Goal: Transaction & Acquisition: Purchase product/service

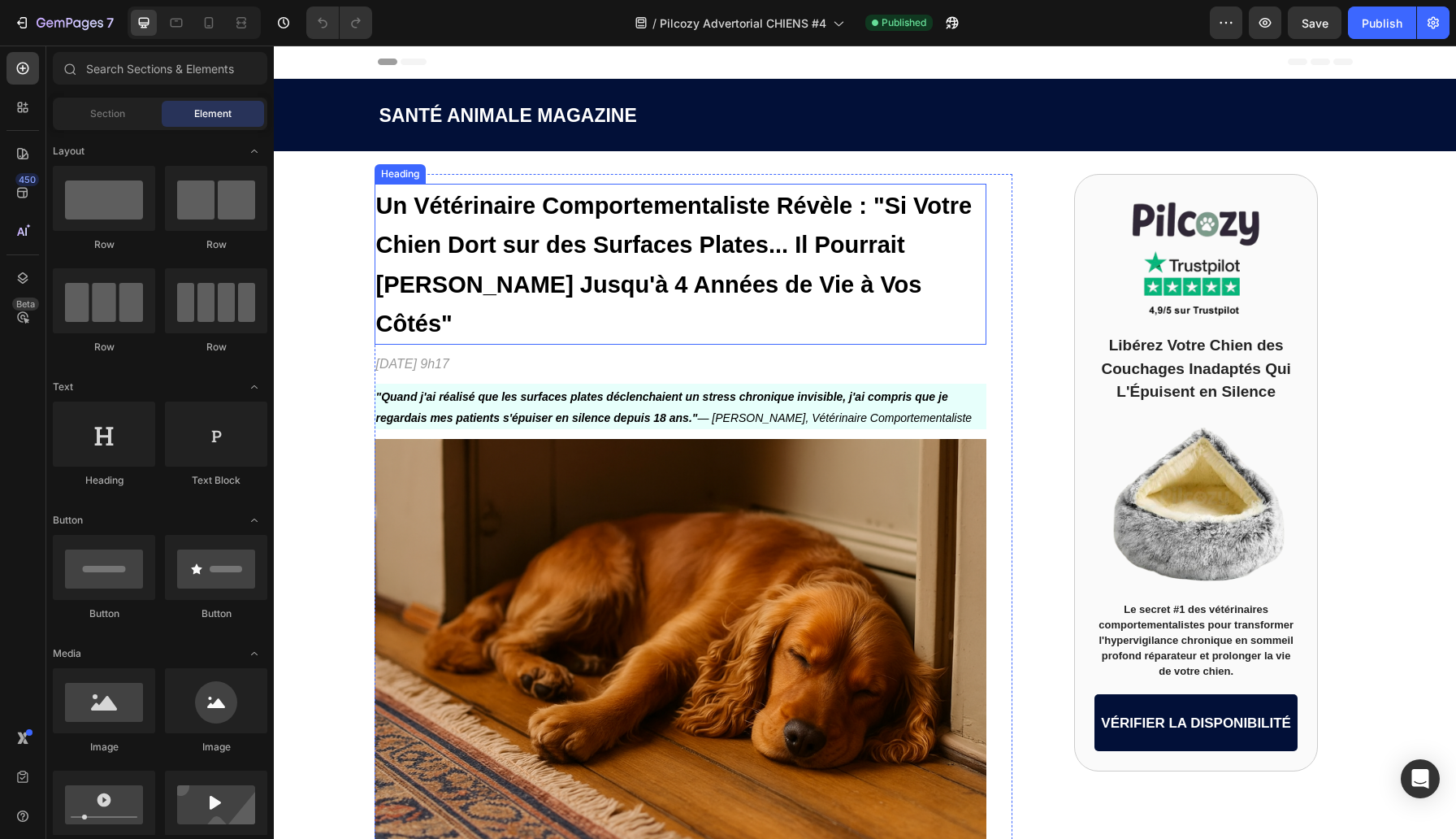
click at [463, 264] on h1 "Un Vétérinaire Comportementaliste Révèle : "Si Votre Chien Dort sur des Surface…" at bounding box center [680, 265] width 612 height 161
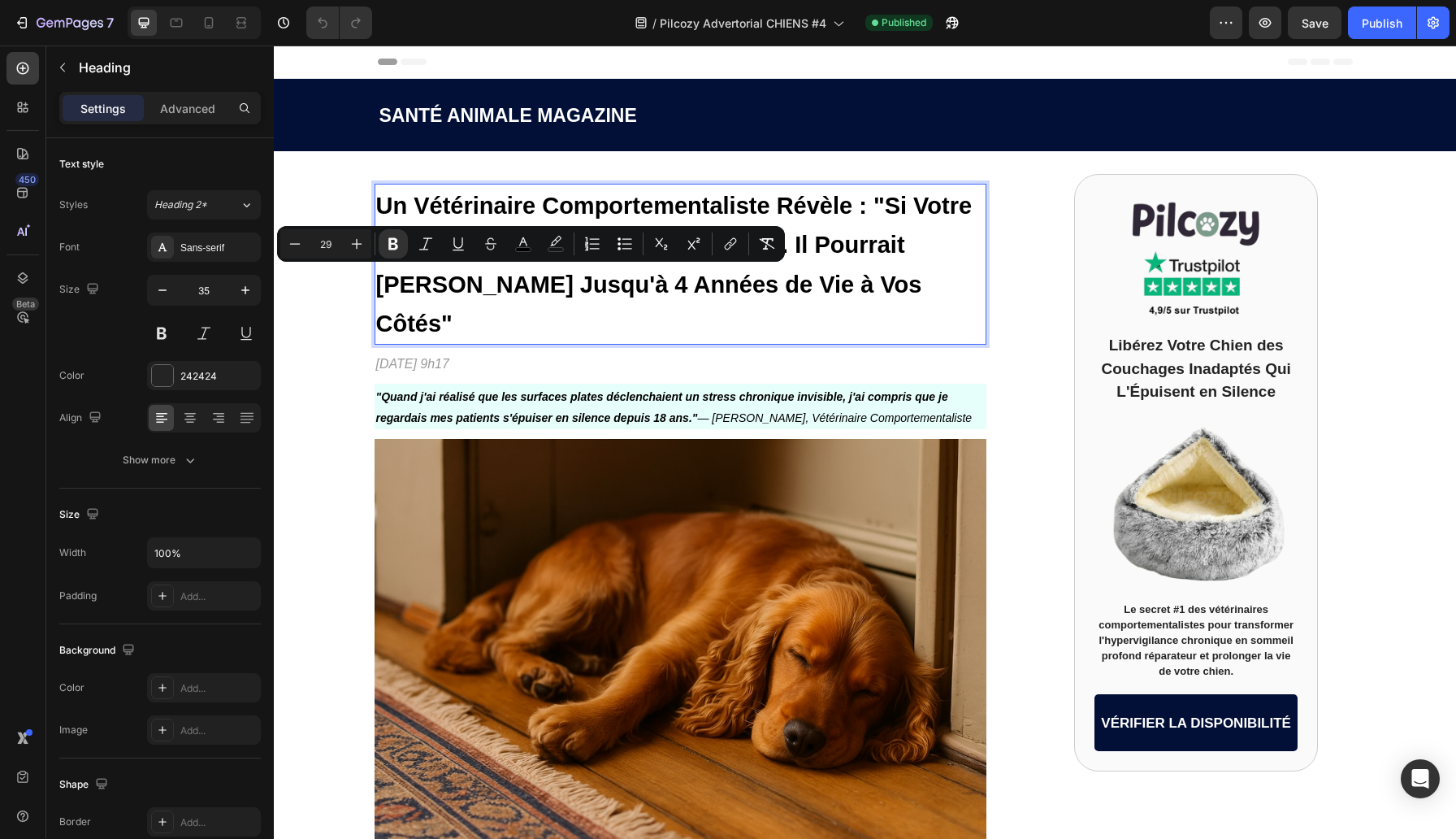
click at [384, 200] on strong "Un Vétérinaire Comportementaliste Révèle : "Si Votre Chien Dort sur des Surface…" at bounding box center [674, 266] width 596 height 145
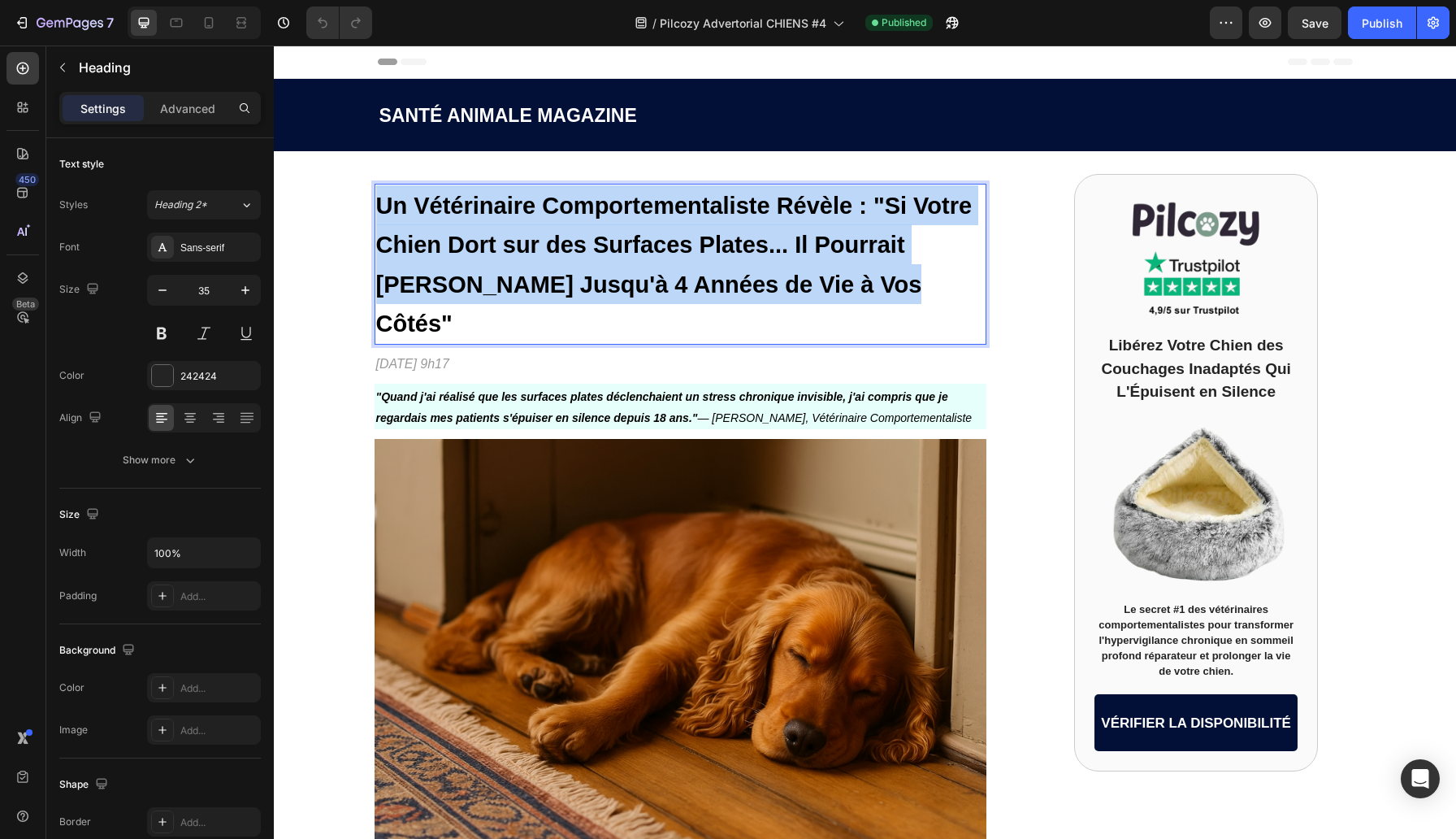
drag, startPoint x: 377, startPoint y: 202, endPoint x: 948, endPoint y: 296, distance: 578.7
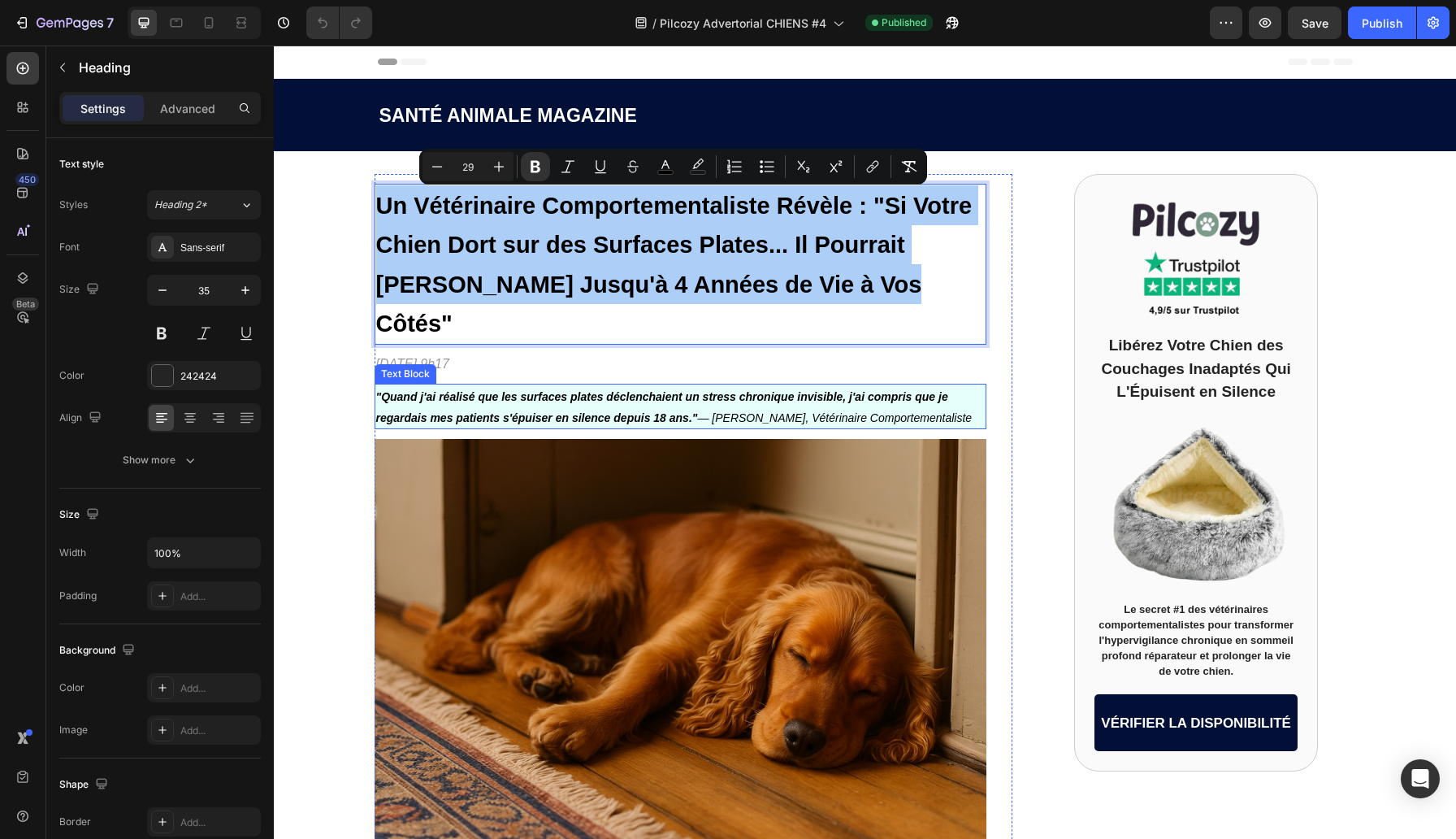
click at [450, 385] on p ""Quand j'ai réalisé que les surfaces plates déclenchaient un stress chronique i…" at bounding box center [680, 406] width 609 height 42
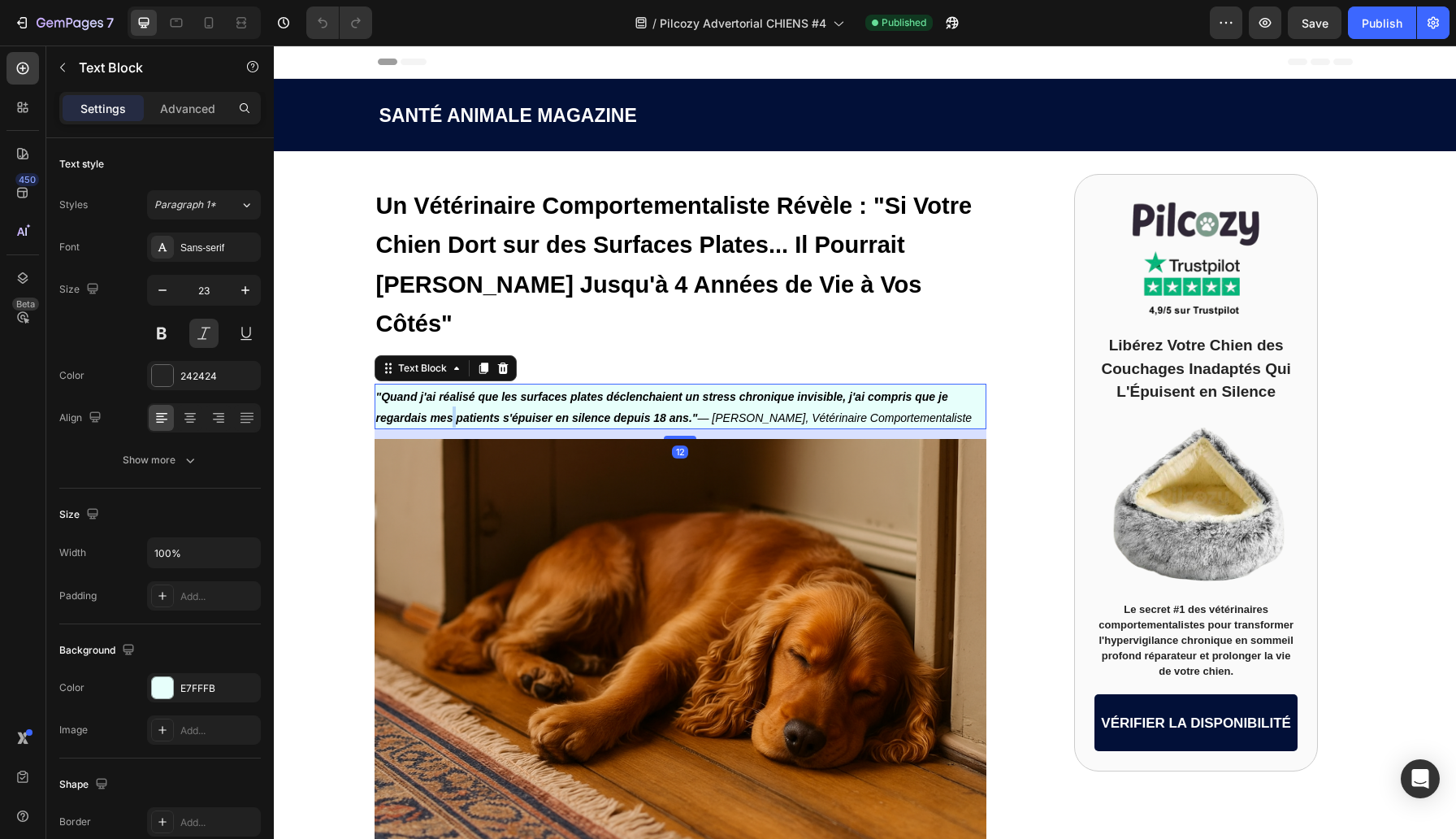
click at [450, 385] on p ""Quand j'ai réalisé que les surfaces plates déclenchaient un stress chronique i…" at bounding box center [680, 406] width 609 height 42
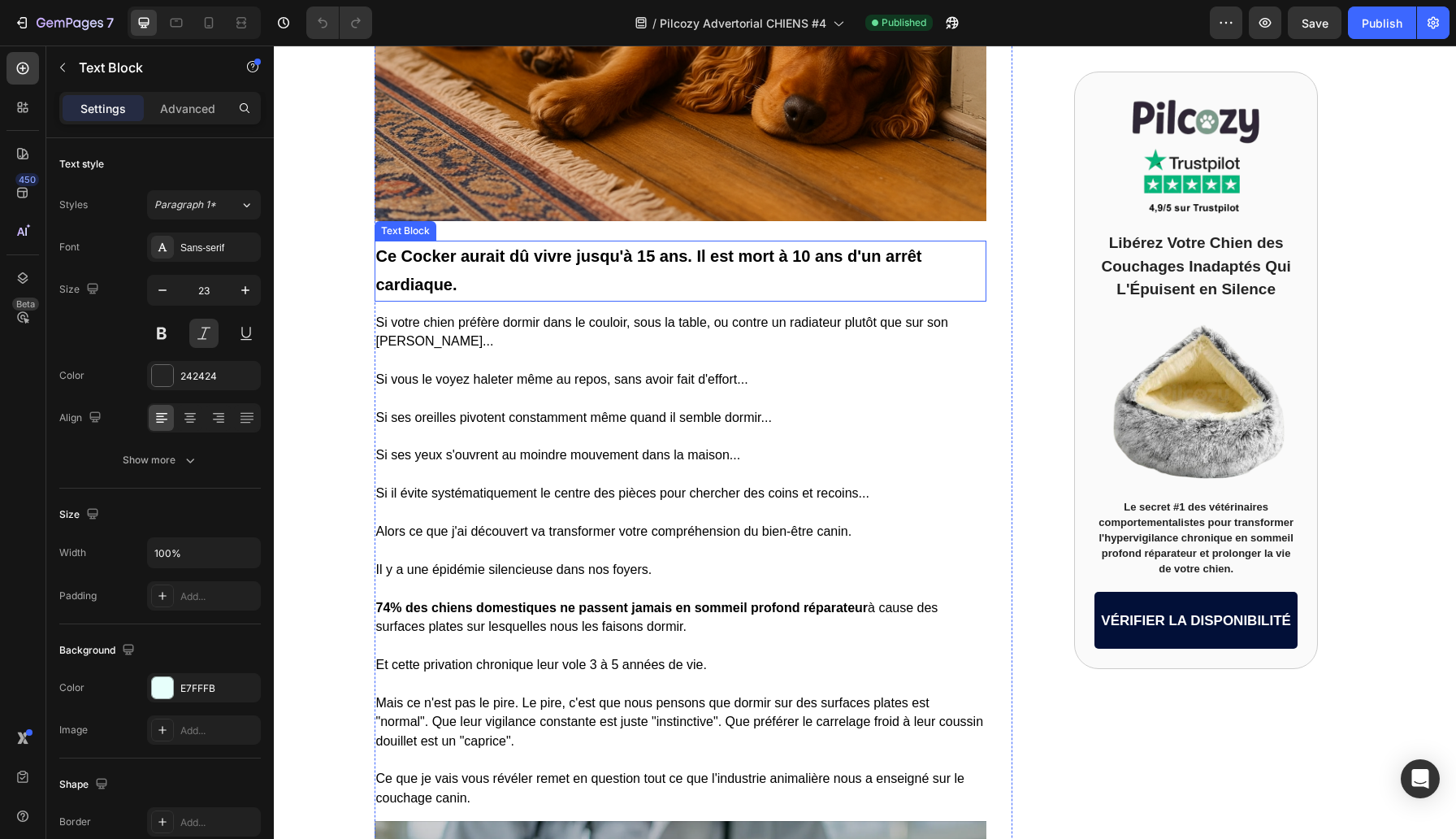
scroll to position [721, 0]
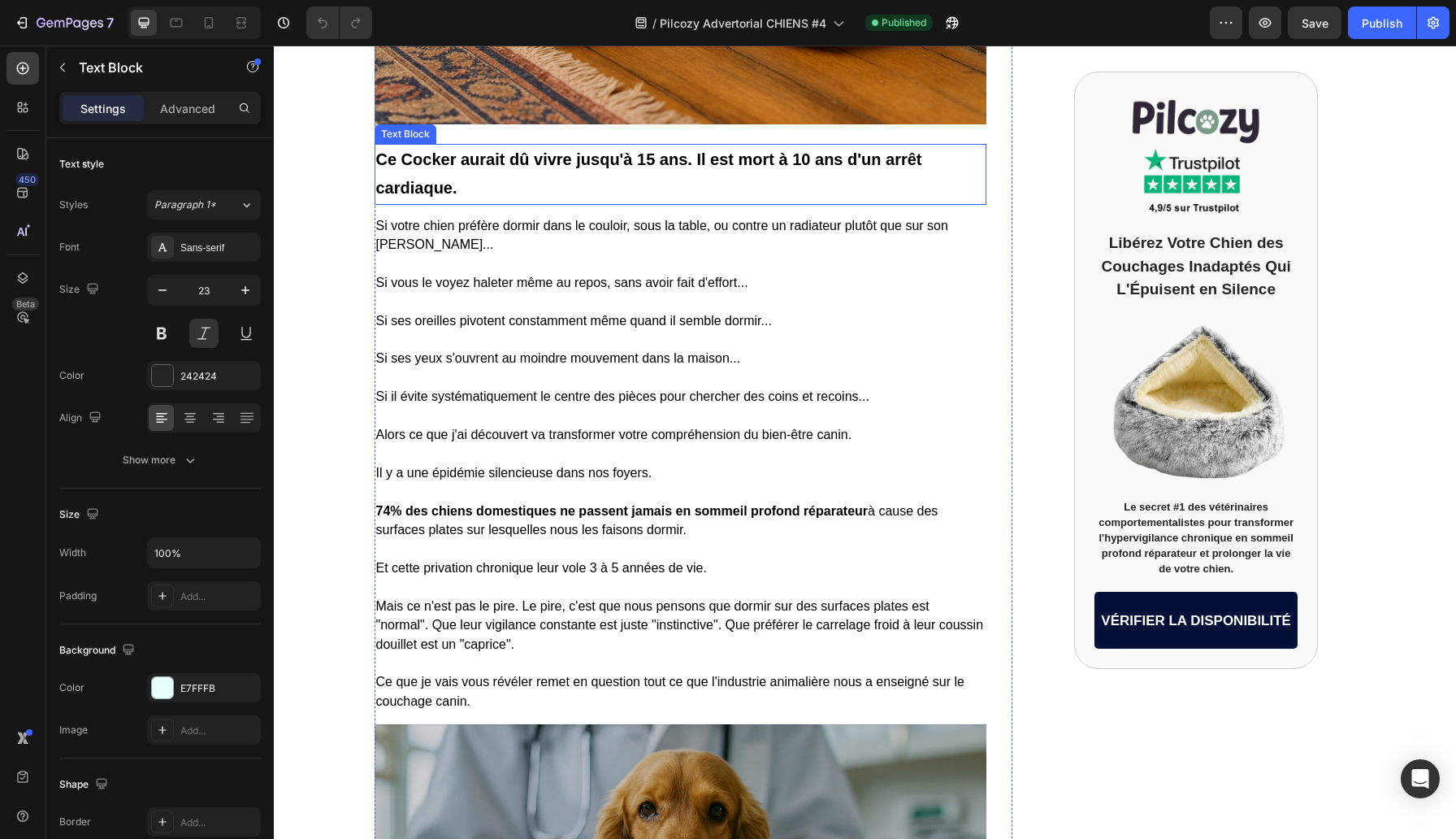
click at [469, 444] on p at bounding box center [680, 453] width 609 height 19
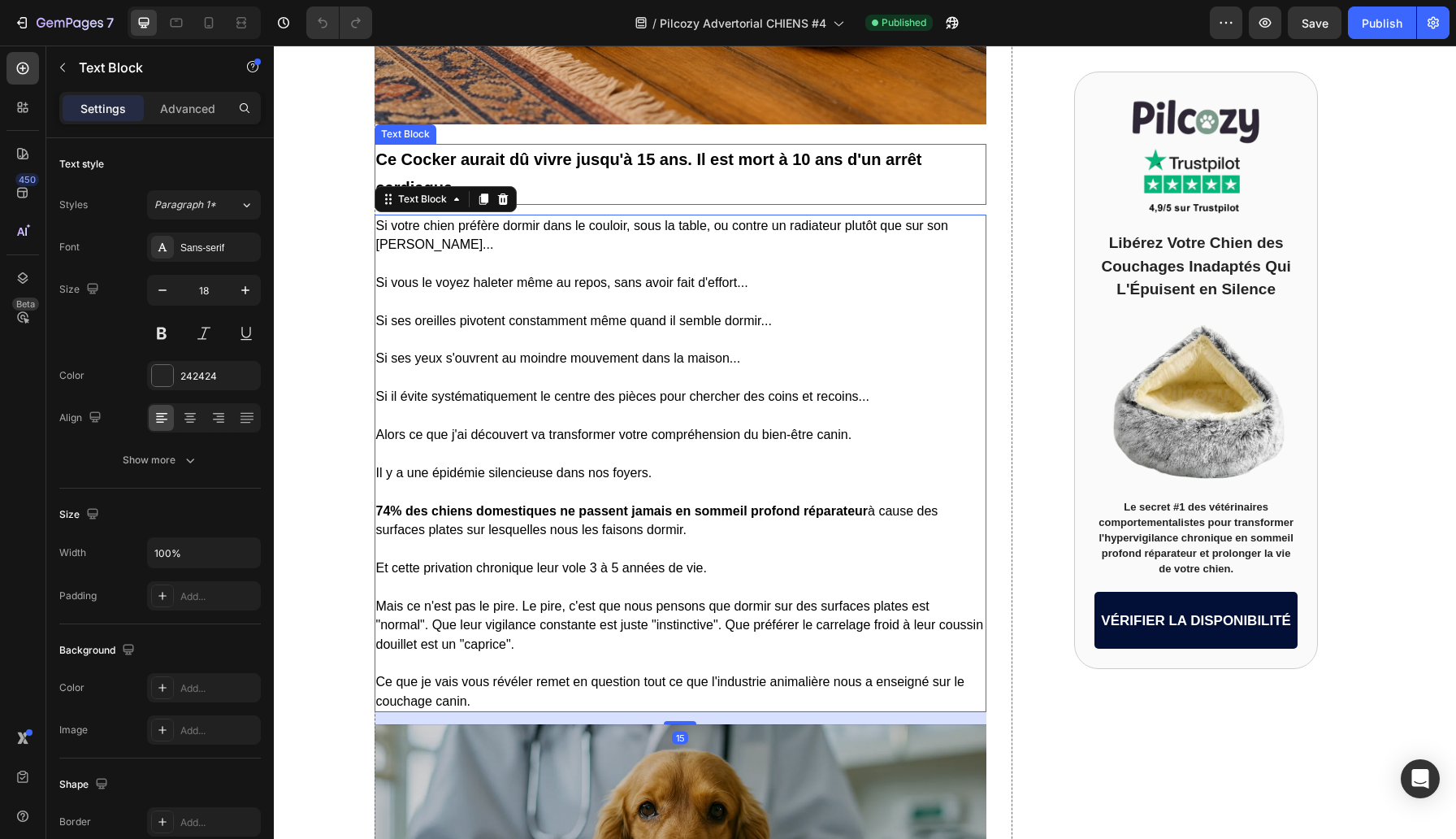
click at [490, 150] on strong "Ce Cocker aurait dû vivre jusqu'à 15 ans. Il est mort à 10 ans d'un arrêt cardi…" at bounding box center [648, 173] width 546 height 46
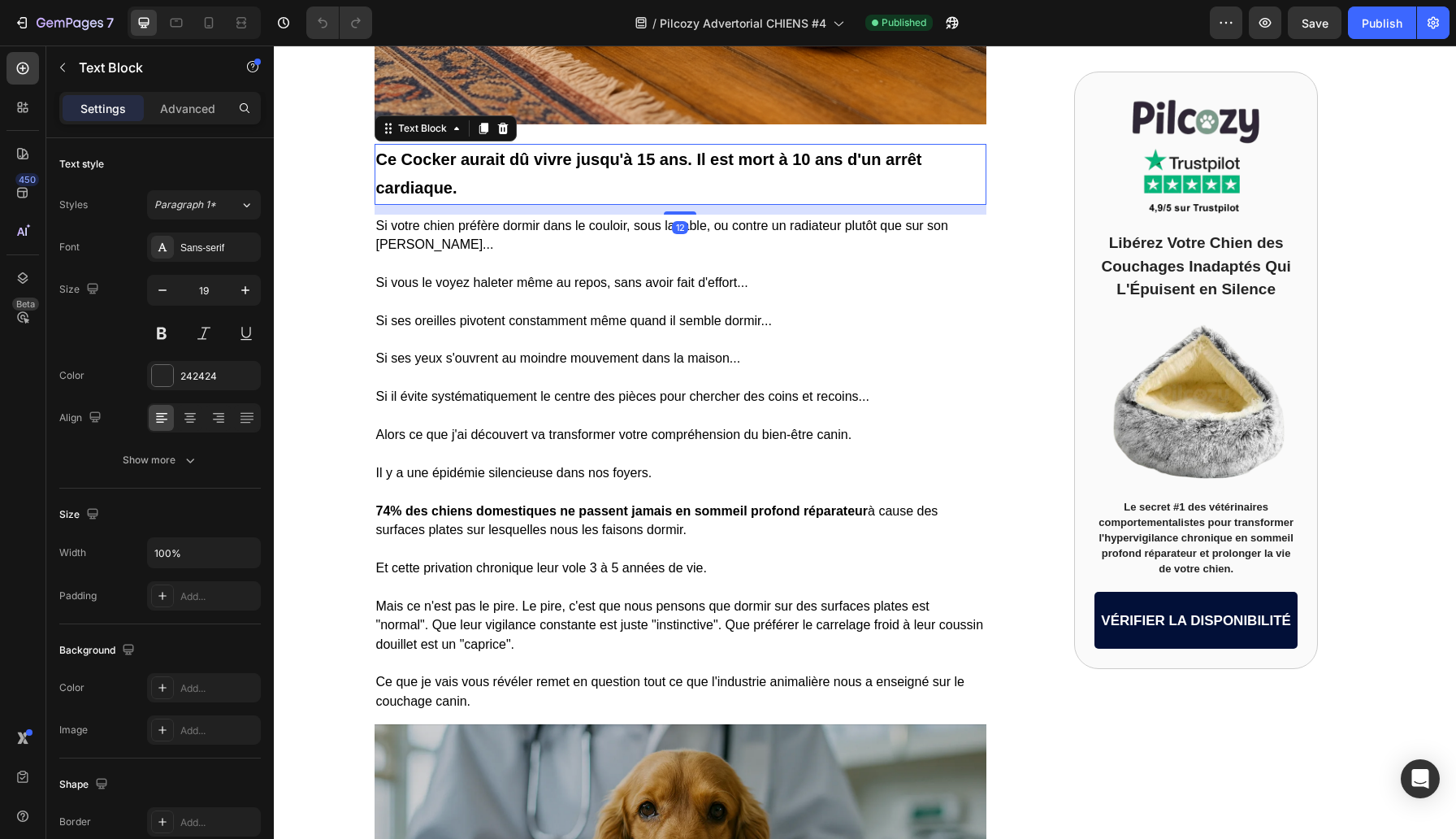
click at [490, 150] on strong "Ce Cocker aurait dû vivre jusqu'à 15 ans. Il est mort à 10 ans d'un arrêt cardi…" at bounding box center [648, 173] width 546 height 46
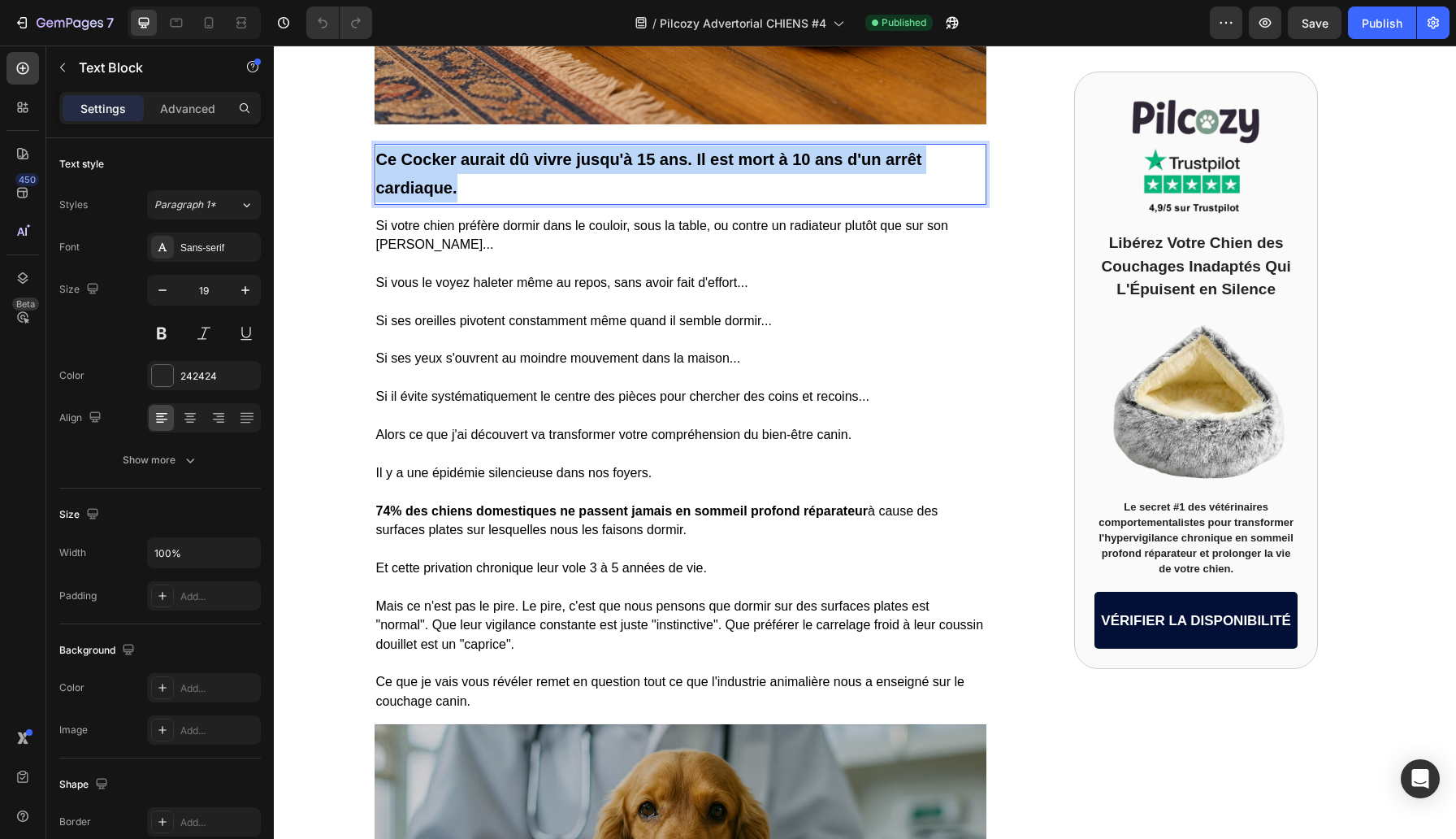
click at [490, 150] on strong "Ce Cocker aurait dû vivre jusqu'à 15 ans. Il est mort à 10 ans d'un arrêt cardi…" at bounding box center [648, 173] width 546 height 46
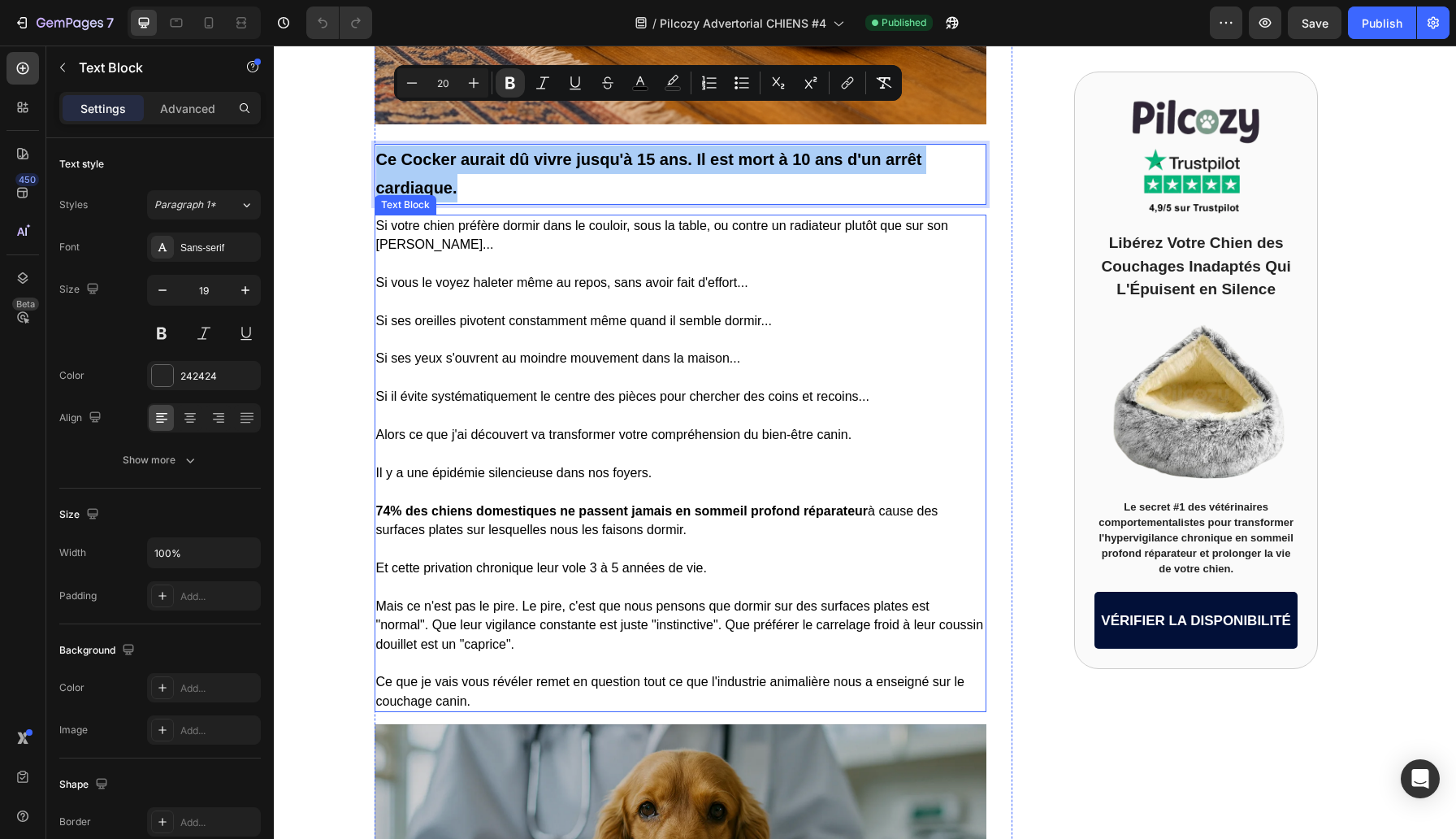
click at [452, 599] on span "Mais ce n'est pas le pire. Le pire, c'est que nous pensons que dormir sur des s…" at bounding box center [679, 625] width 608 height 52
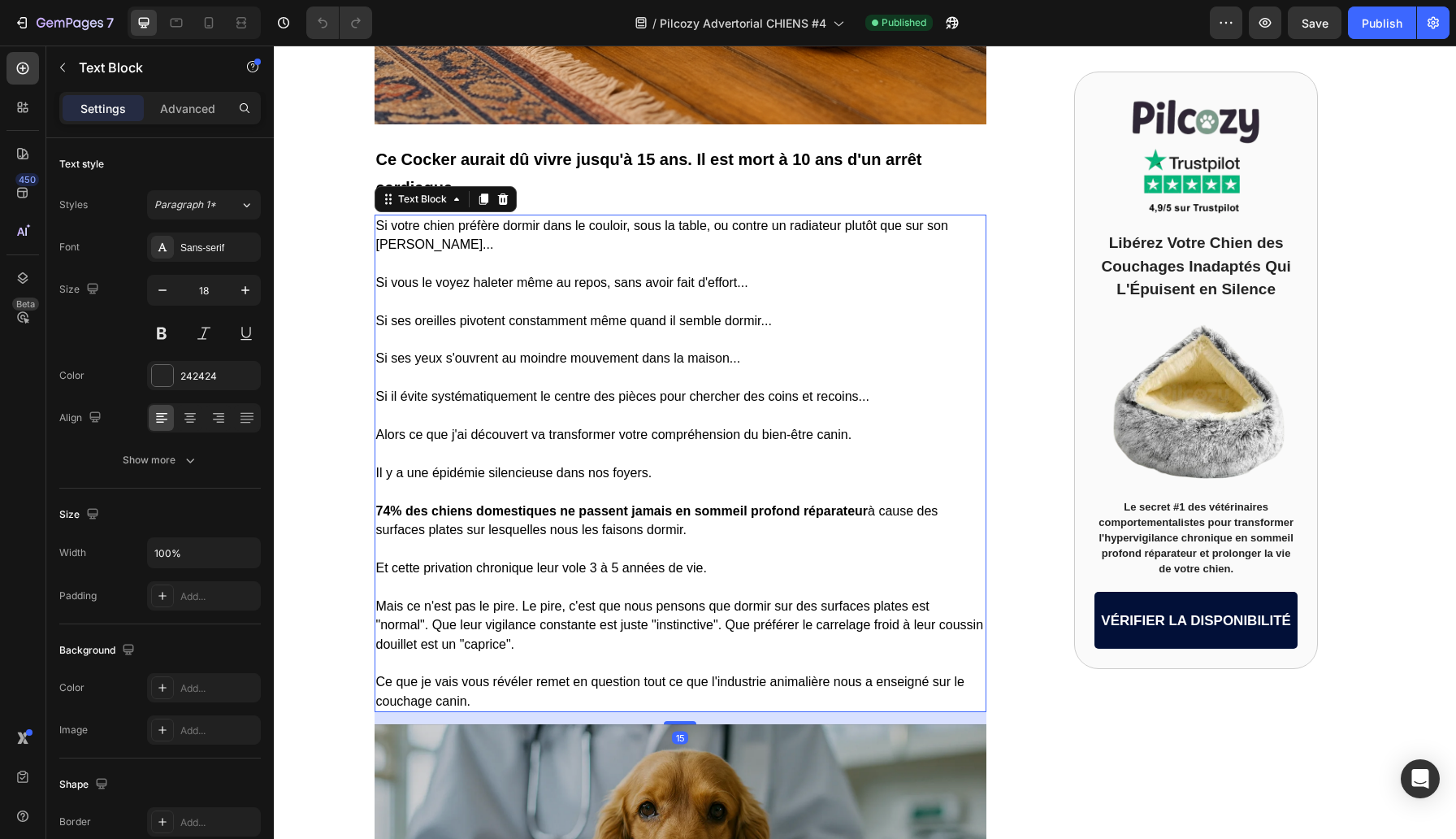
click at [452, 599] on span "Mais ce n'est pas le pire. Le pire, c'est que nous pensons que dormir sur des s…" at bounding box center [679, 625] width 608 height 52
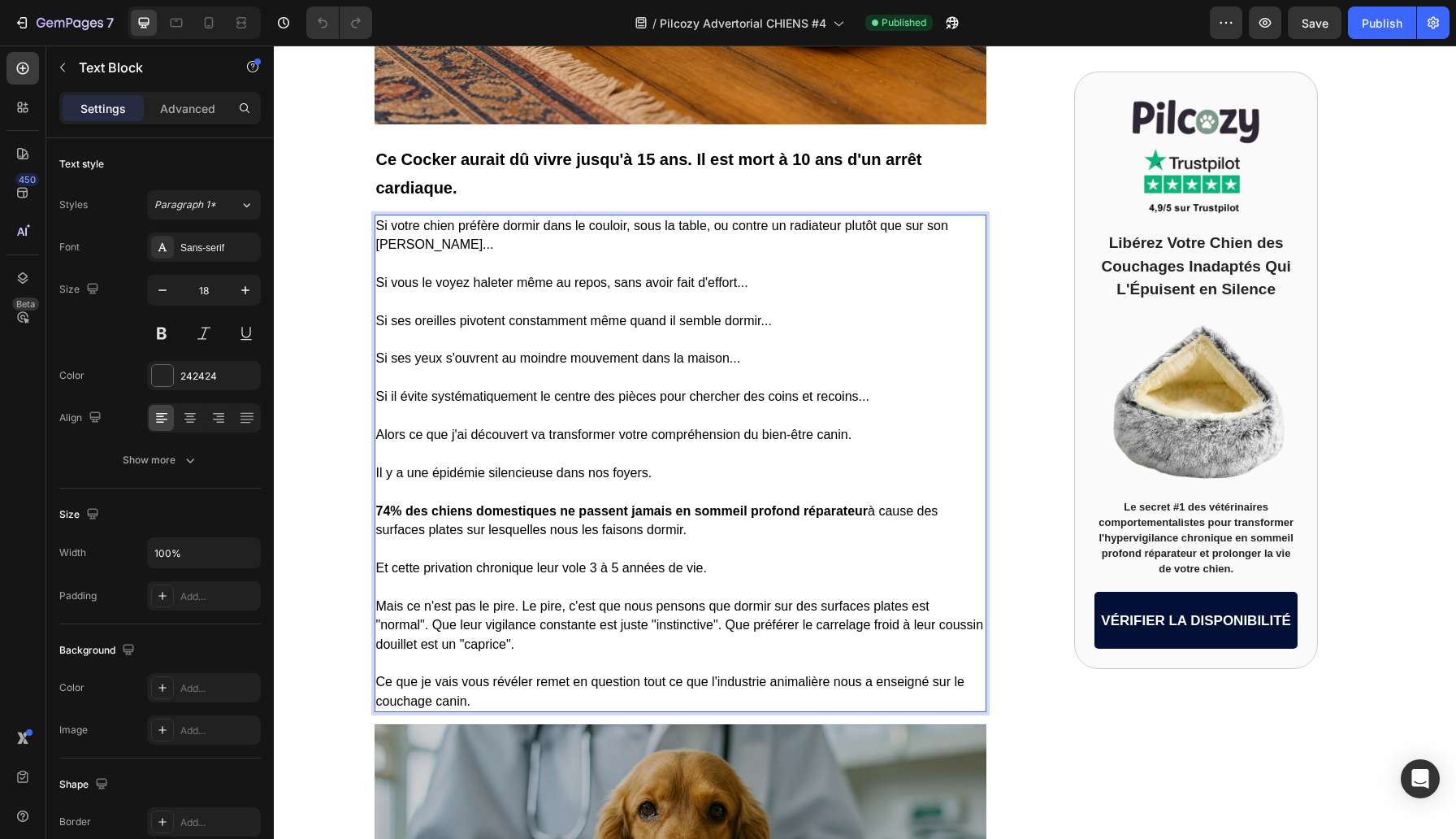
click at [480, 654] on p "Rich Text Editor. Editing area: main" at bounding box center [680, 663] width 609 height 19
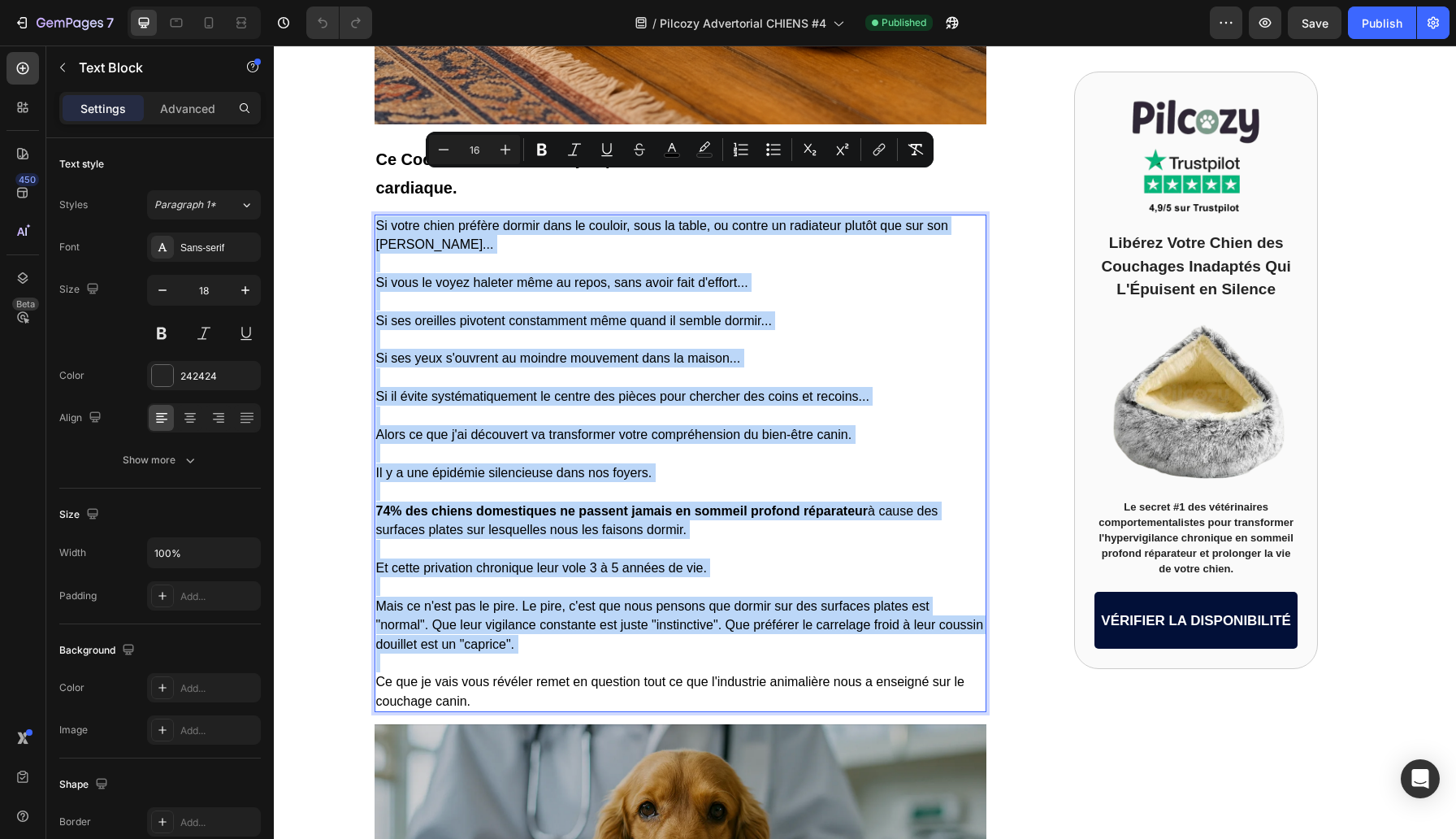
copy div "Si votre chien préfère dormir dans le couloir, sous la table, ou contre un radi…"
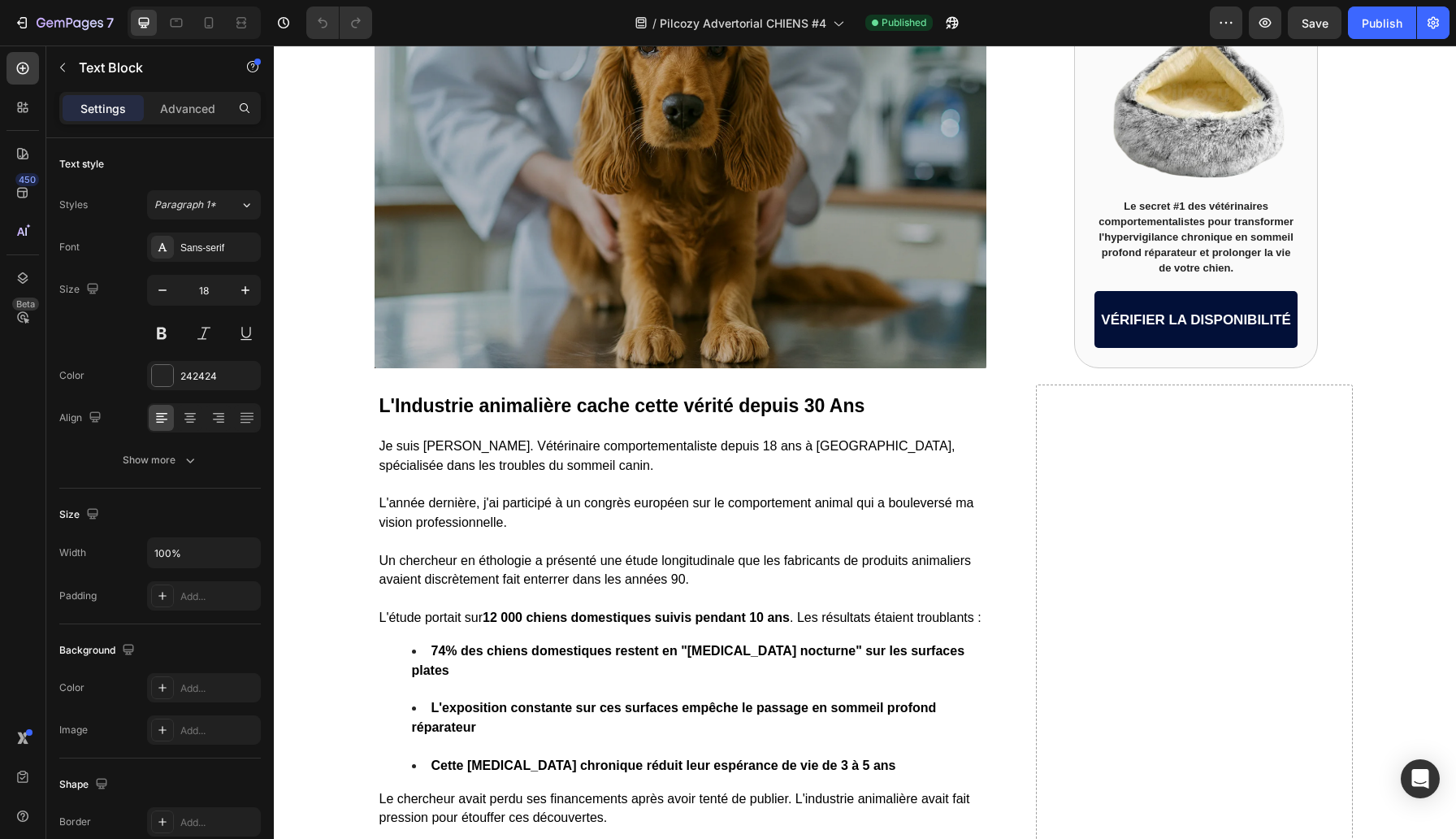
scroll to position [1500, 0]
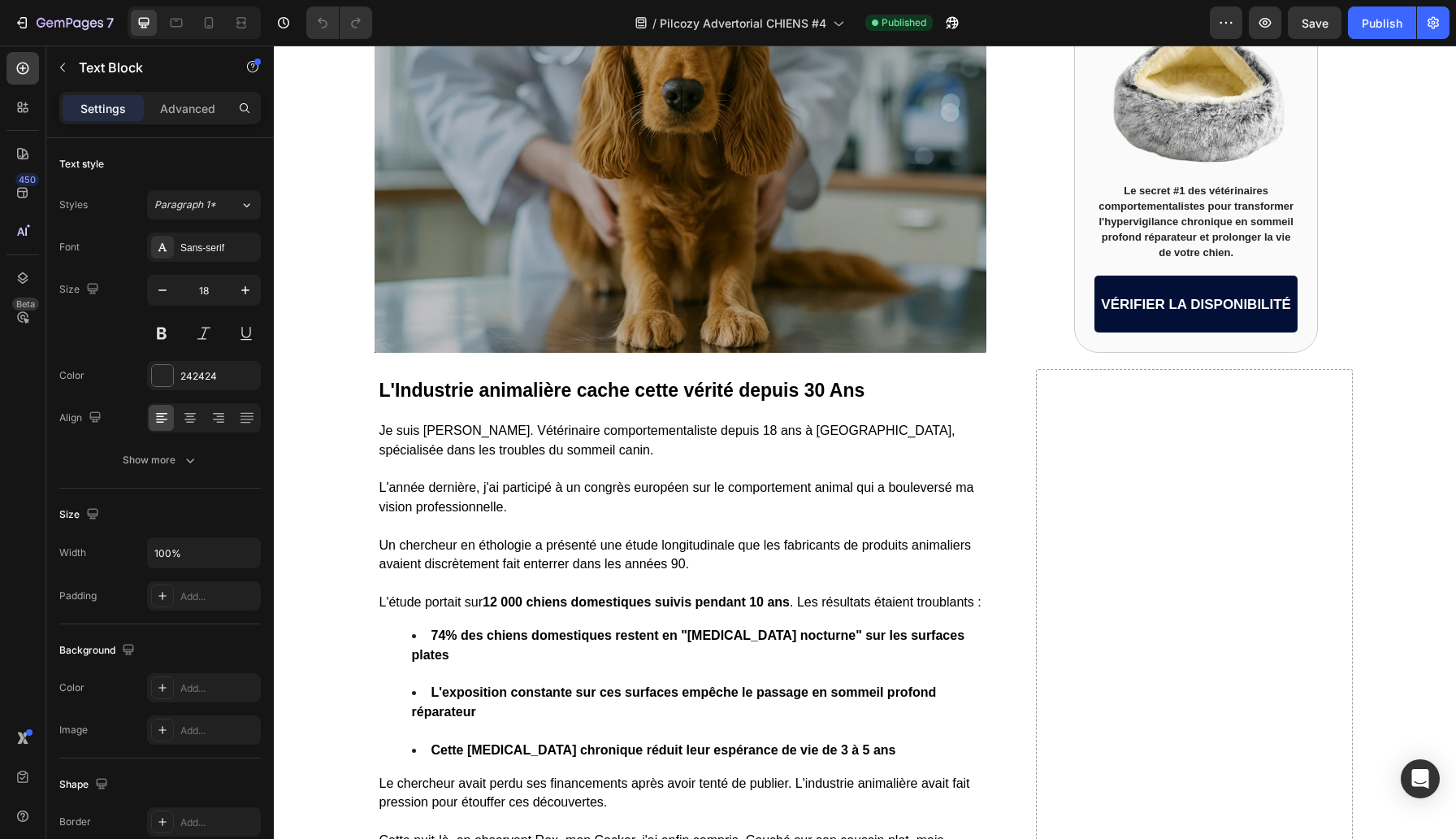
click at [522, 573] on p at bounding box center [681, 582] width 604 height 19
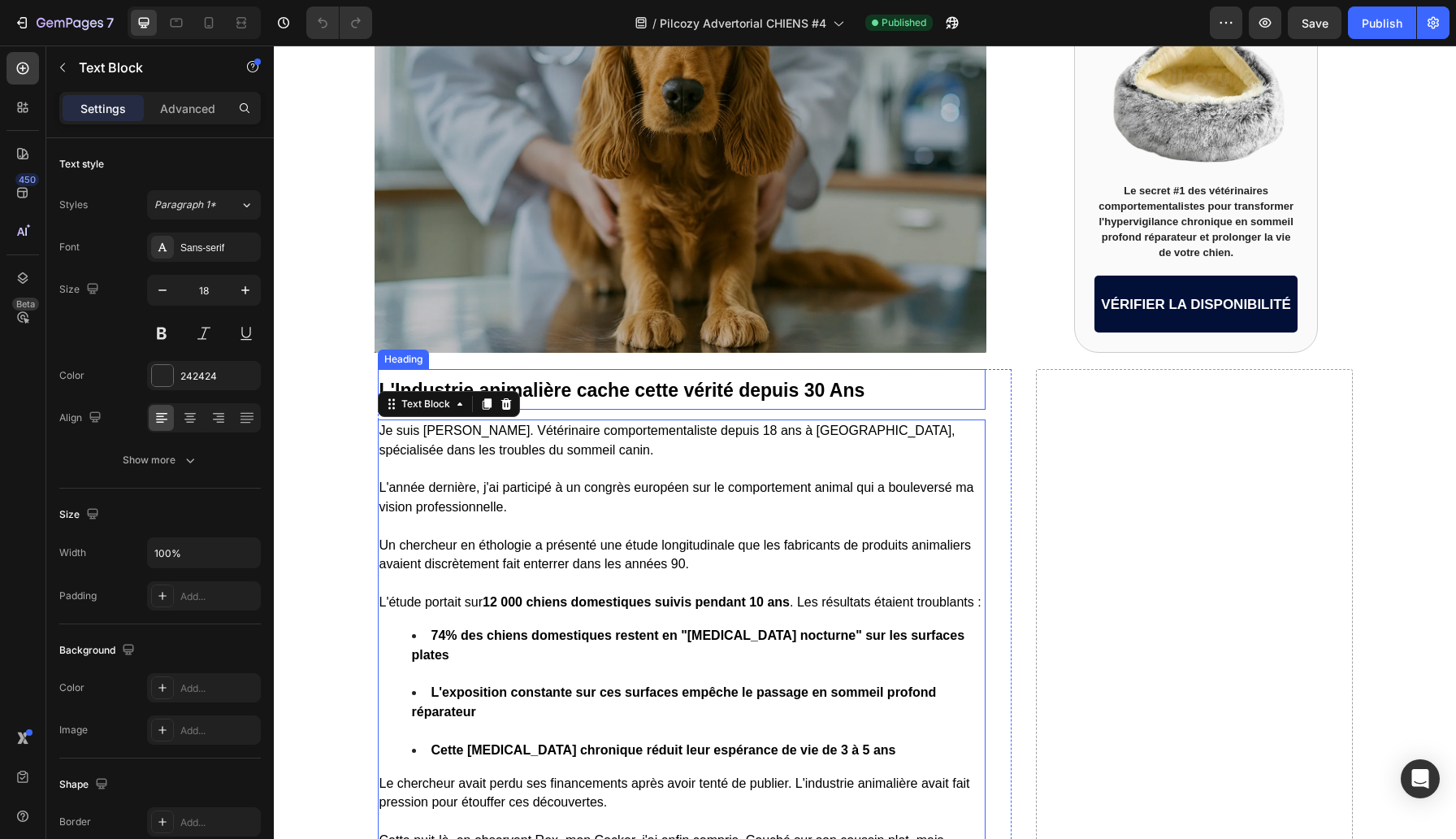
click at [554, 380] on strong "L'Industrie animalière cache cette vérité depuis 30 Ans" at bounding box center [622, 390] width 486 height 21
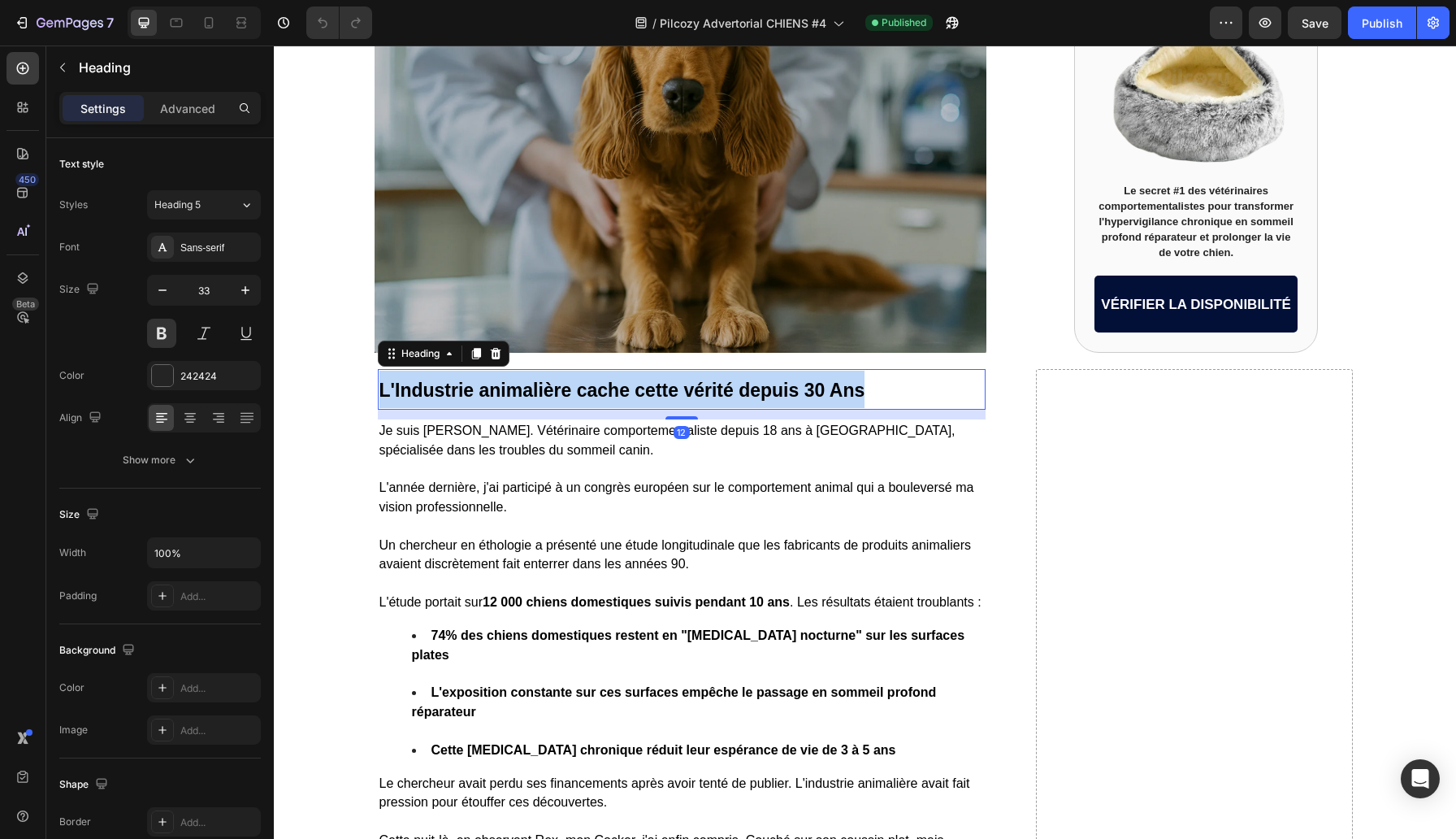
click at [554, 380] on strong "L'Industrie animalière cache cette vérité depuis 30 Ans" at bounding box center [622, 390] width 486 height 21
copy strong "L'Industrie animalière cache cette vérité depuis 30 Ans"
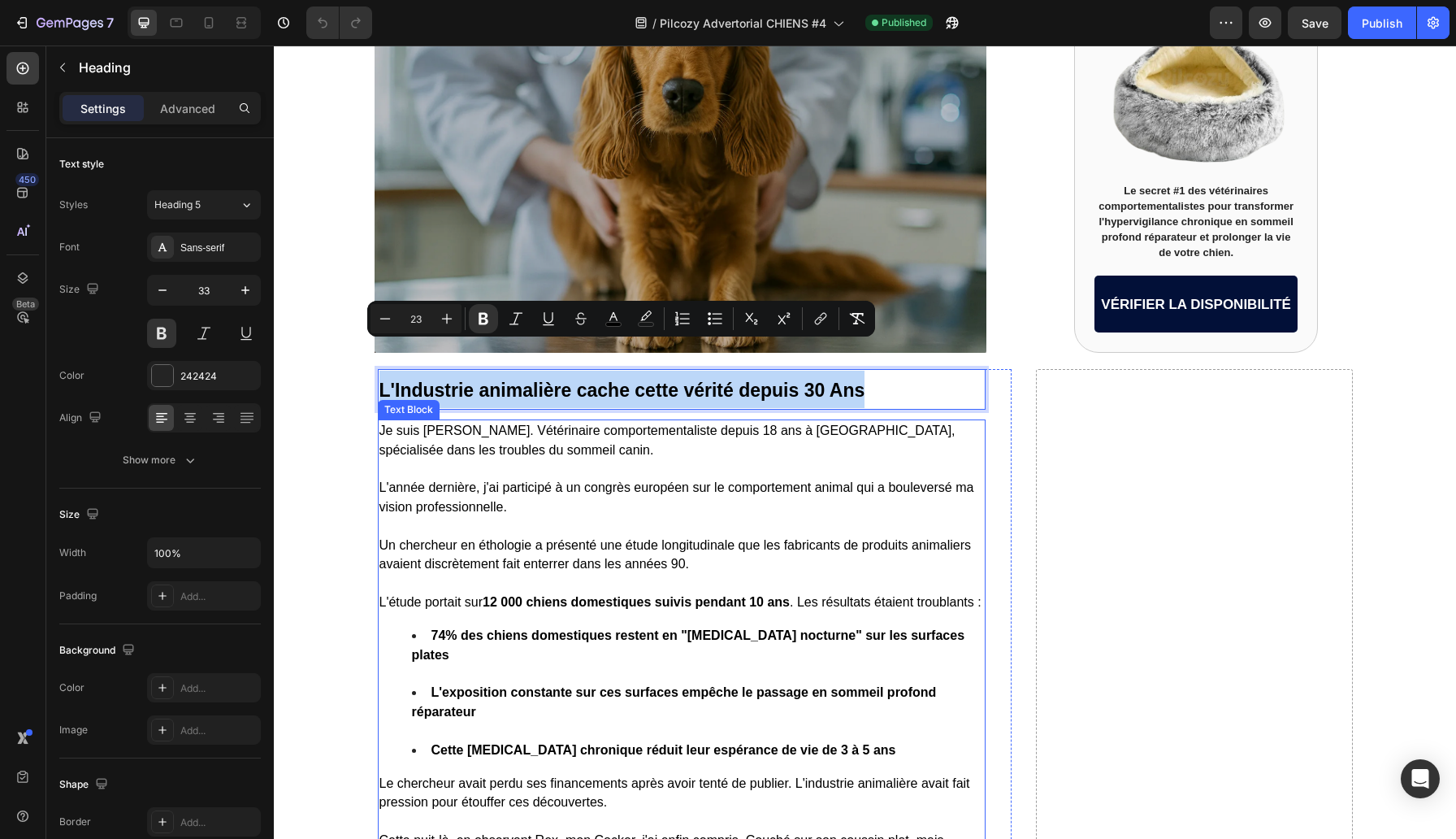
click at [495, 653] on li "74% des chiens domestiques restent en "[MEDICAL_DATA] nocturne" sur les surface…" at bounding box center [698, 654] width 572 height 57
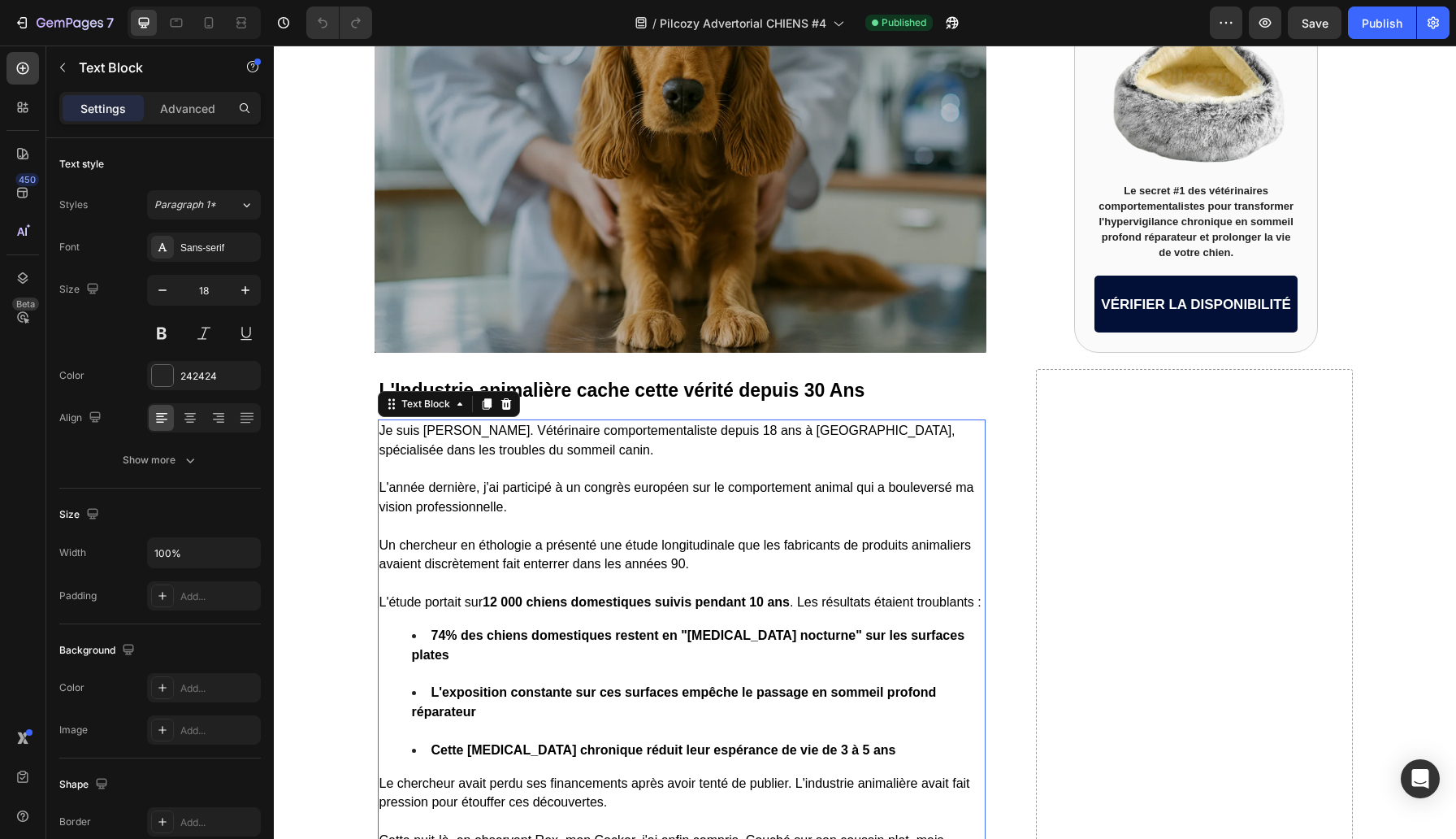
click at [495, 653] on li "74% des chiens domestiques restent en "[MEDICAL_DATA] nocturne" sur les surface…" at bounding box center [698, 654] width 572 height 57
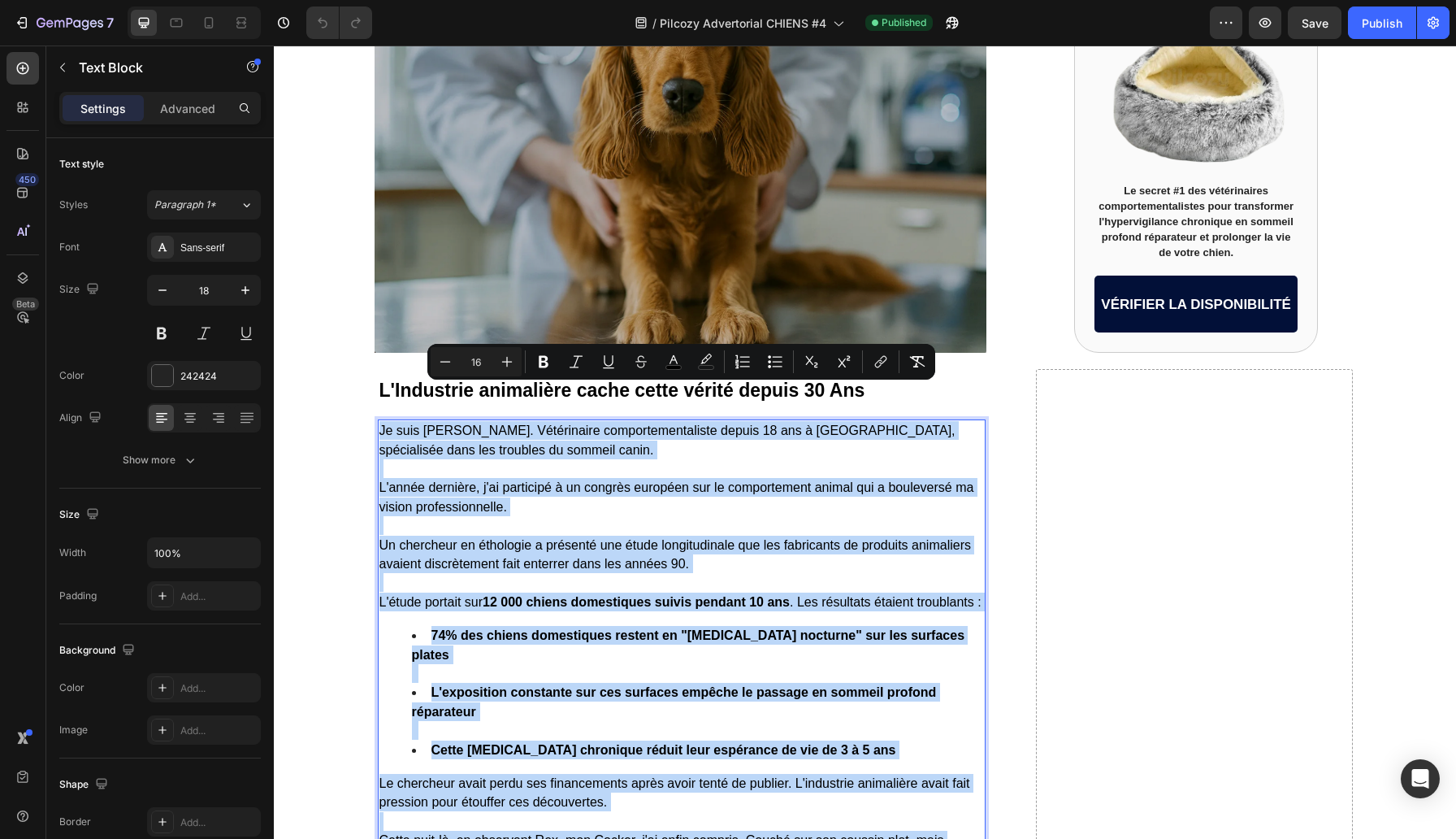
copy div "Lo ipsu Do. Sitam Consec. Adipiscinge seddoeiusmodtempor incidi 27 utl e Dolore…"
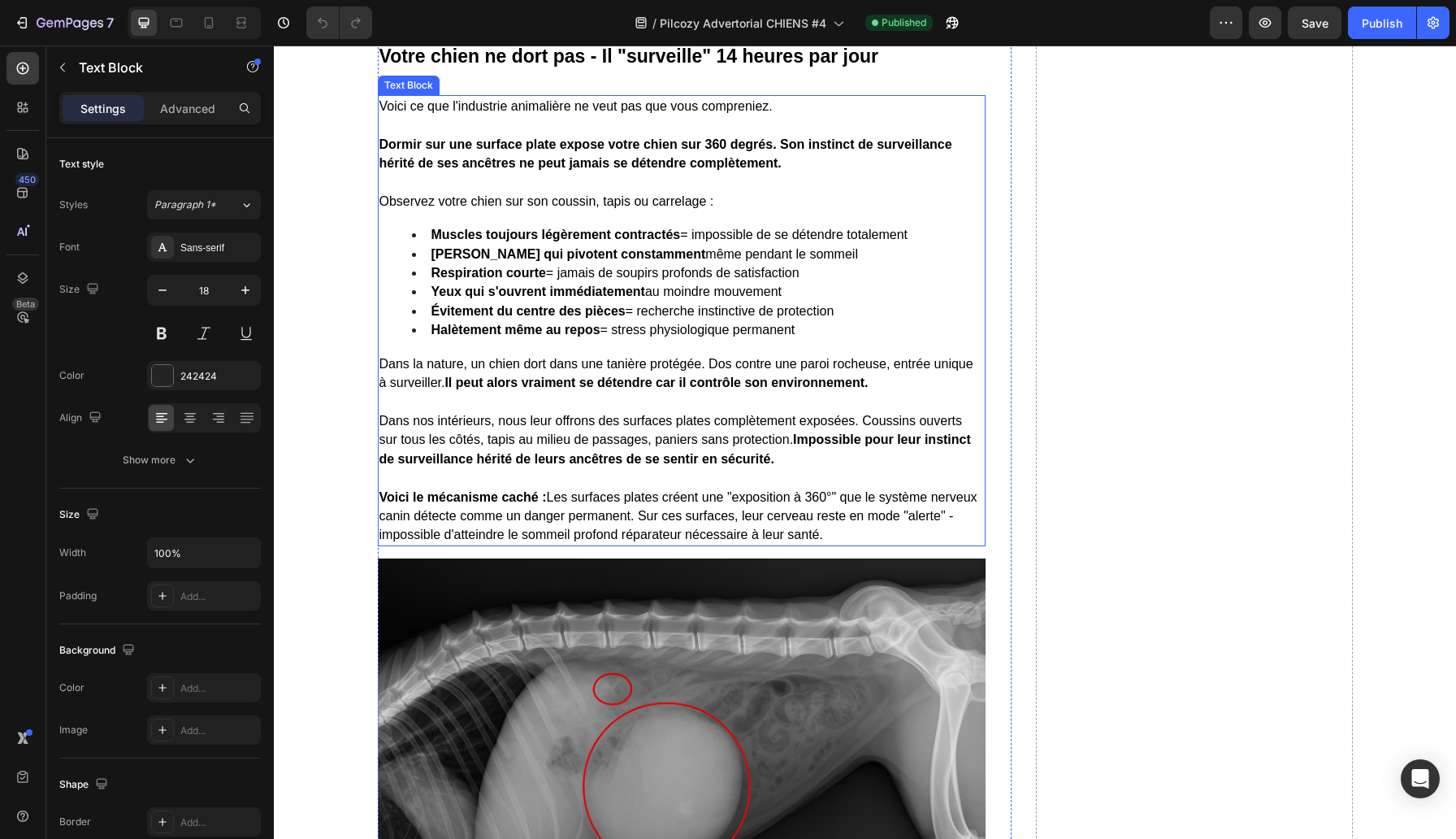
scroll to position [2830, 0]
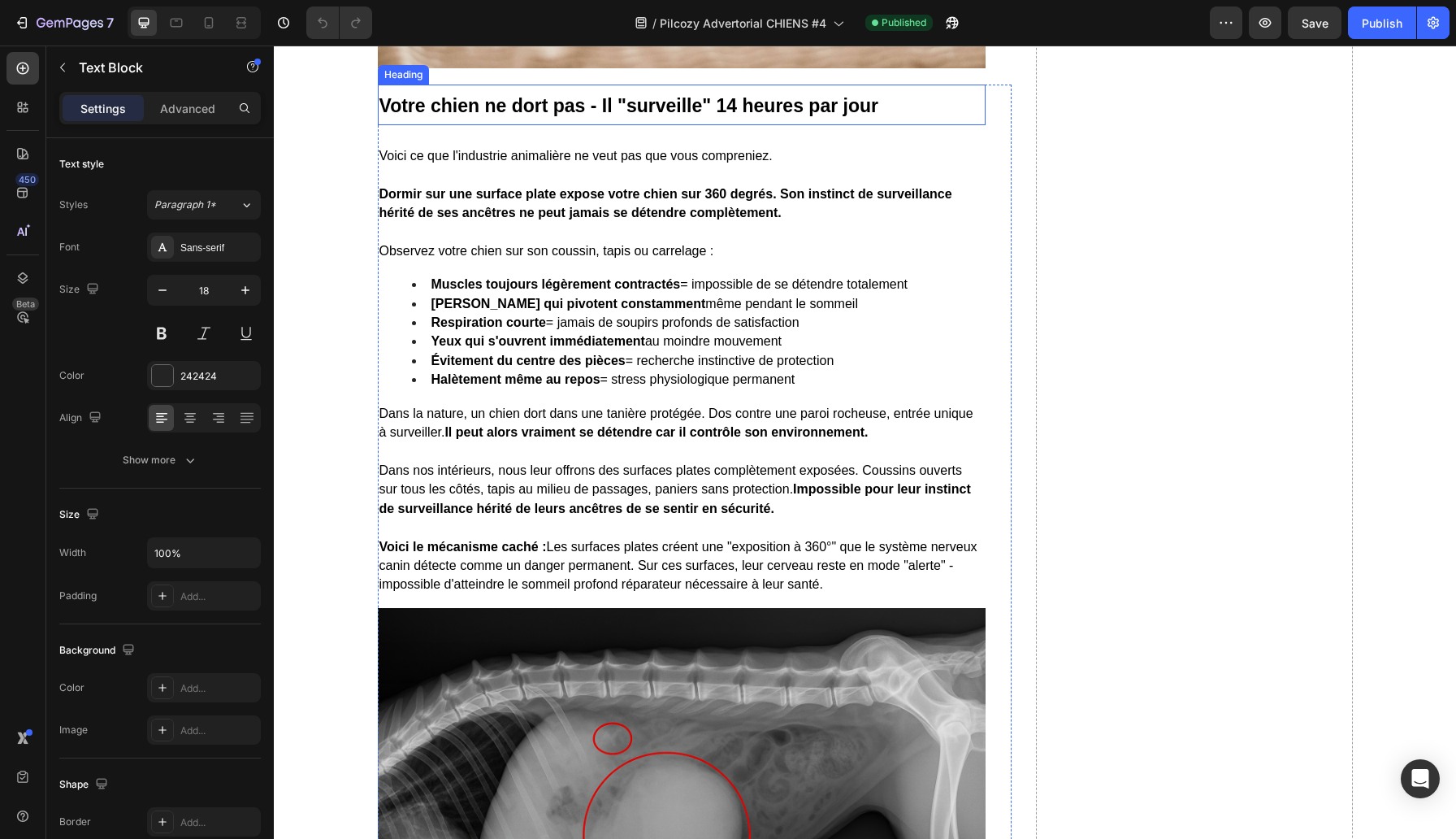
click at [549, 112] on strong "Votre chien ne dort pas - Il "surveille" 14 heures par jour" at bounding box center [629, 105] width 499 height 21
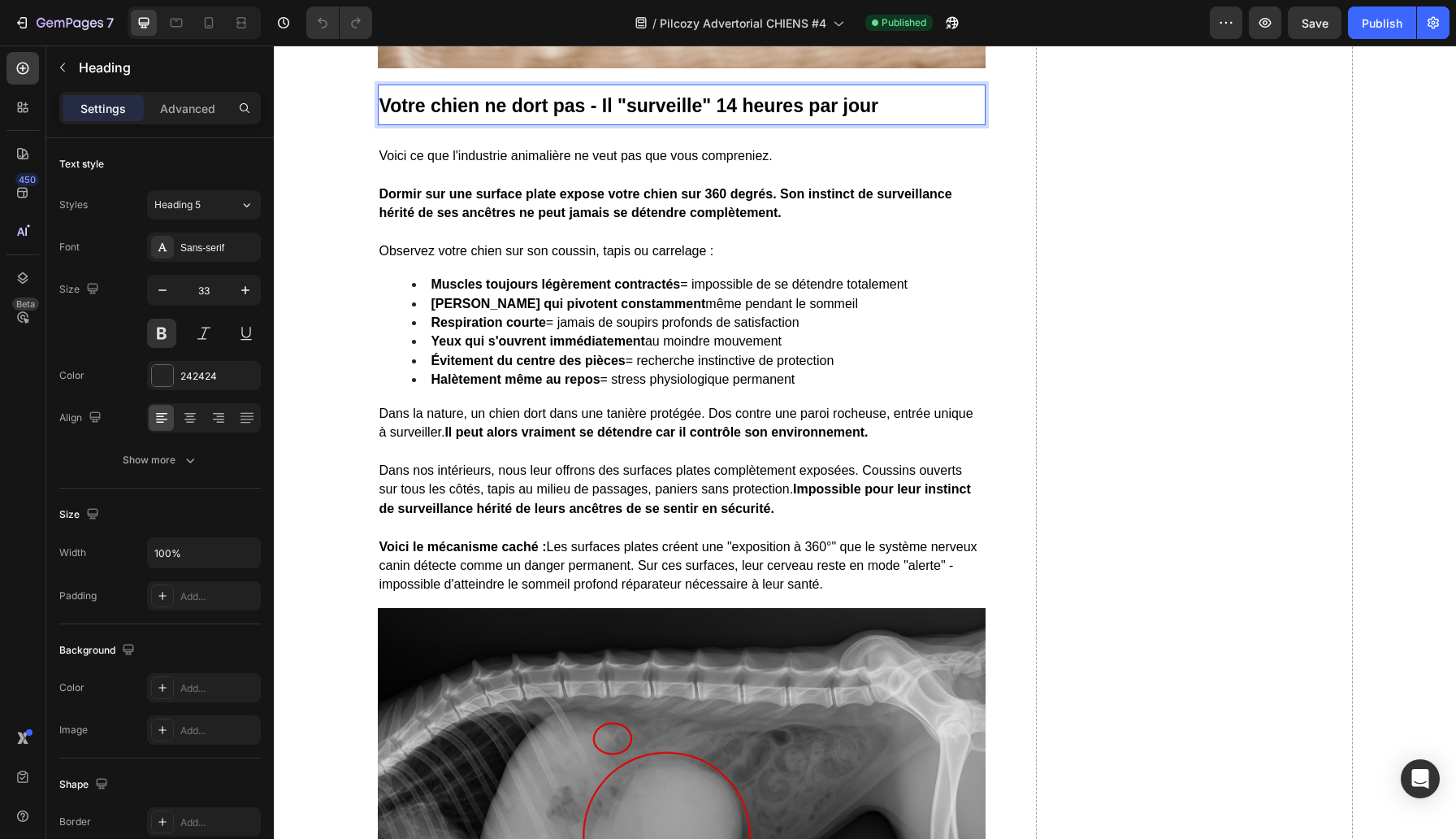
click at [549, 112] on strong "Votre chien ne dort pas - Il "surveille" 14 heures par jour" at bounding box center [629, 105] width 499 height 21
copy strong "Votre chien ne dort pas - Il "surveille" 14 heures par jour"
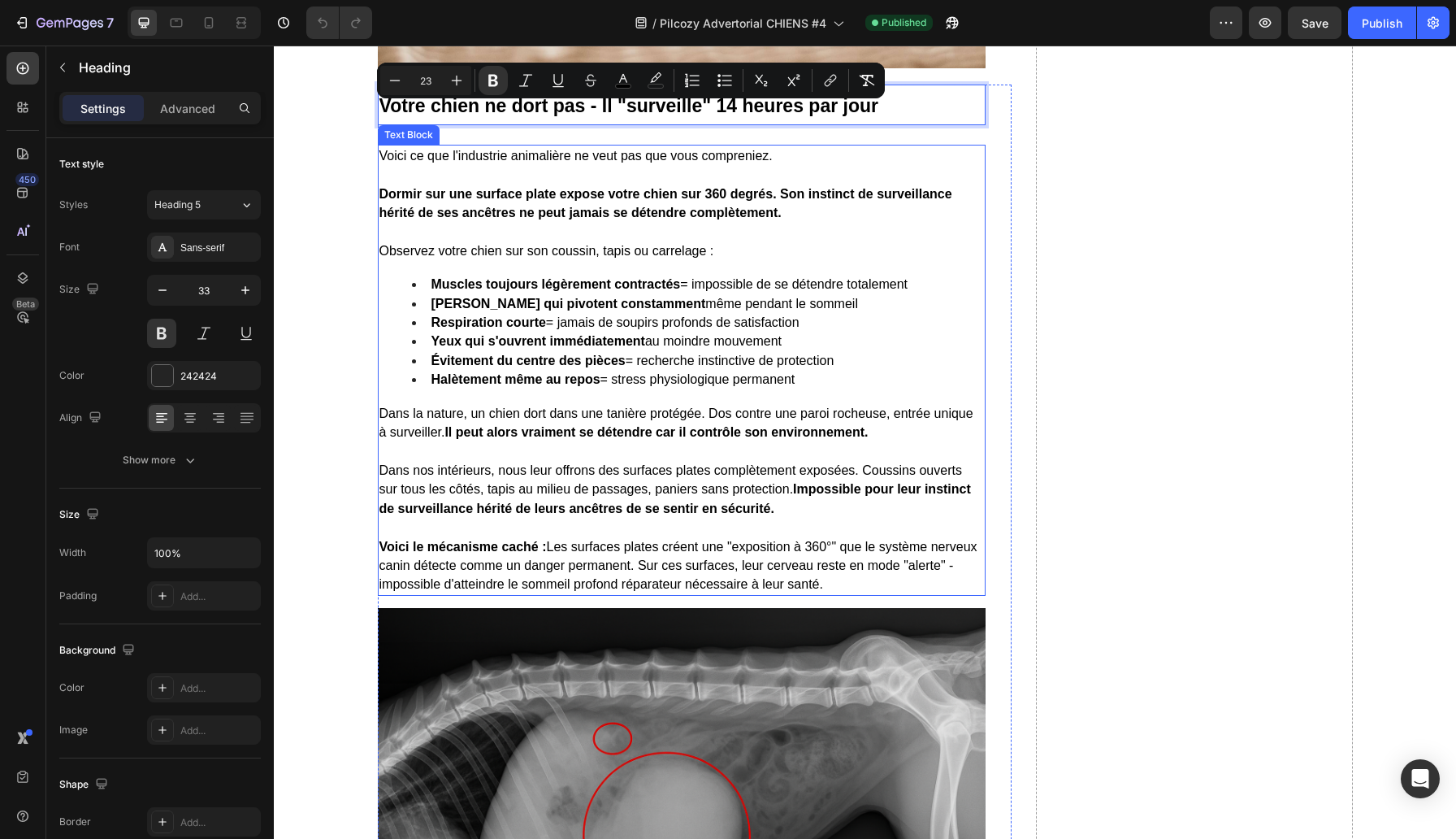
click at [660, 438] on p "Dans la nature, un chien dort dans une tanière protégée. Dos contre une paroi r…" at bounding box center [681, 423] width 604 height 38
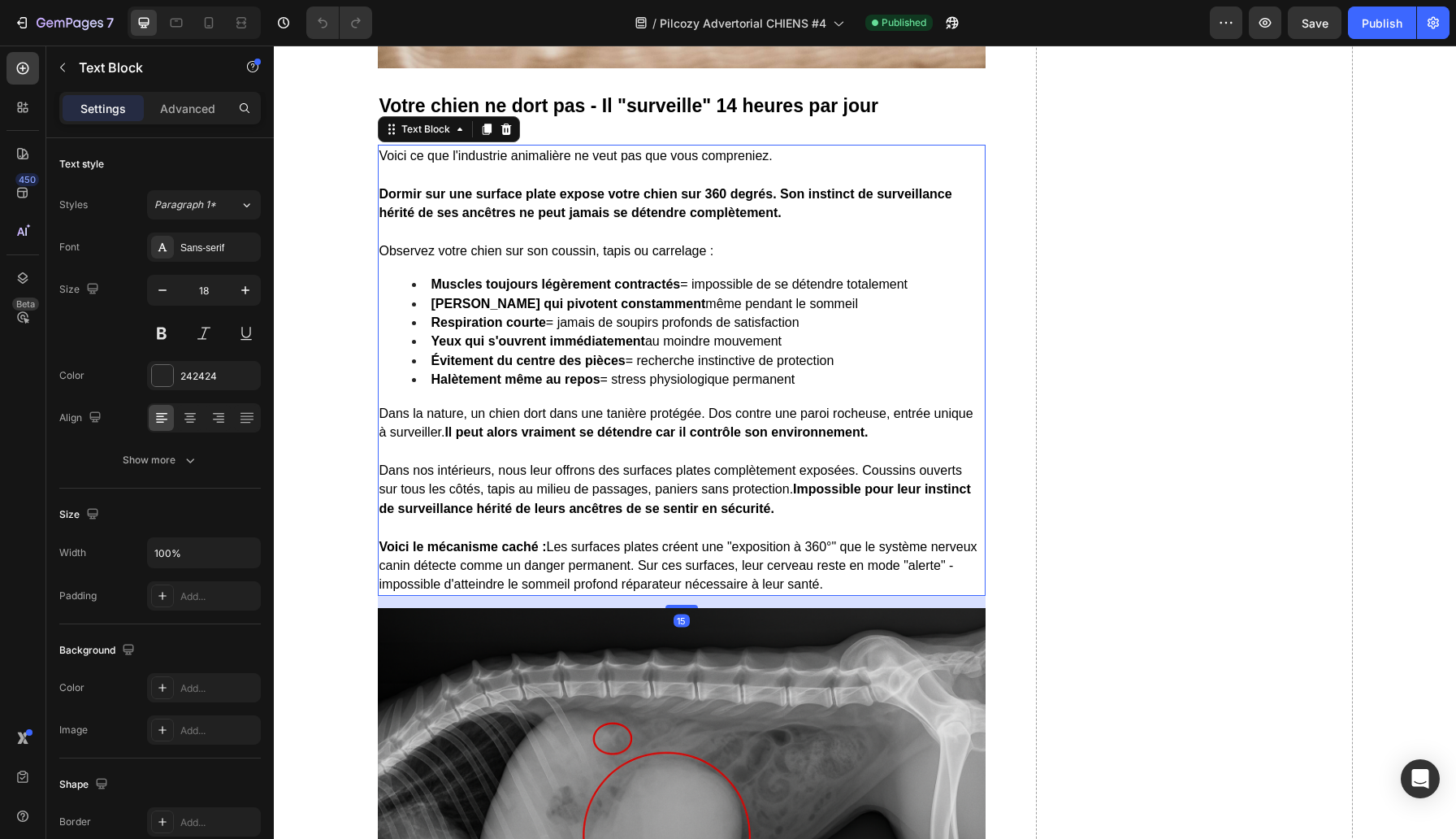
click at [655, 425] on span "Dans la nature, un chien dort dans une tanière protégée. Dos contre une paroi r…" at bounding box center [676, 422] width 594 height 33
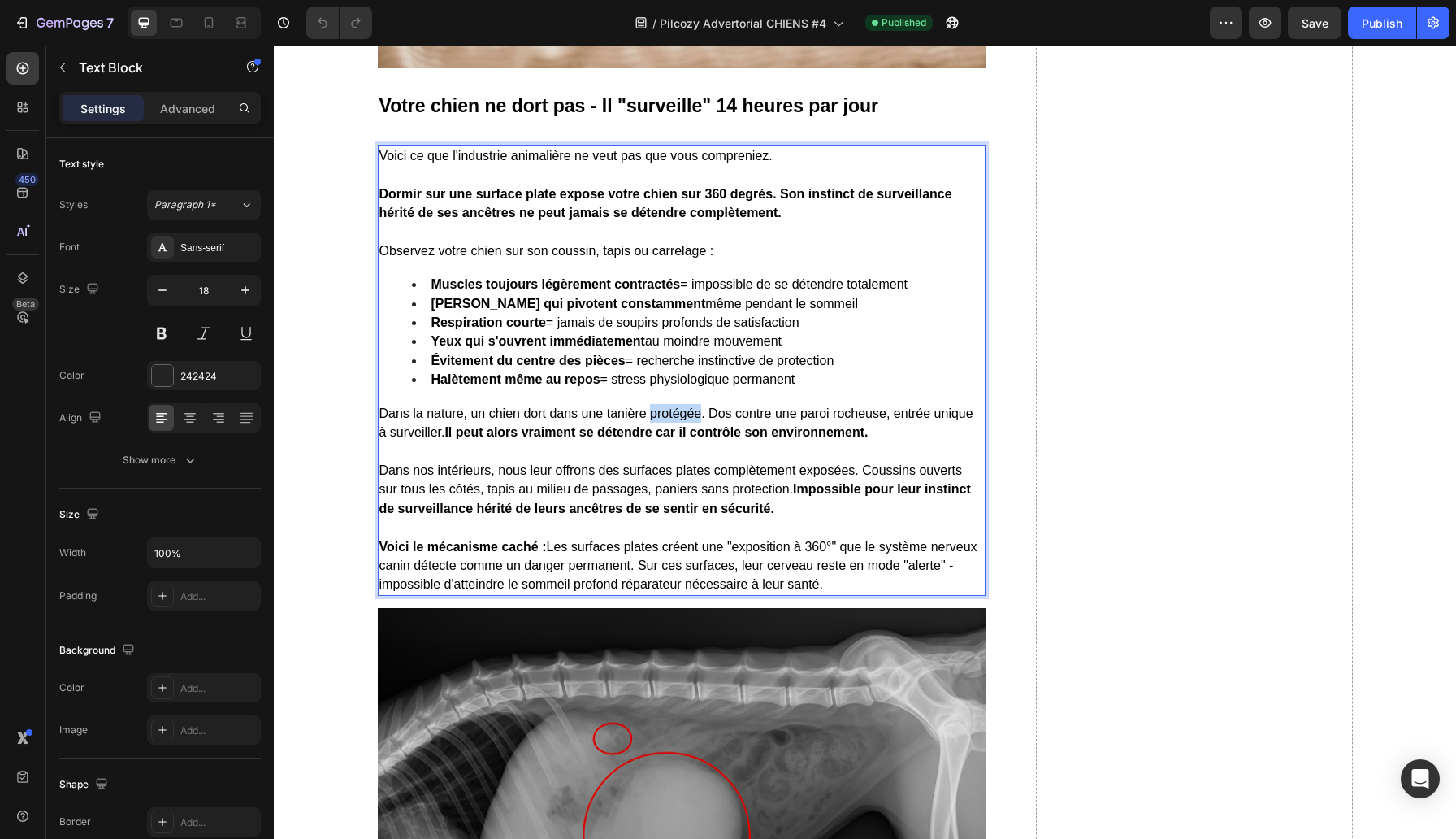
click at [655, 425] on span "Dans la nature, un chien dort dans une tanière protégée. Dos contre une paroi r…" at bounding box center [676, 422] width 594 height 33
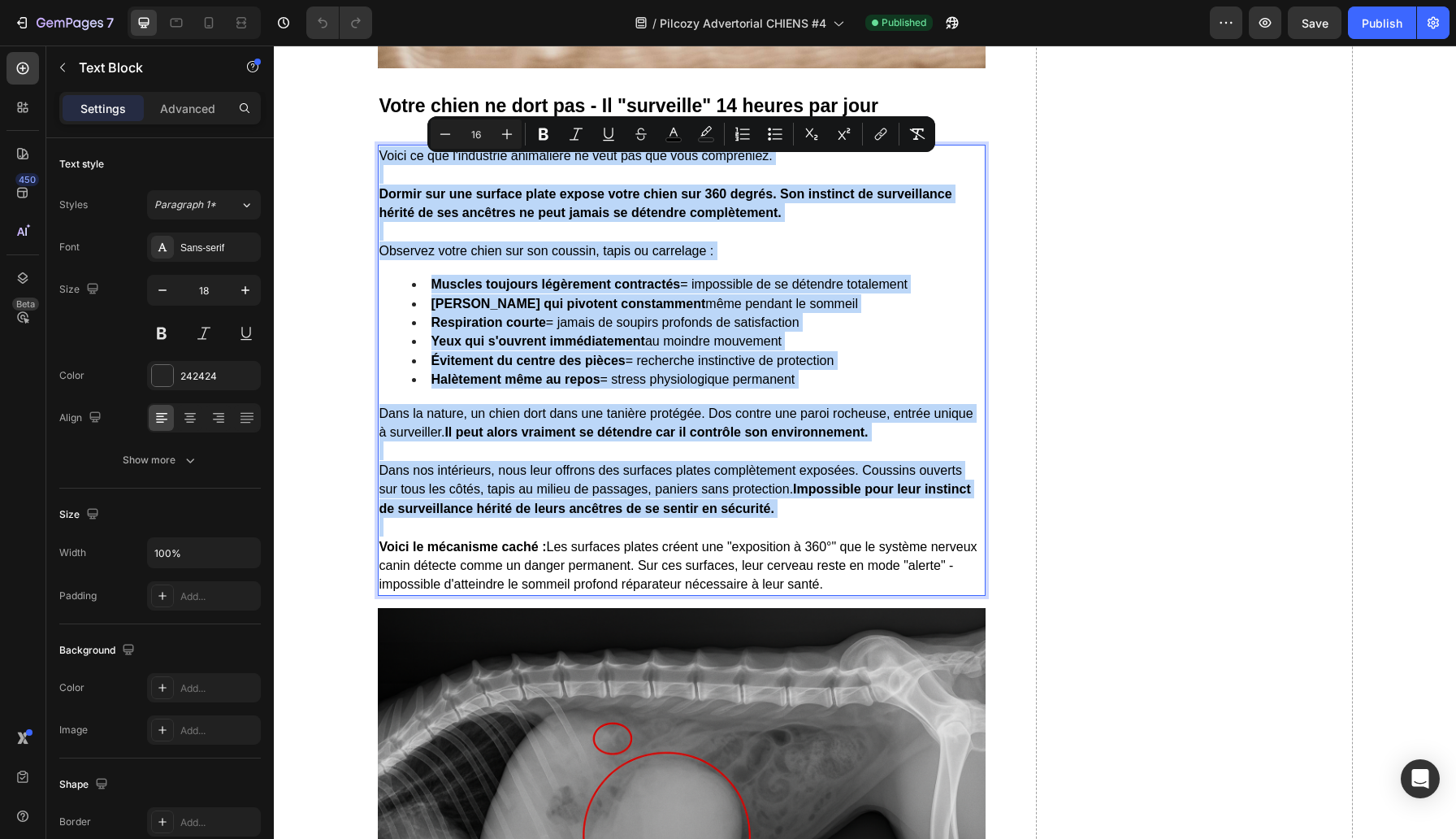
copy div "Lorem ip dol s'ametconse adipiscing el sedd eiu tem inci utlaboreet. Dolore mag…"
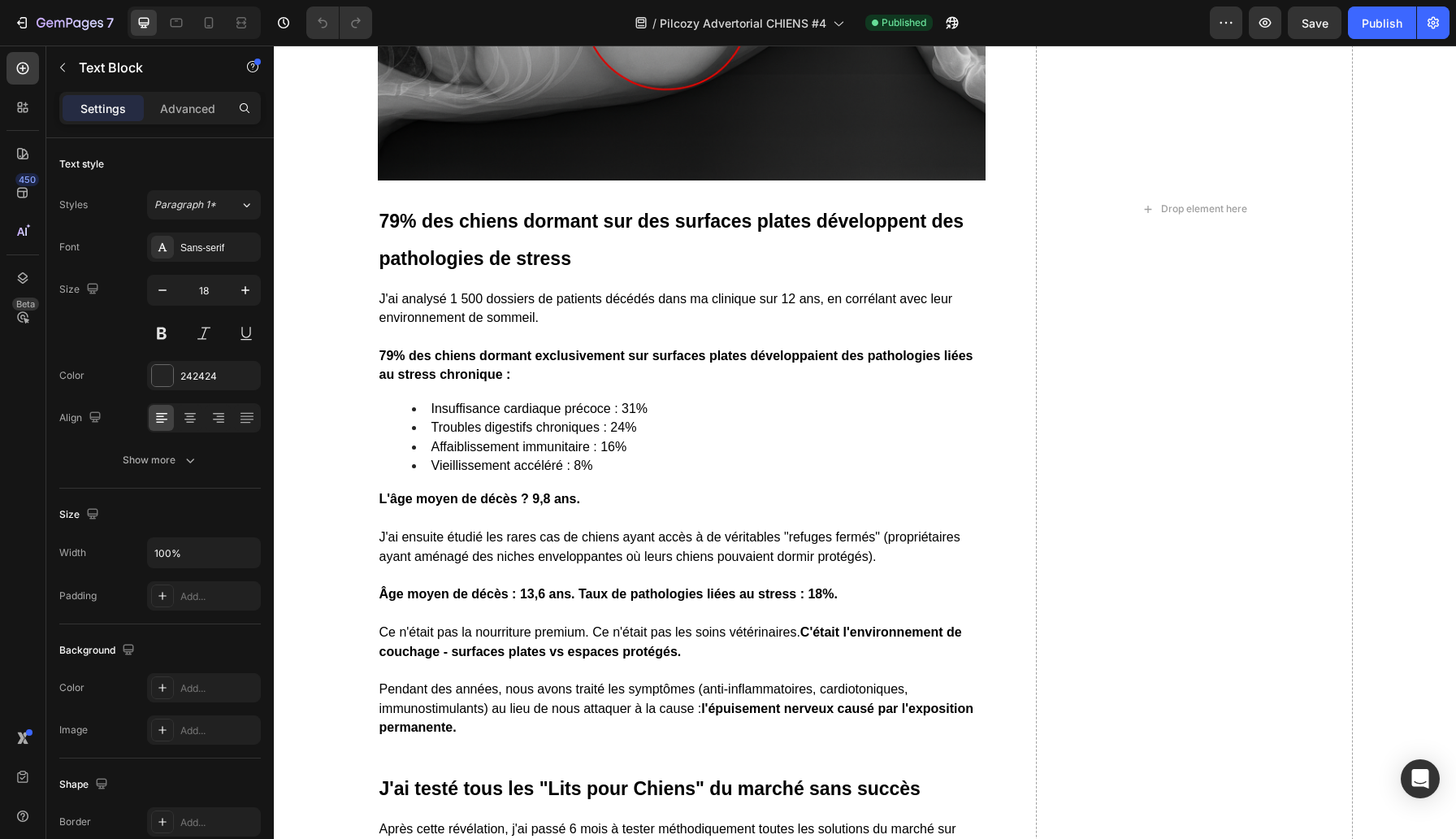
scroll to position [3800, 0]
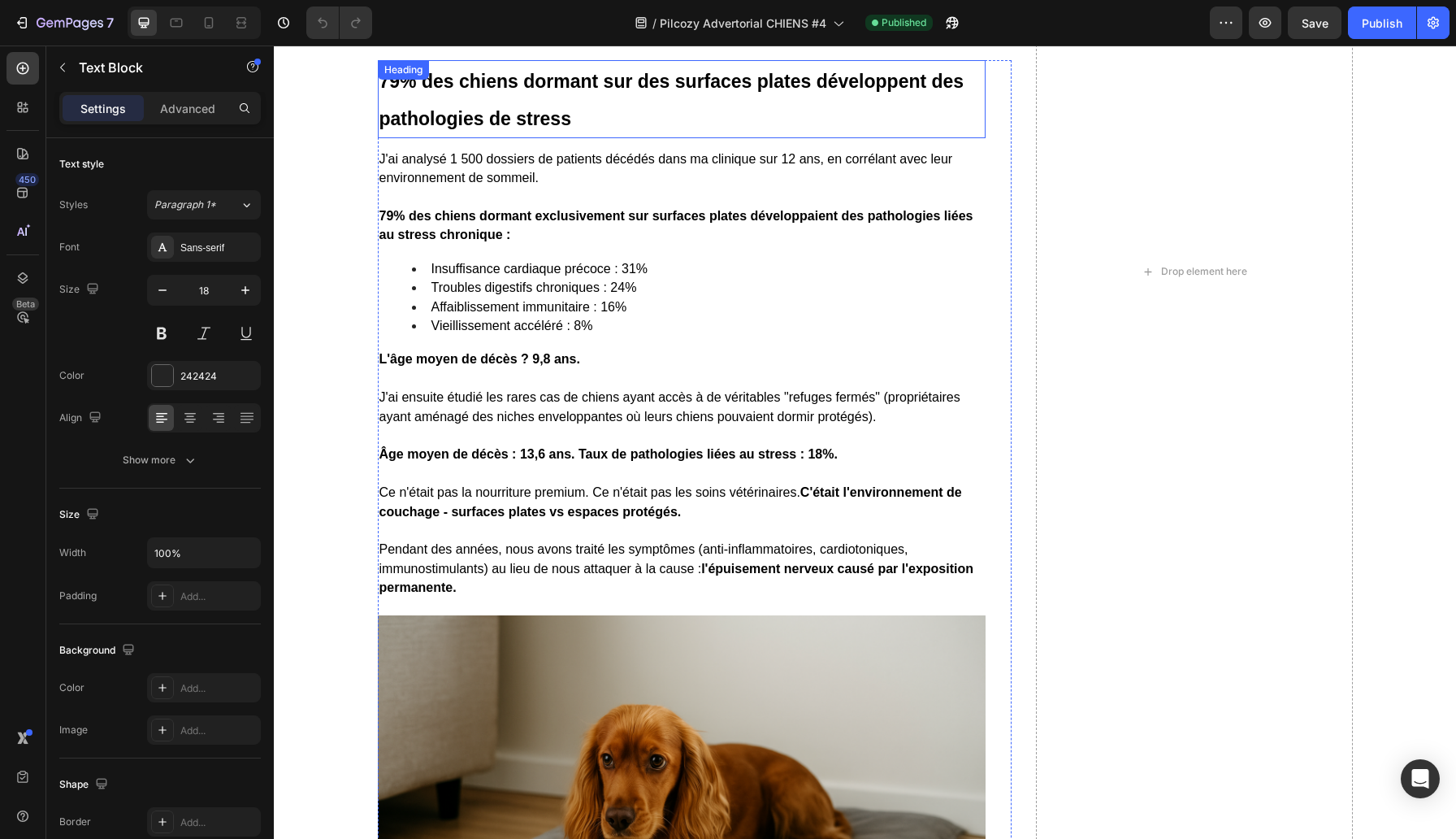
click at [510, 122] on h2 "79% des chiens dormant sur des surfaces plates développent des pathologies de s…" at bounding box center [681, 99] width 608 height 78
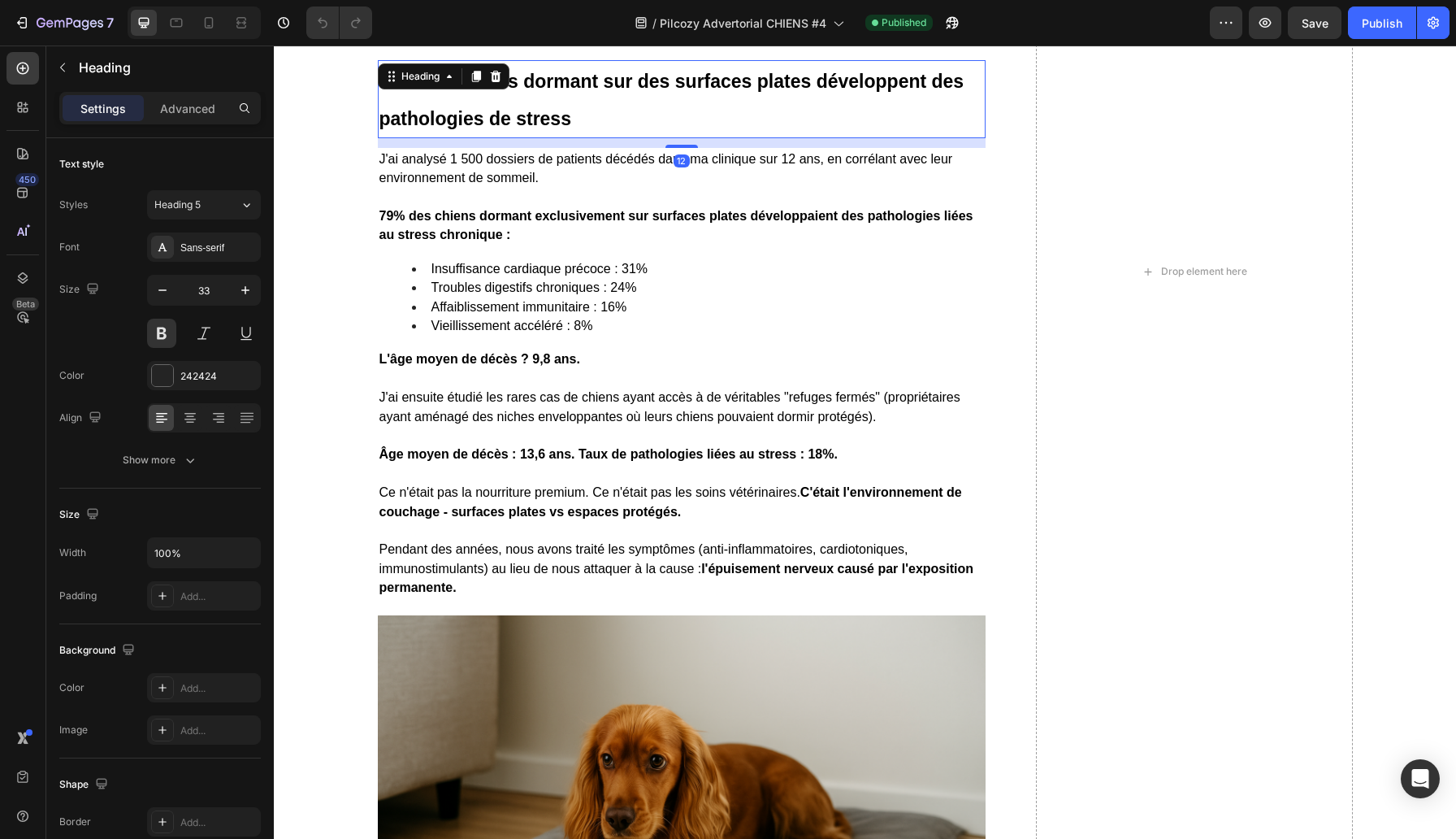
click at [510, 122] on h2 "79% des chiens dormant sur des surfaces plates développent des pathologies de s…" at bounding box center [681, 99] width 608 height 78
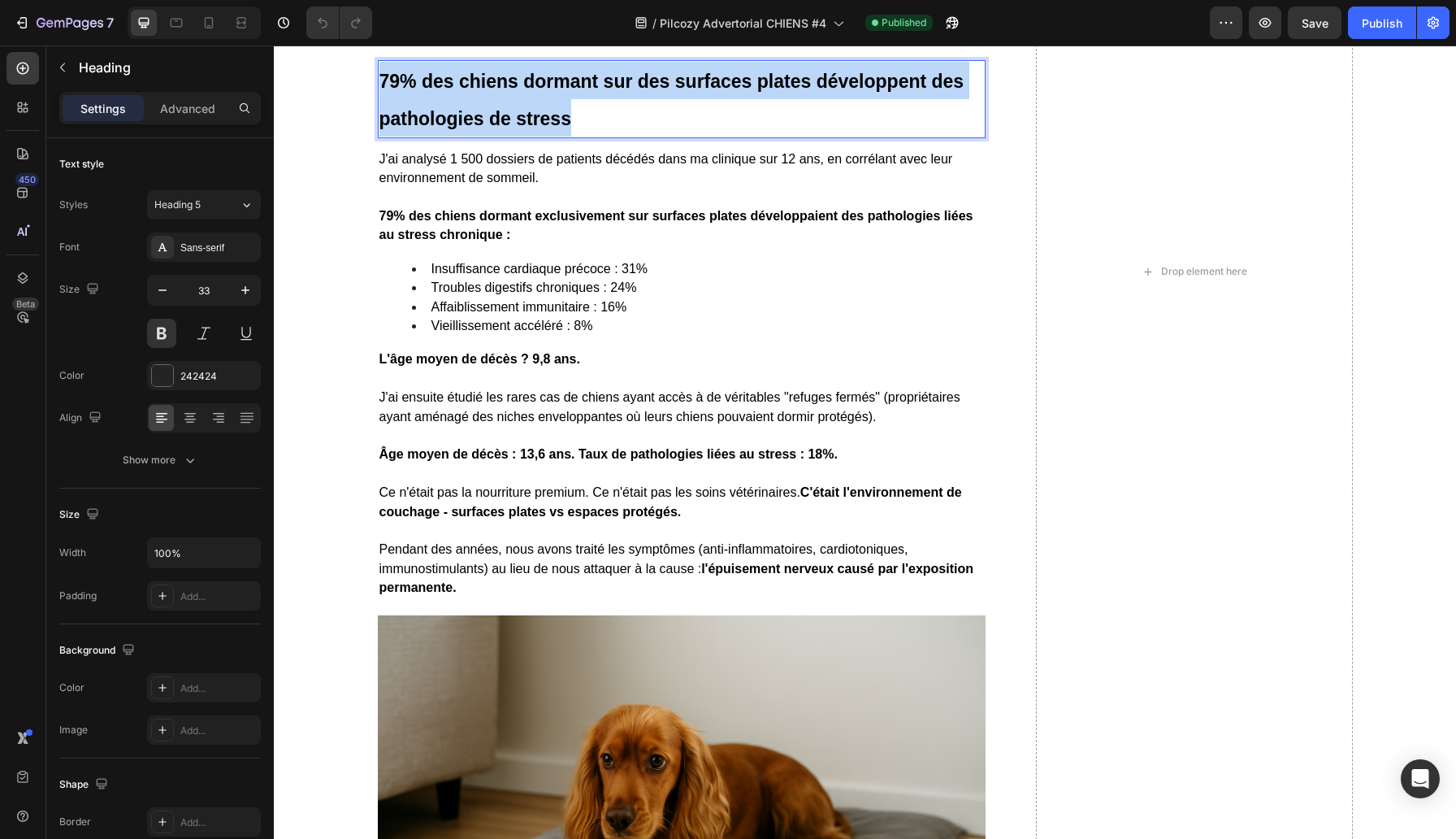
click at [510, 122] on p "79% des chiens dormant sur des surfaces plates développent des pathologies de s…" at bounding box center [681, 99] width 604 height 75
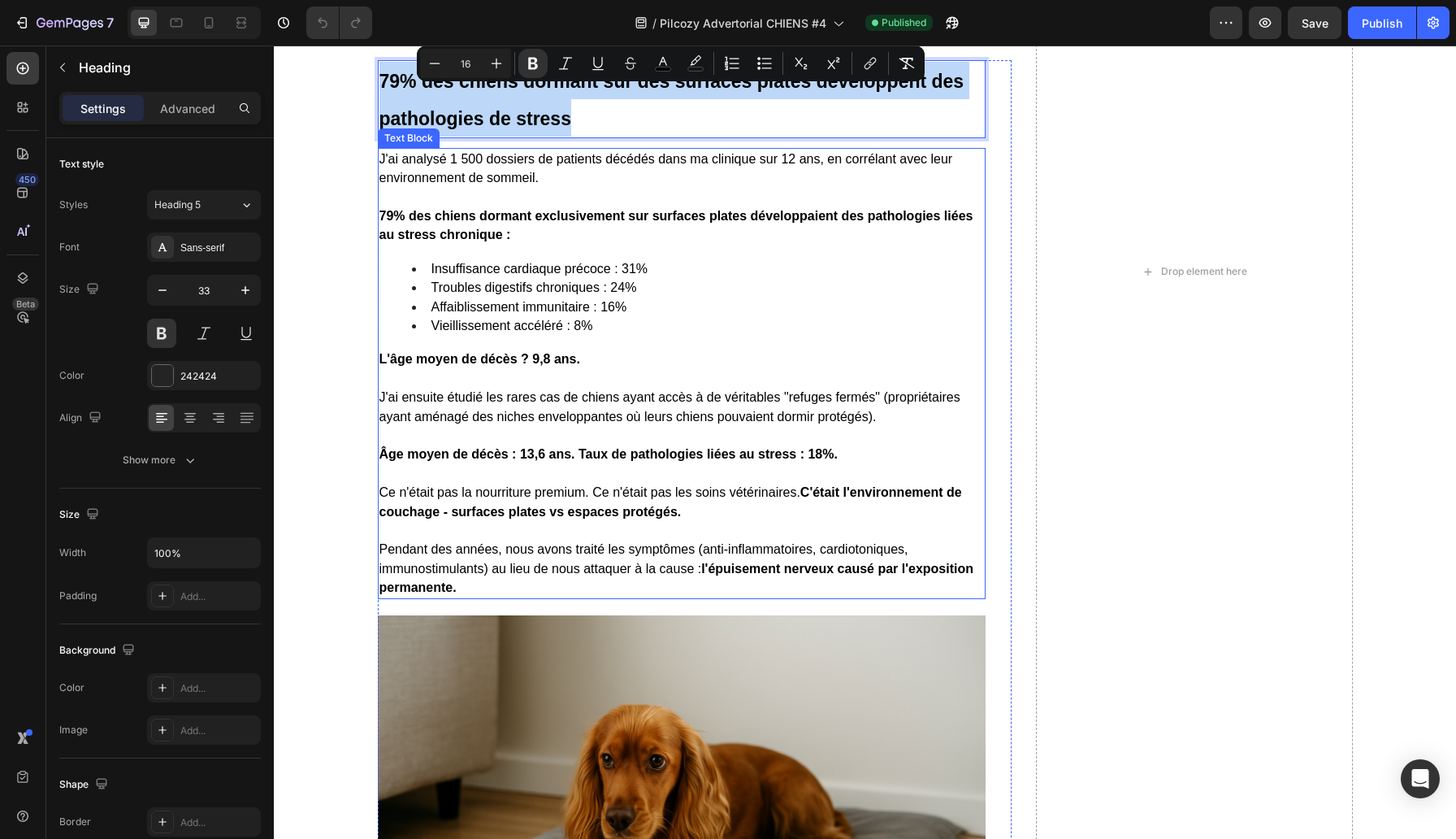
click at [511, 540] on p at bounding box center [681, 530] width 604 height 19
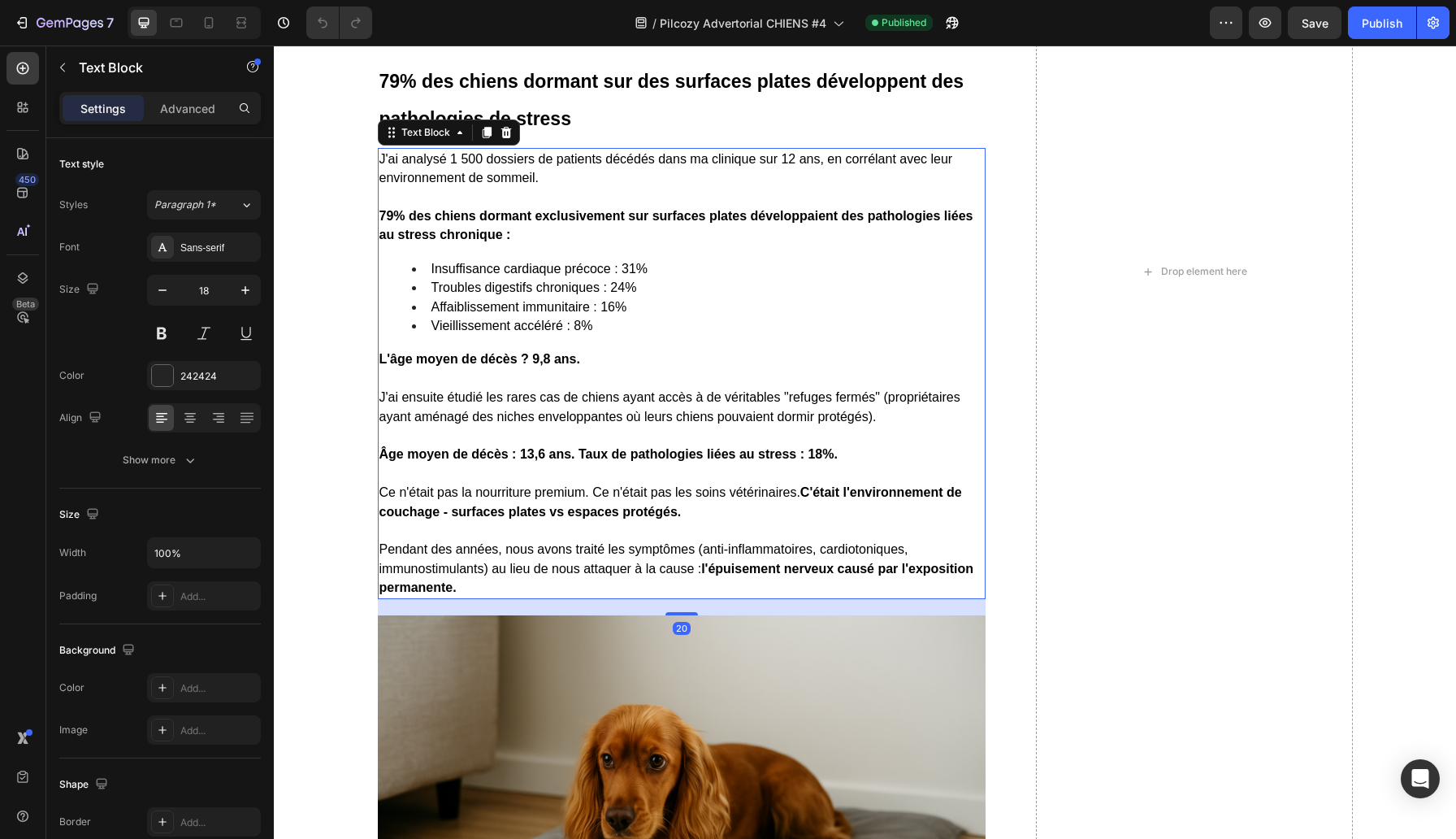
click at [514, 483] on p at bounding box center [681, 473] width 604 height 19
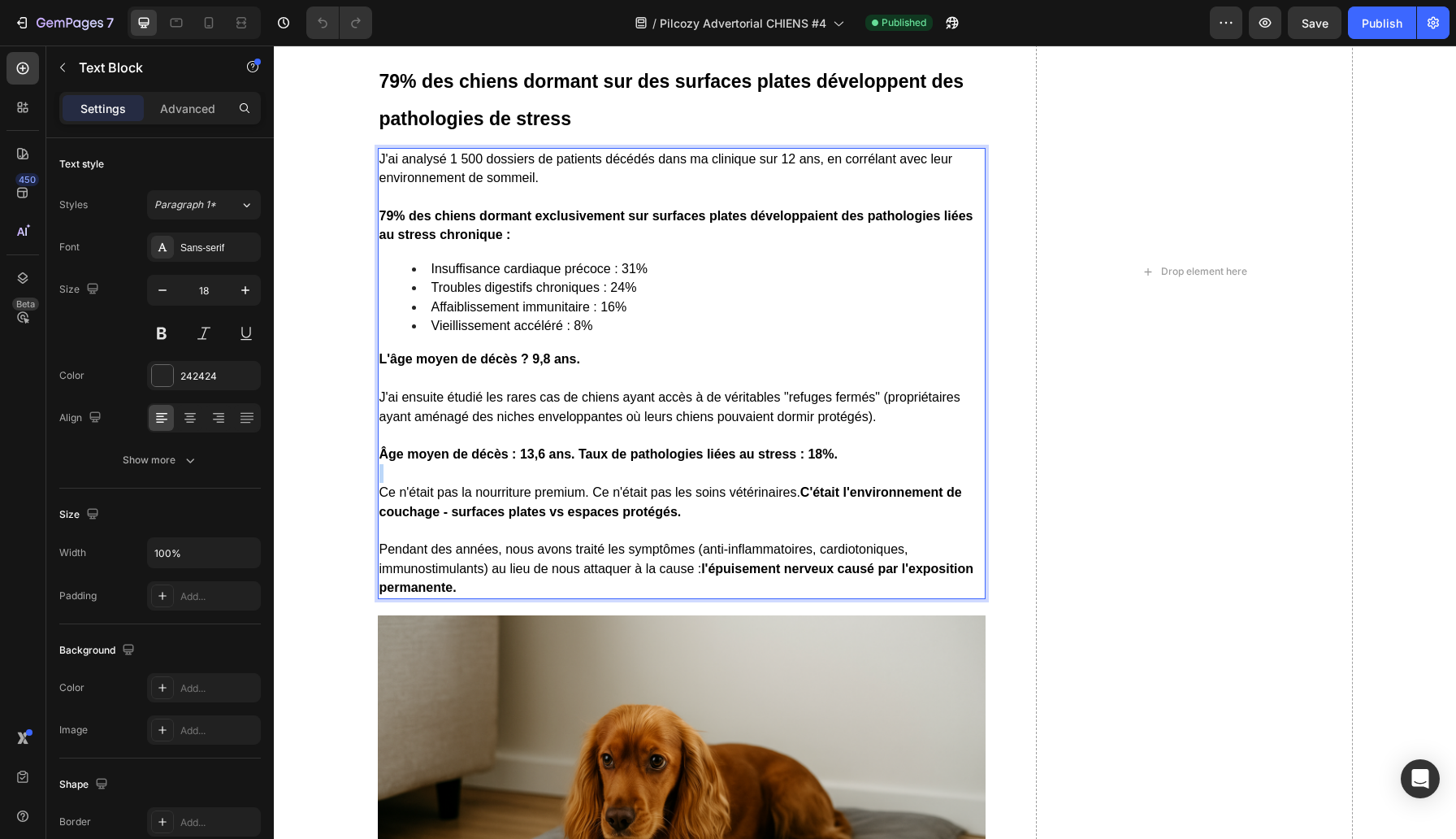
click at [514, 483] on p "Rich Text Editor. Editing area: main" at bounding box center [681, 473] width 604 height 19
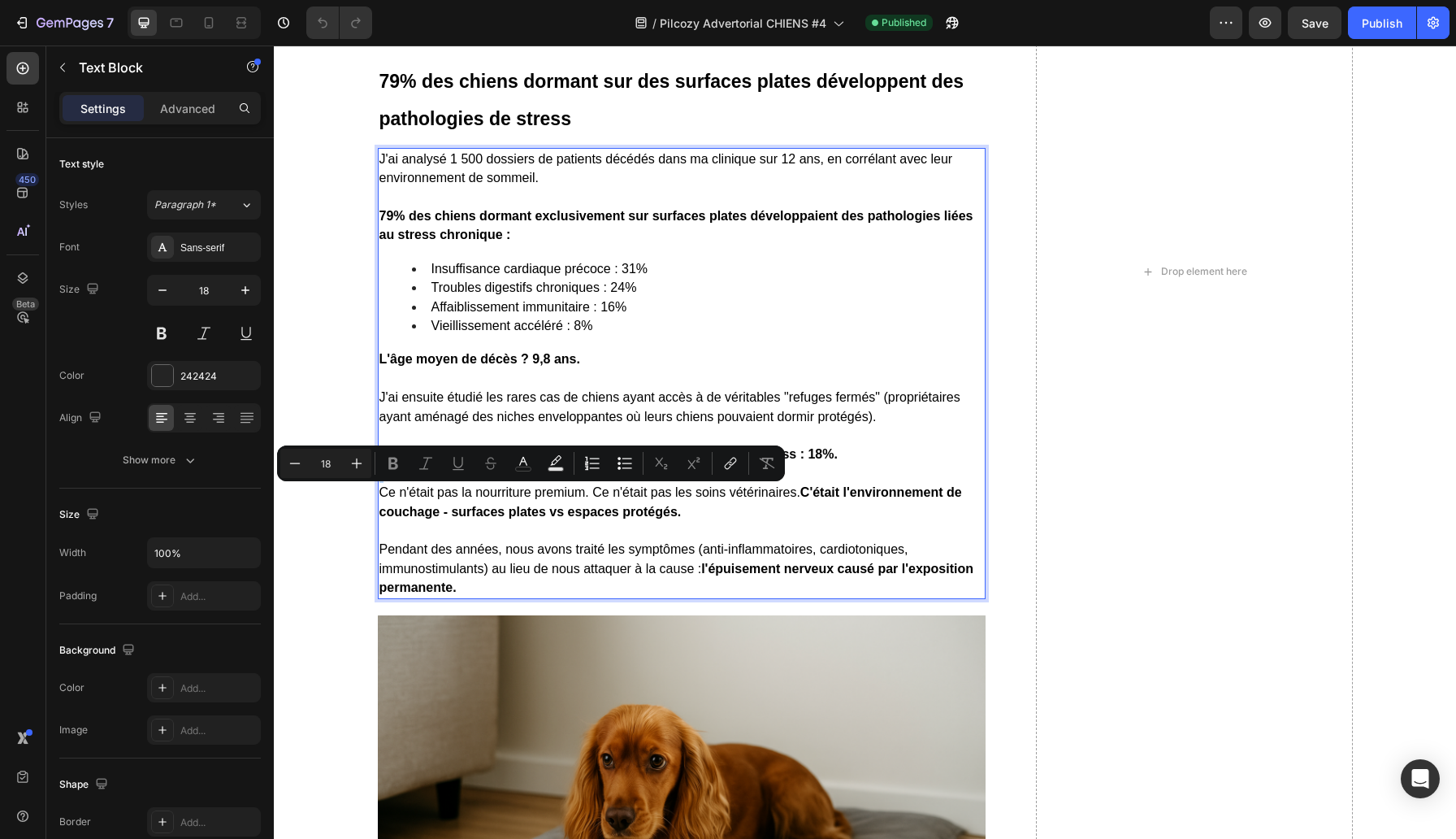
click at [514, 483] on p "Rich Text Editor. Editing area: main" at bounding box center [681, 473] width 604 height 19
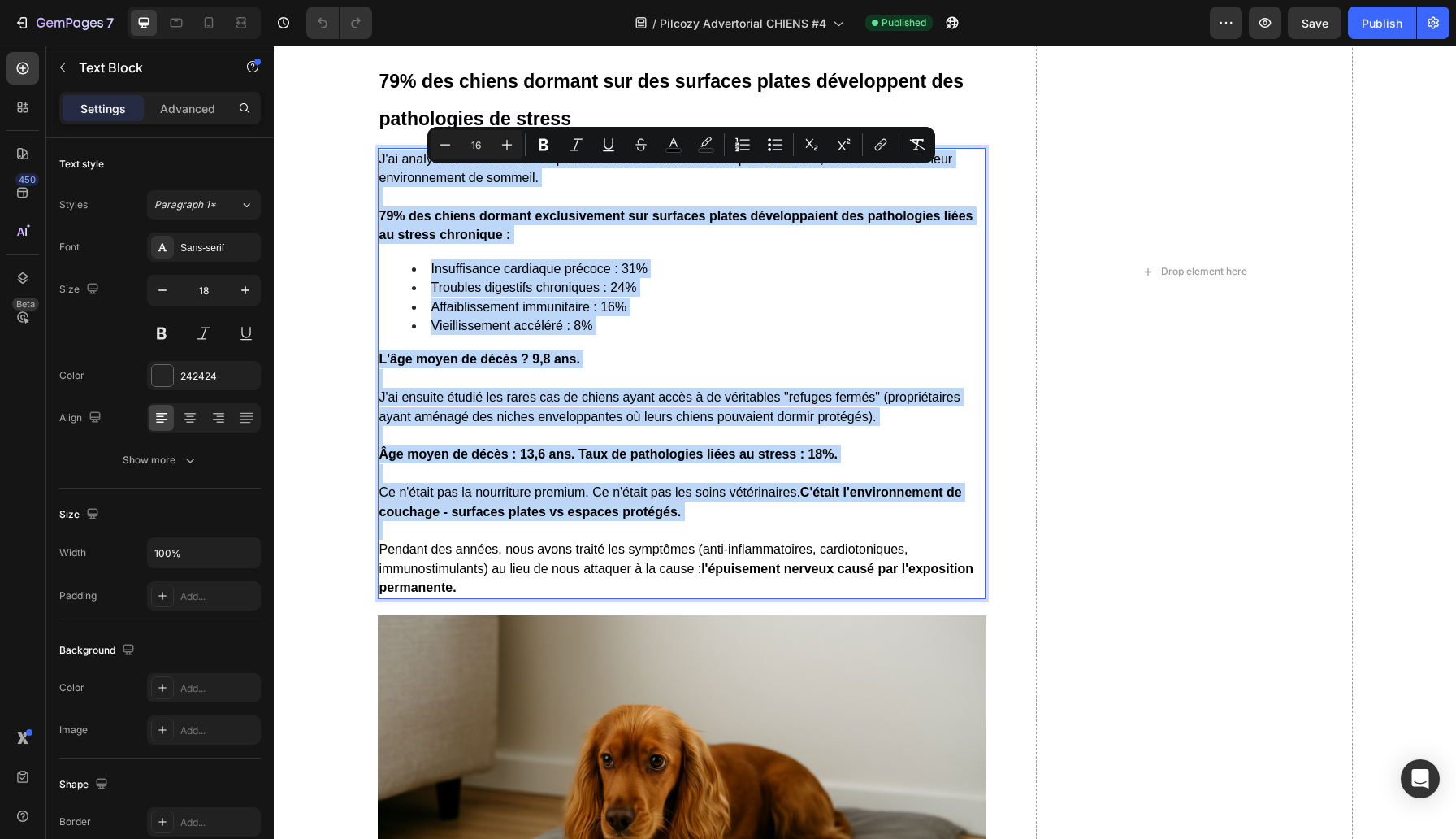
copy div "J'ai analysé 1 500 dossiers de patients décédés dans ma clinique sur 12 ans, en…"
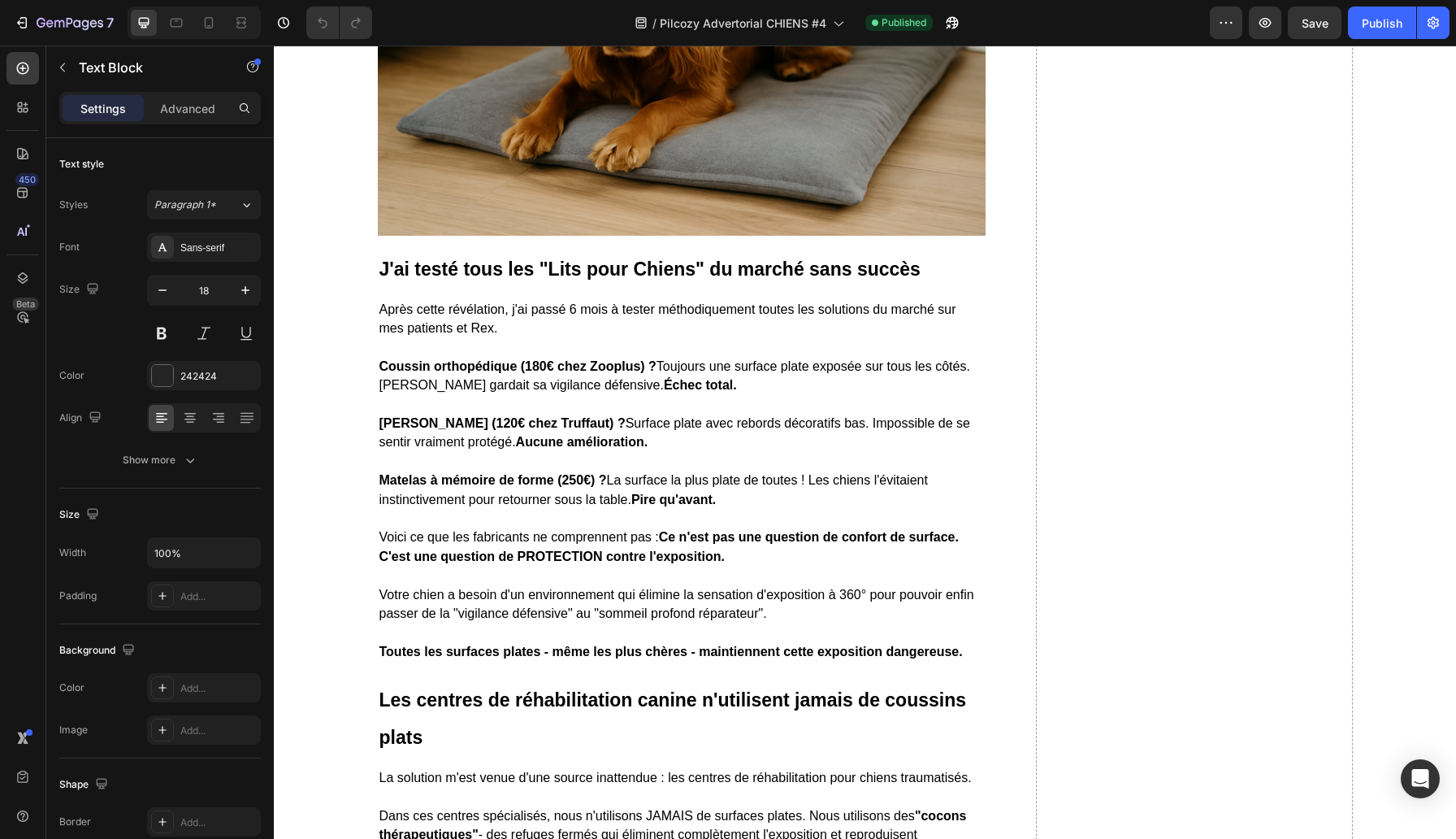
scroll to position [4601, 0]
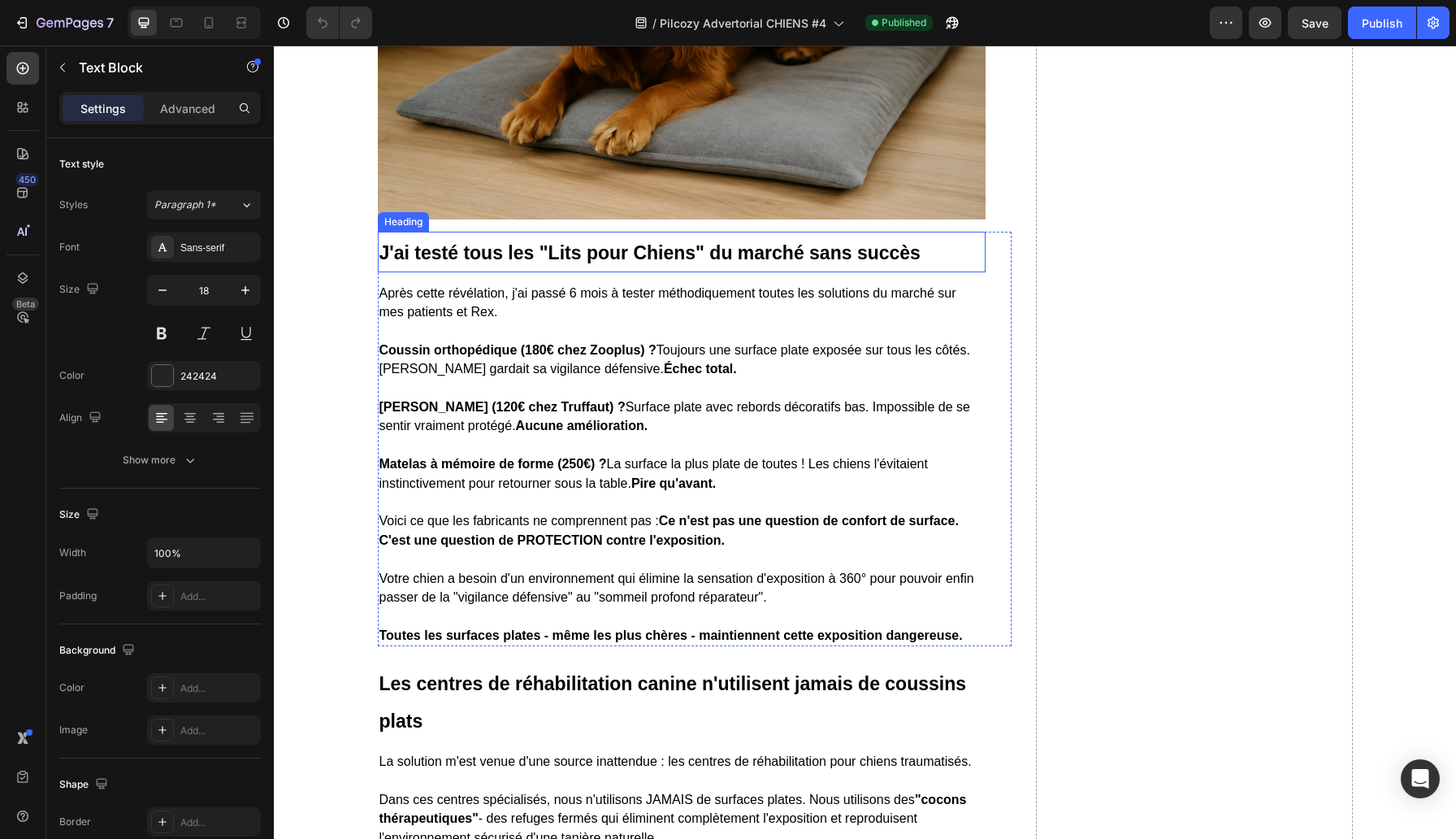
click at [562, 264] on strong "J'ai testé tous les "Lits pour Chiens" du marché sans succès" at bounding box center [650, 253] width 541 height 21
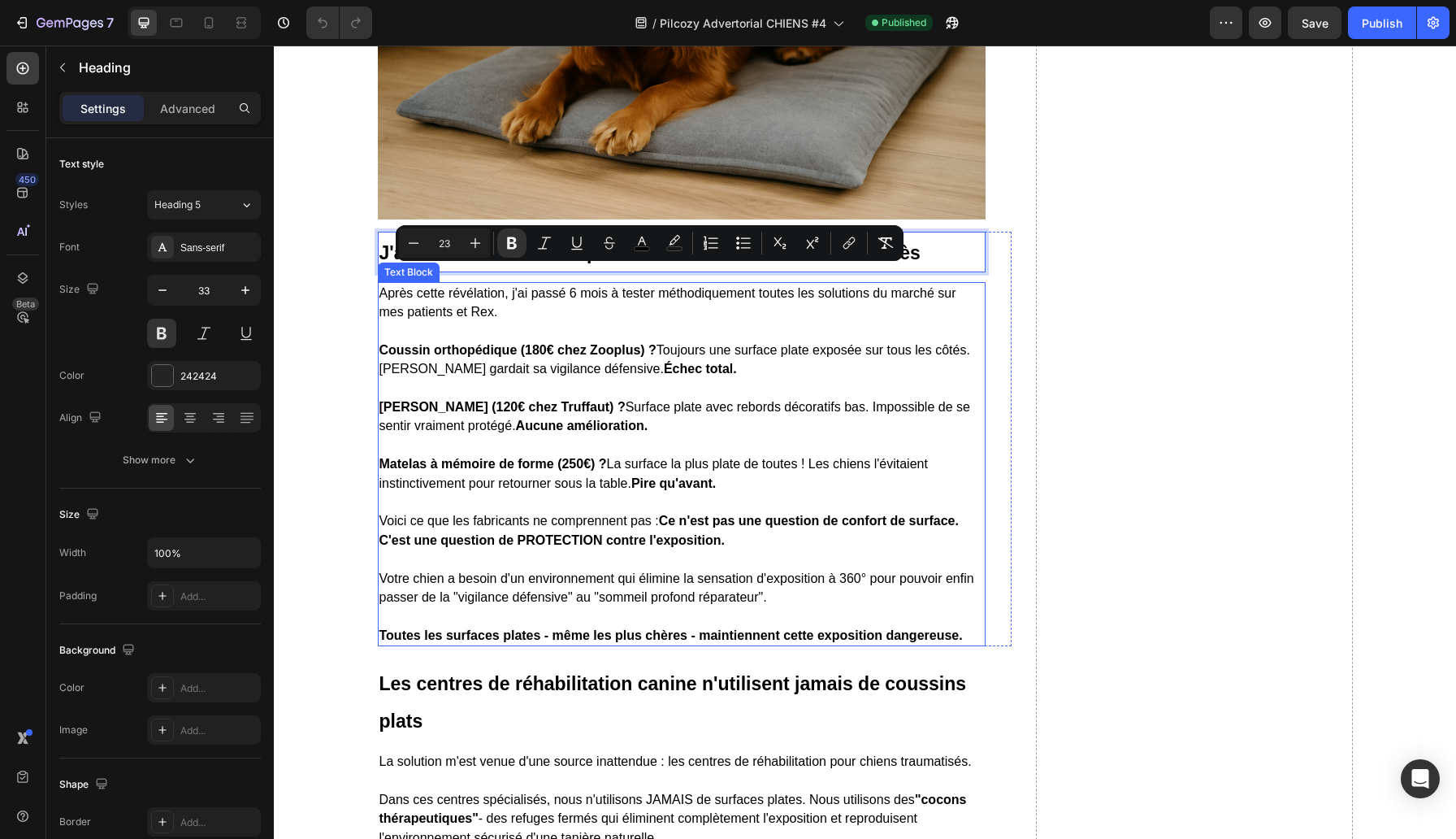
click at [474, 543] on span "Voici ce que les fabricants ne comprennent pas : Ce n'est pas une question de c…" at bounding box center [669, 530] width 579 height 33
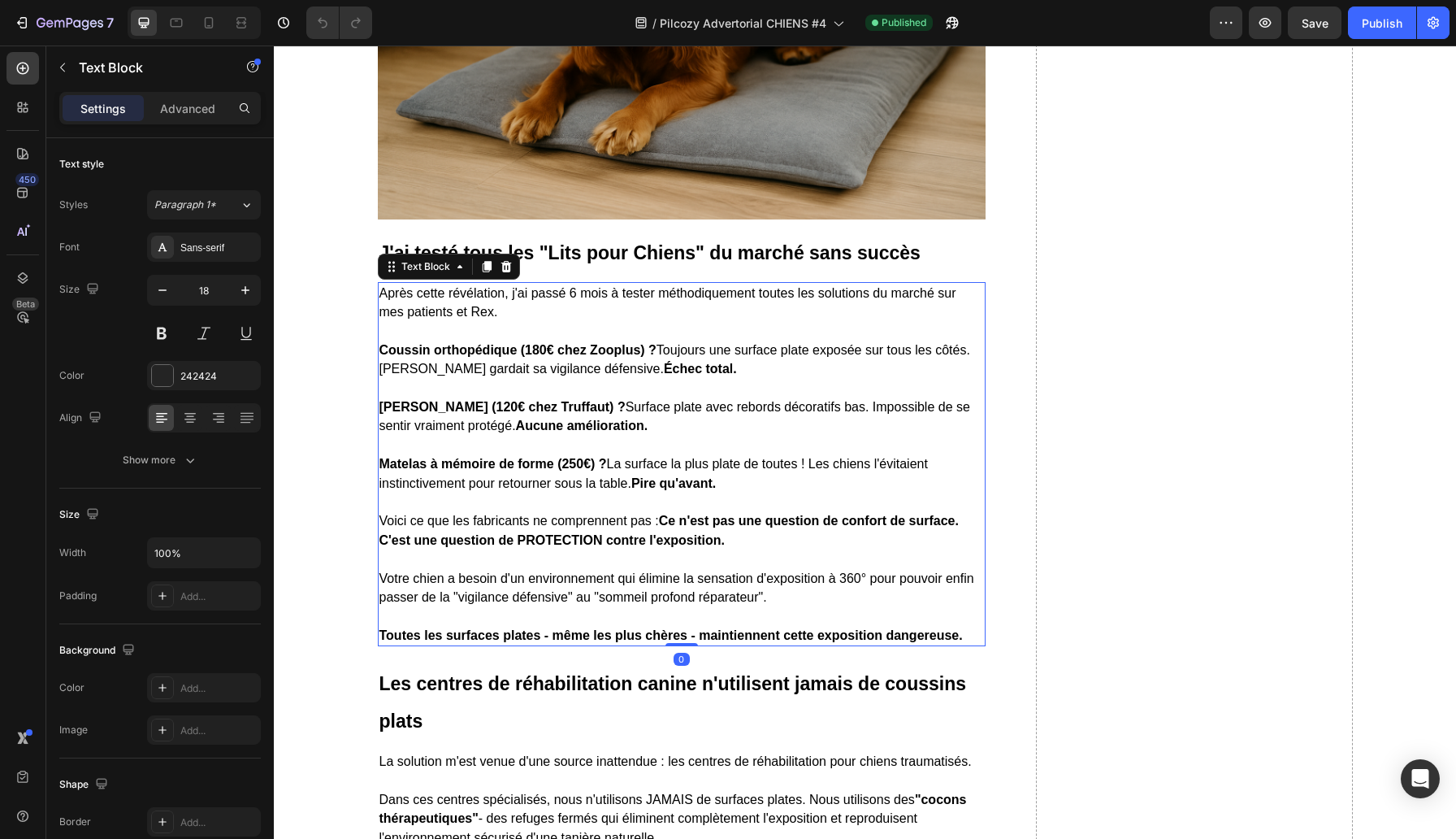
click at [474, 543] on span "Voici ce que les fabricants ne comprennent pas : Ce n'est pas une question de c…" at bounding box center [669, 530] width 579 height 33
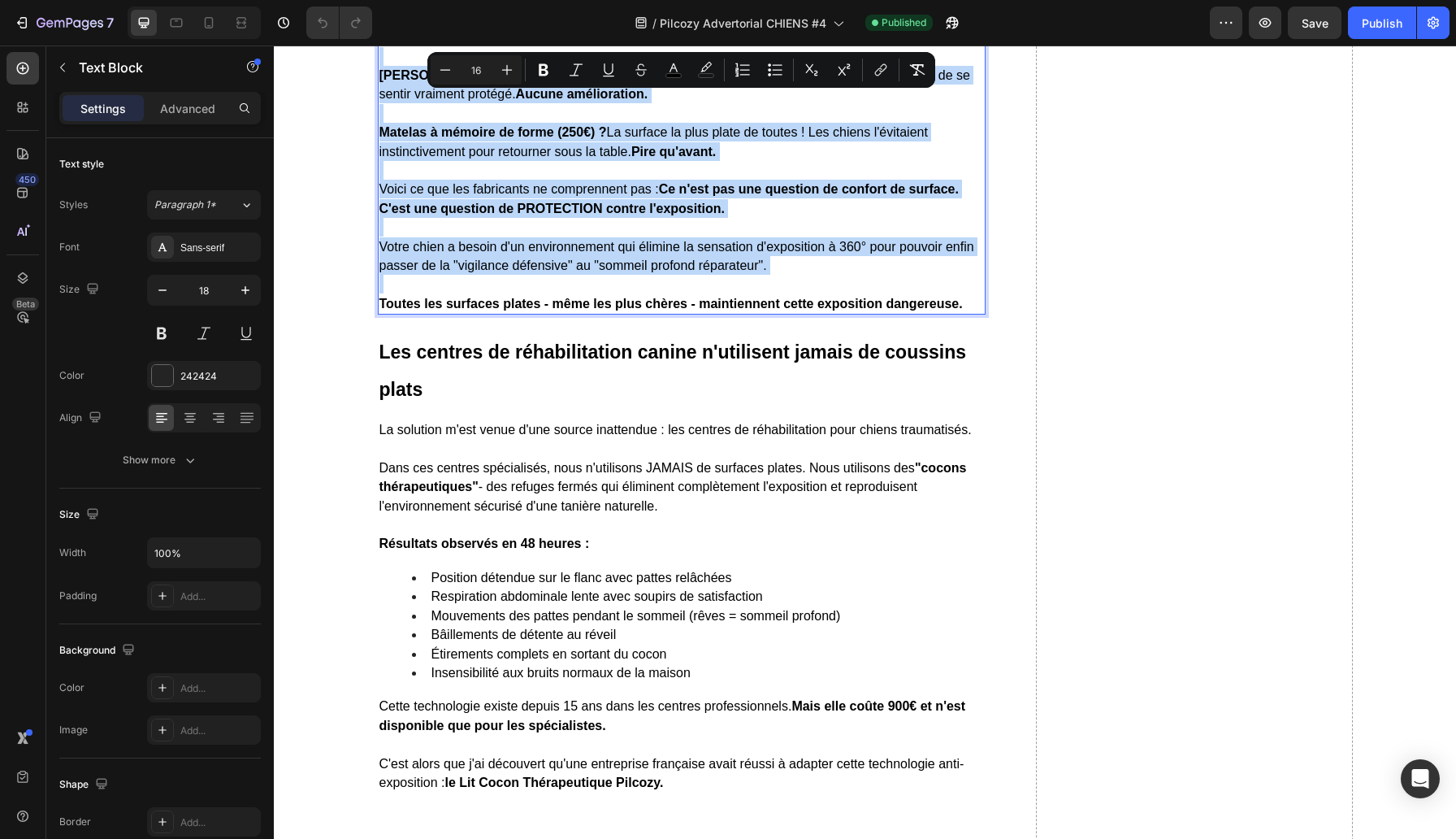
scroll to position [4951, 0]
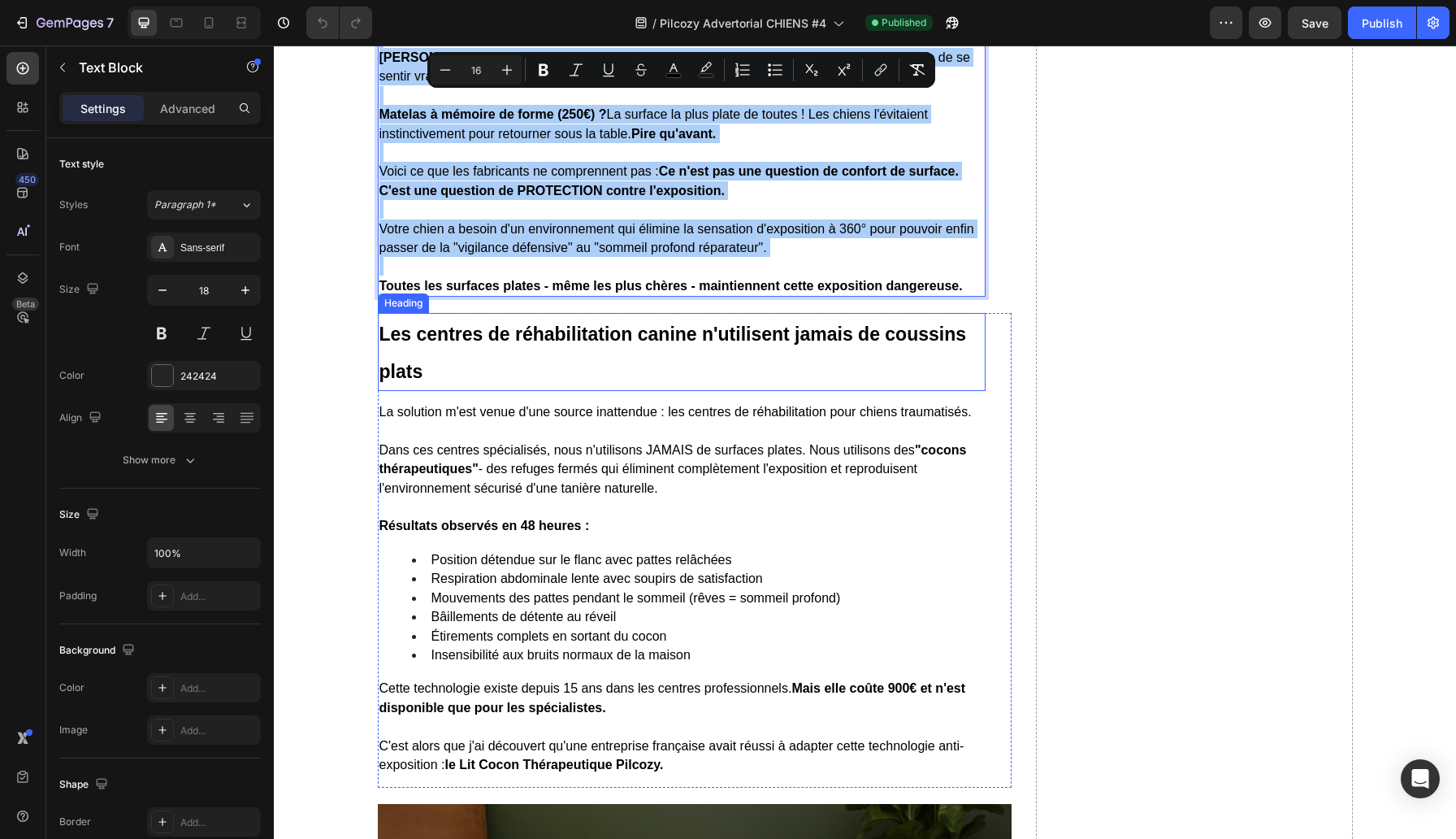
click at [494, 378] on h2 "Les centres de réhabilitation canine n'utilisent jamais de coussins plats" at bounding box center [681, 352] width 608 height 78
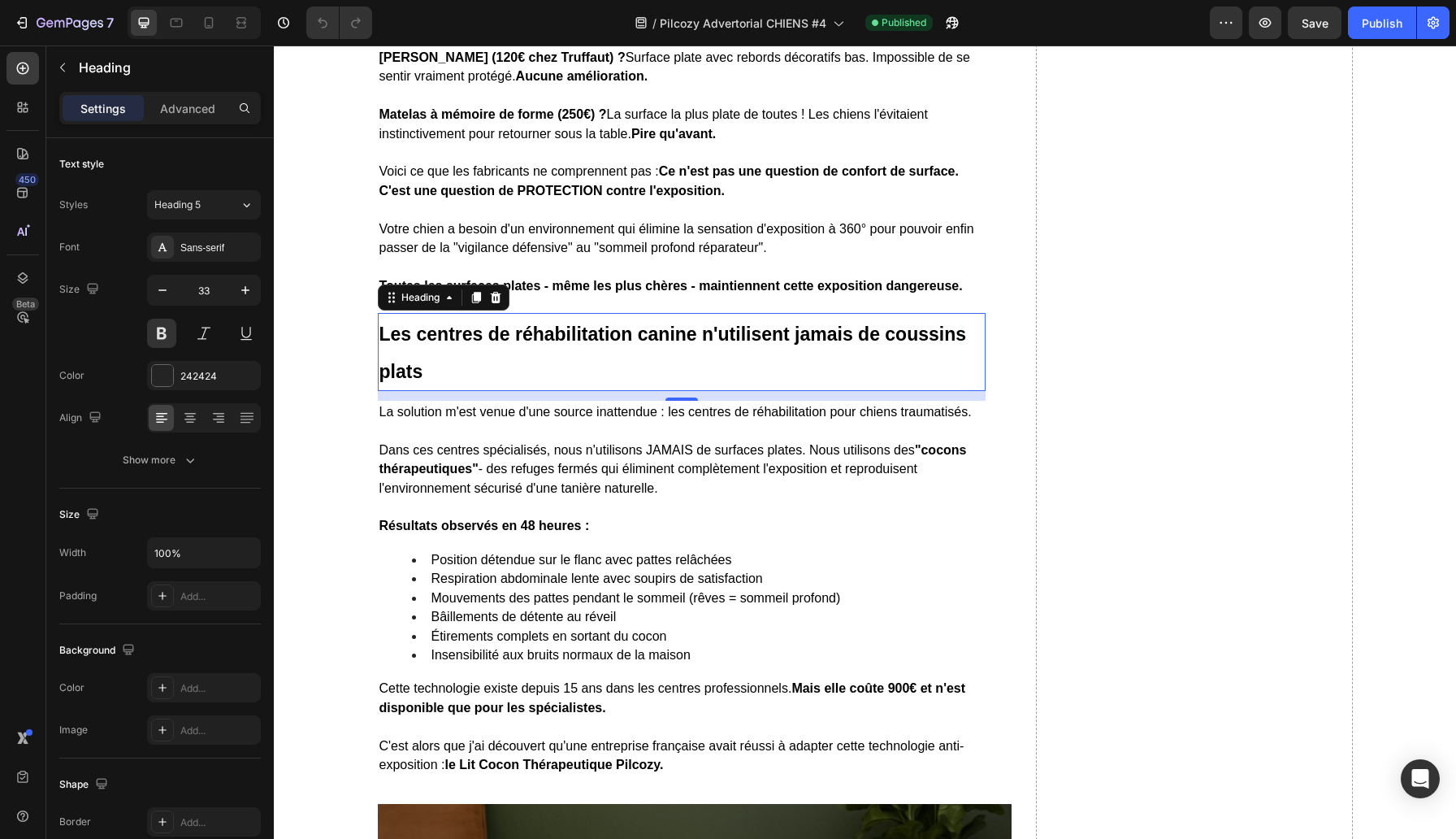
click at [494, 378] on h2 "Les centres de réhabilitation canine n'utilisent jamais de coussins plats" at bounding box center [681, 352] width 608 height 78
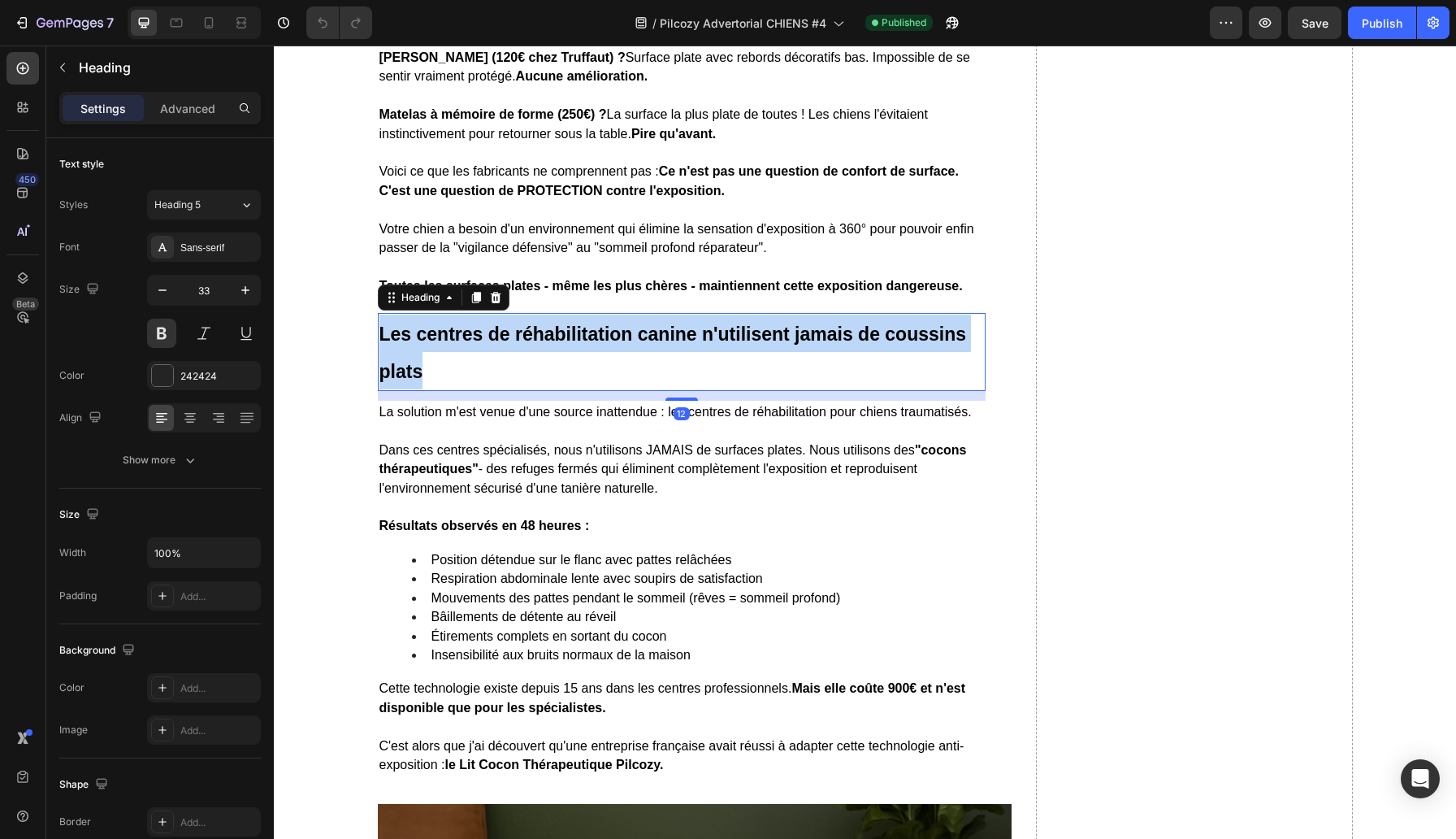
click at [494, 378] on p "Les centres de réhabilitation canine n'utilisent jamais de coussins plats" at bounding box center [681, 351] width 604 height 75
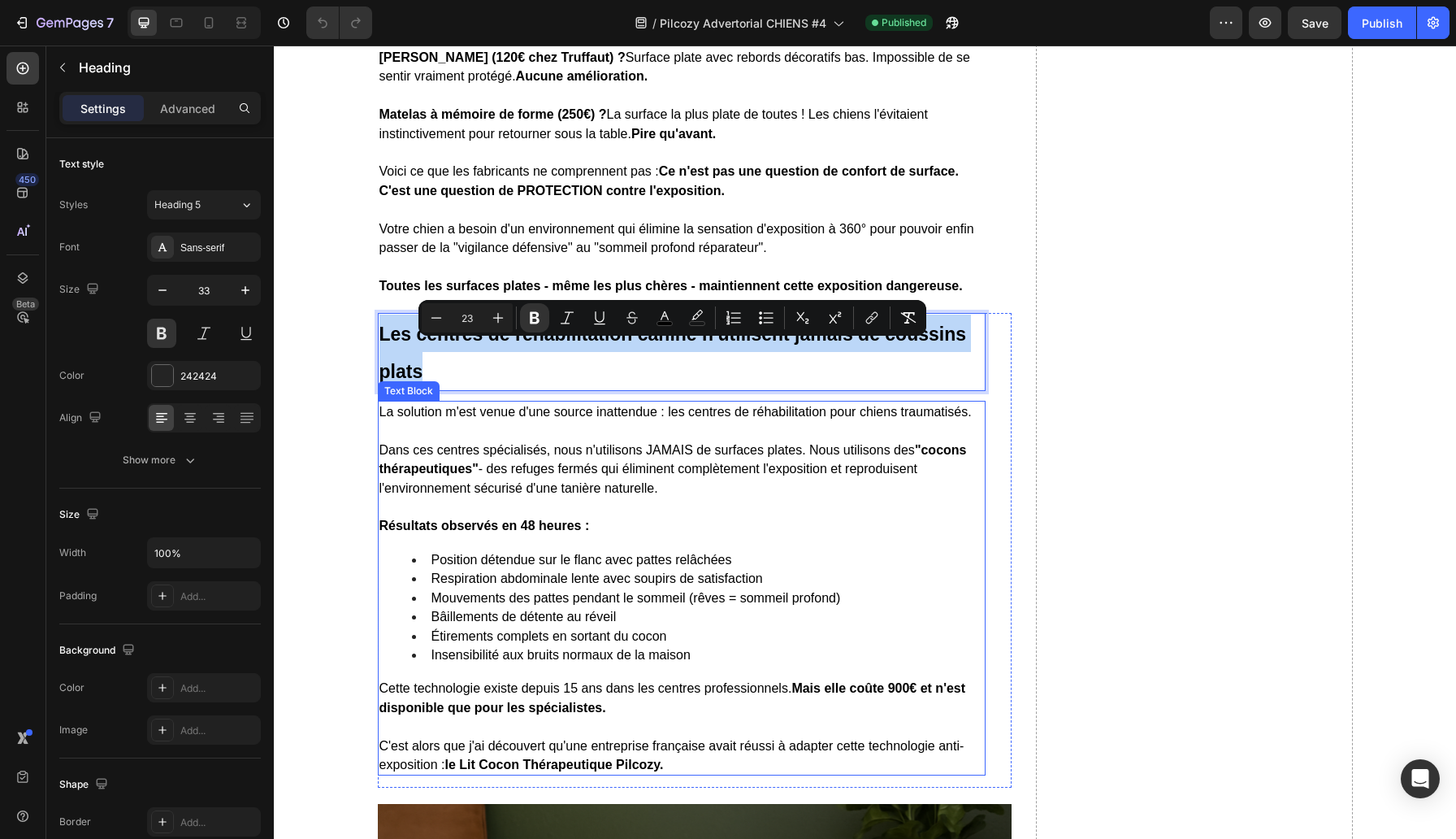
scroll to position [5320, 0]
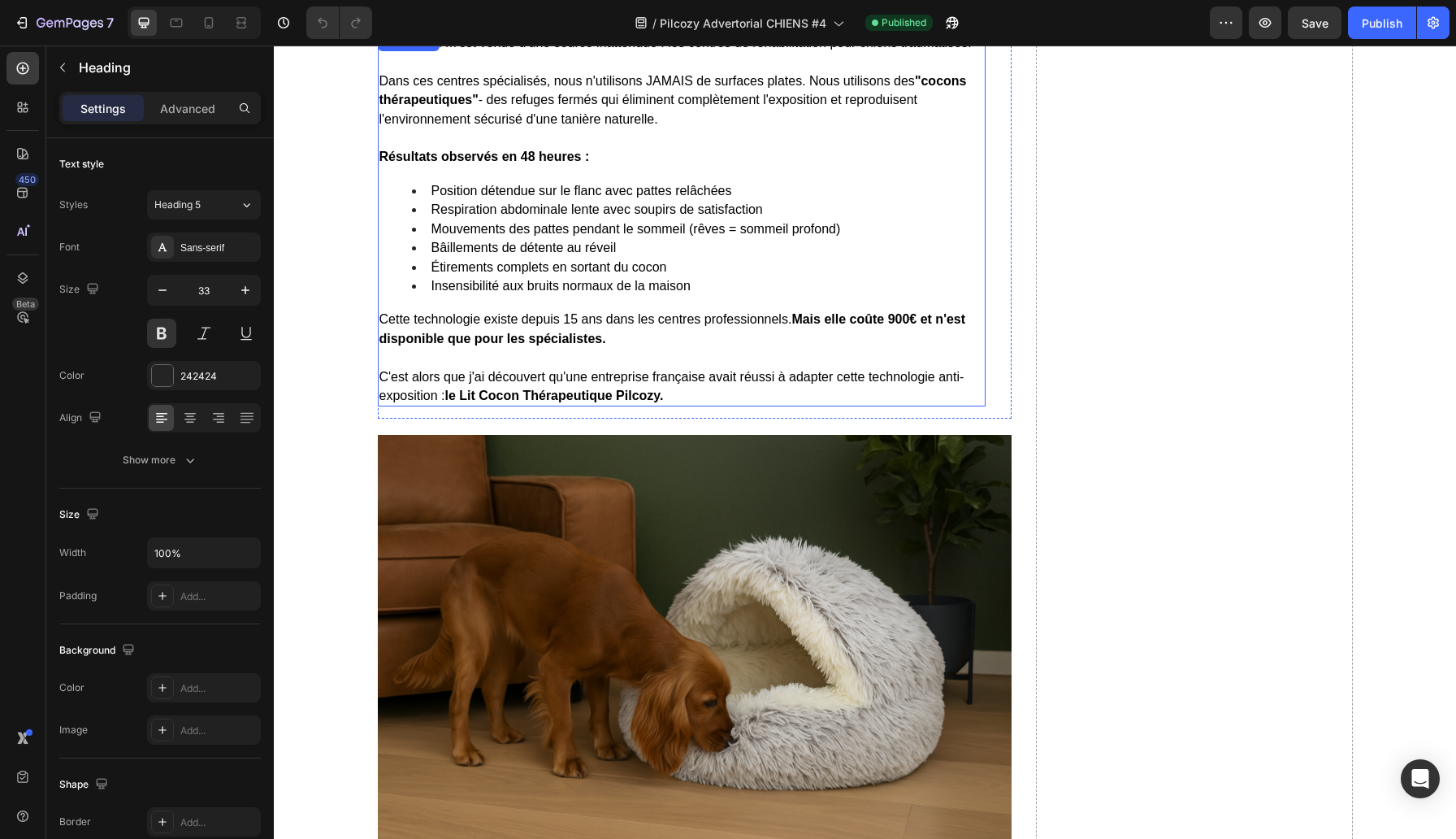
click at [525, 347] on p "Cette technologie existe depuis 15 ans dans les centres professionnels. Mais el…" at bounding box center [681, 328] width 604 height 38
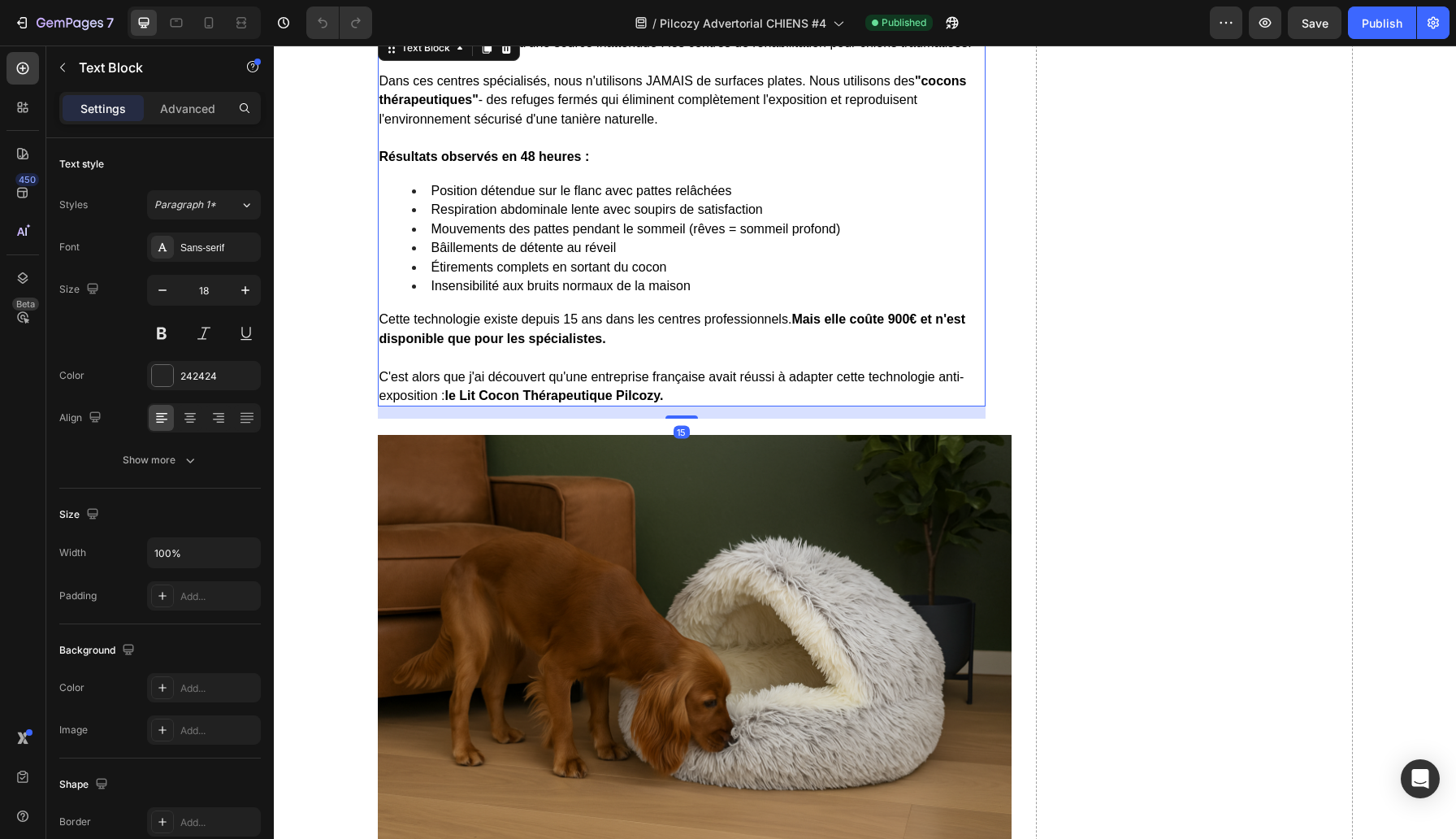
click at [525, 347] on p "Cette technologie existe depuis 15 ans dans les centres professionnels. Mais el…" at bounding box center [681, 328] width 604 height 38
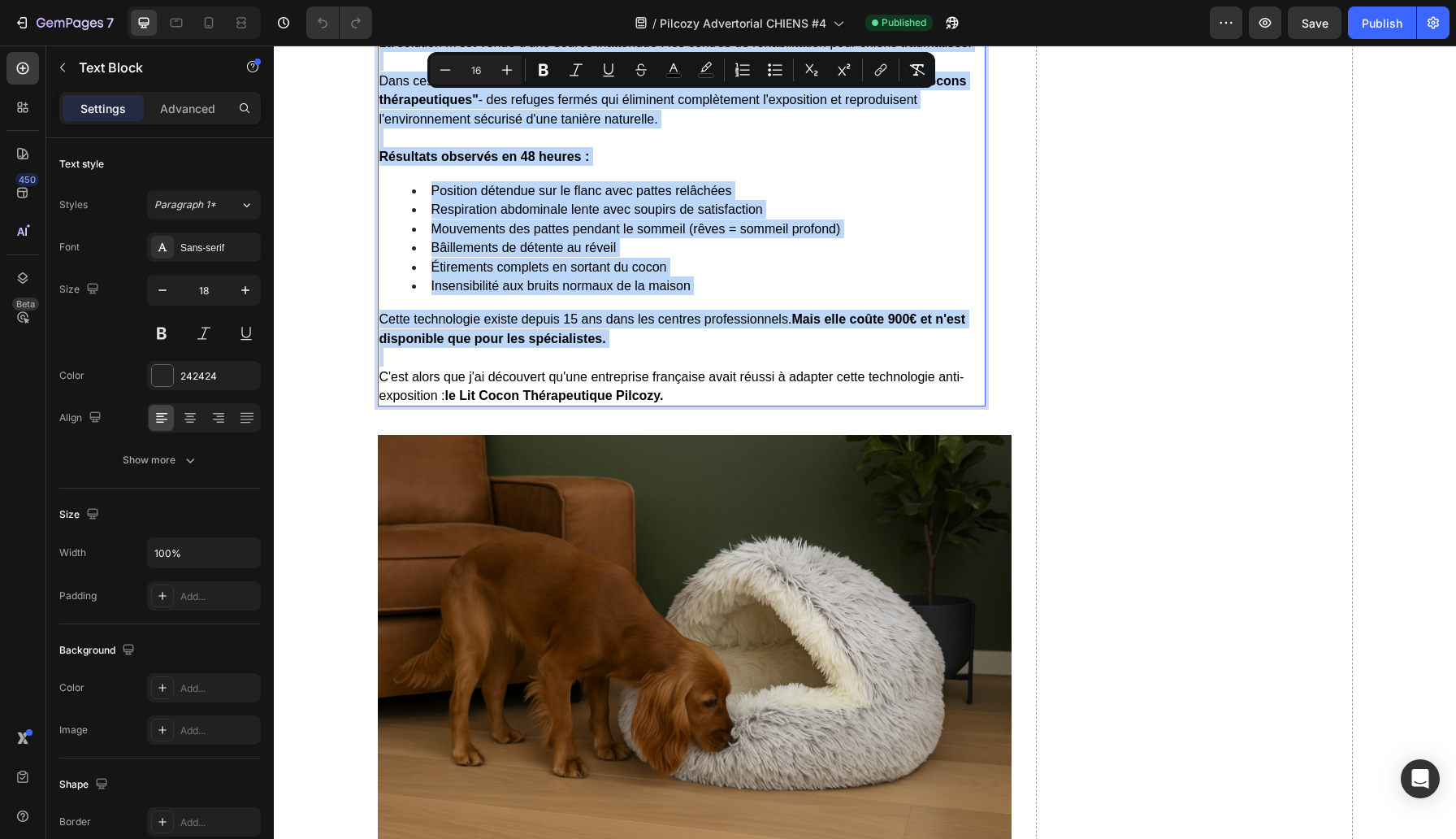
copy div "La solution m'est venue d'une source inattendue : les centres de réhabilitation…"
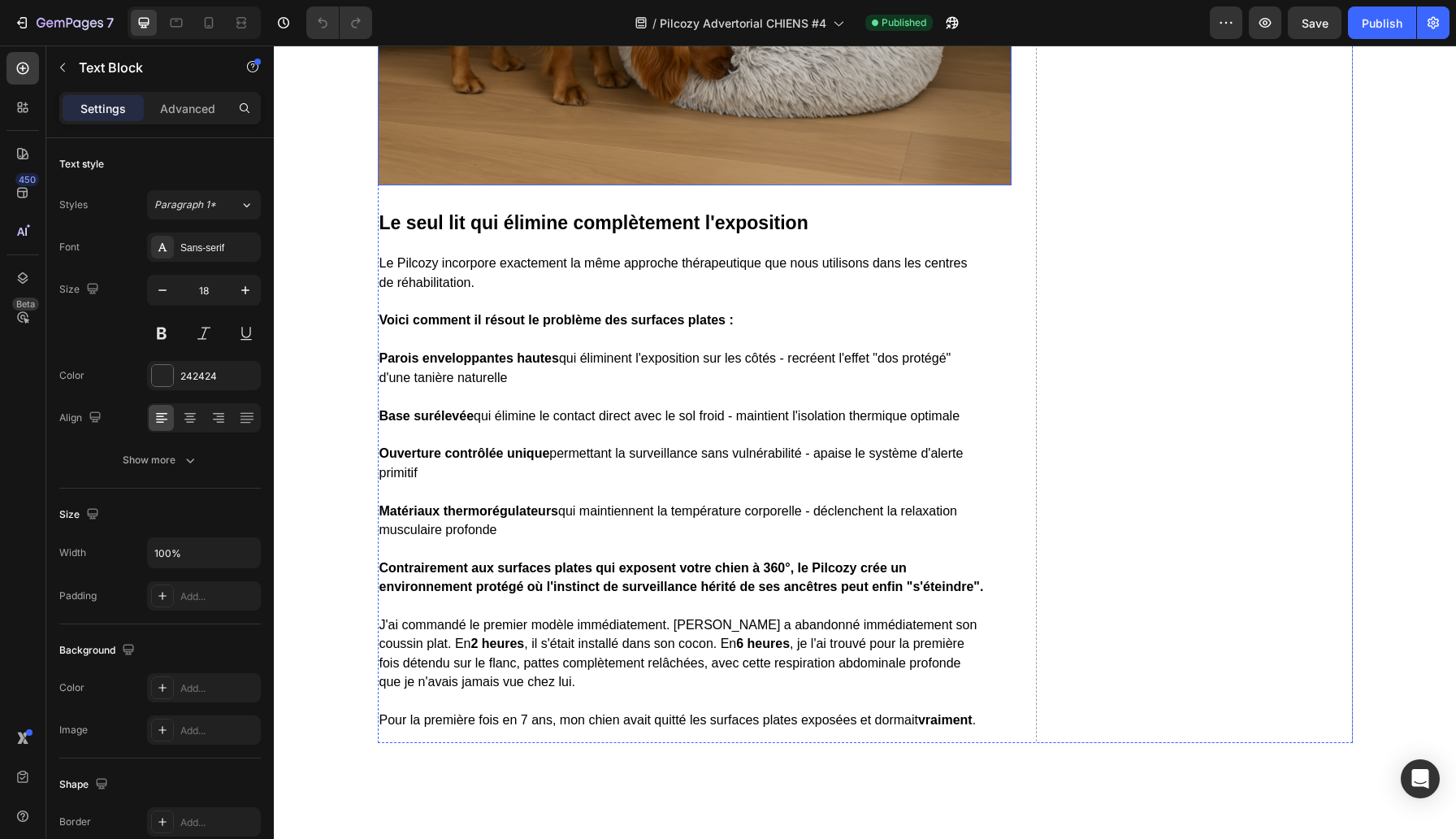
scroll to position [5998, 0]
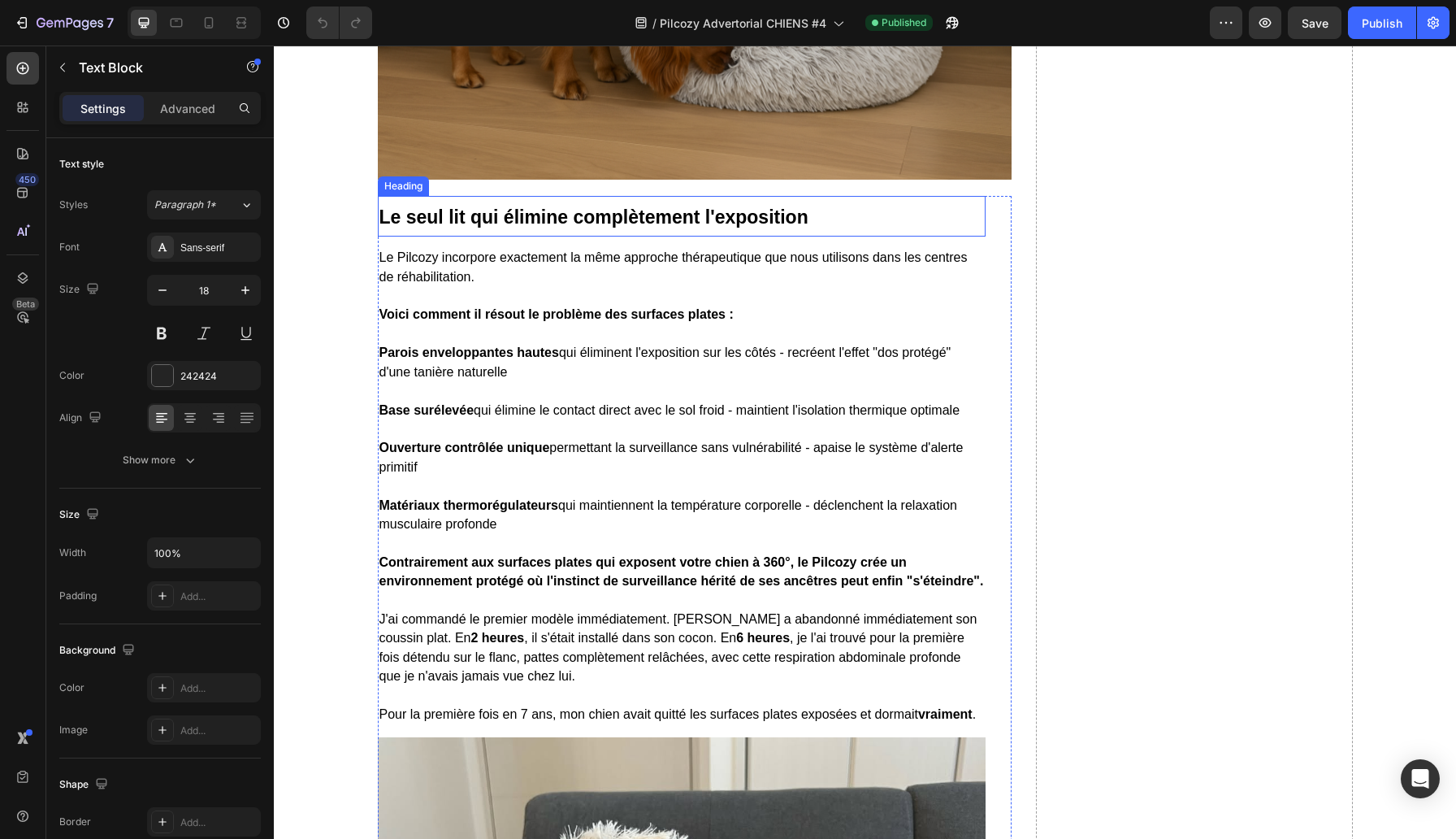
click at [494, 227] on strong "Le seul lit qui élimine complètement l'exposition" at bounding box center [594, 217] width 429 height 21
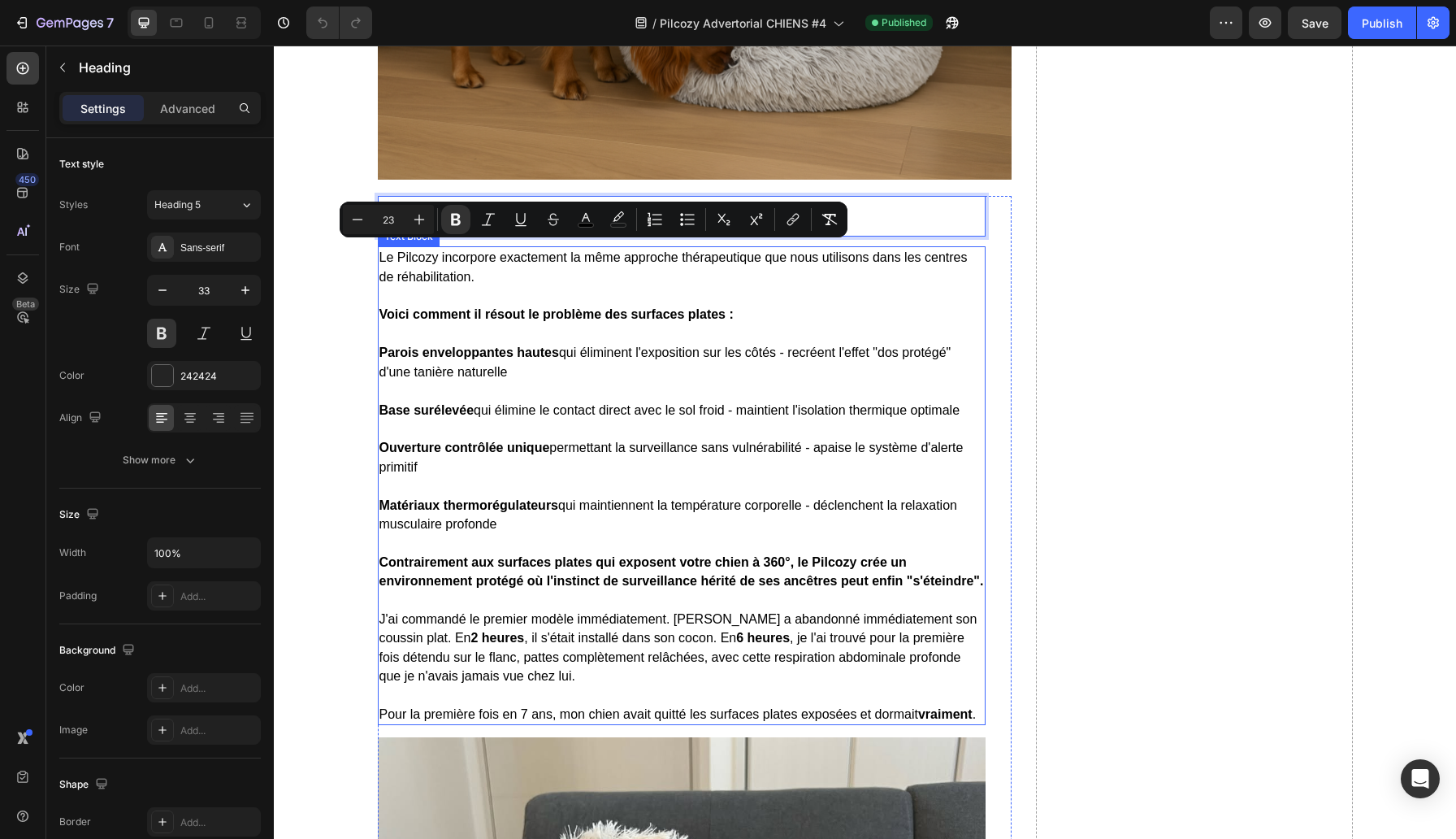
click at [579, 495] on p at bounding box center [681, 485] width 604 height 19
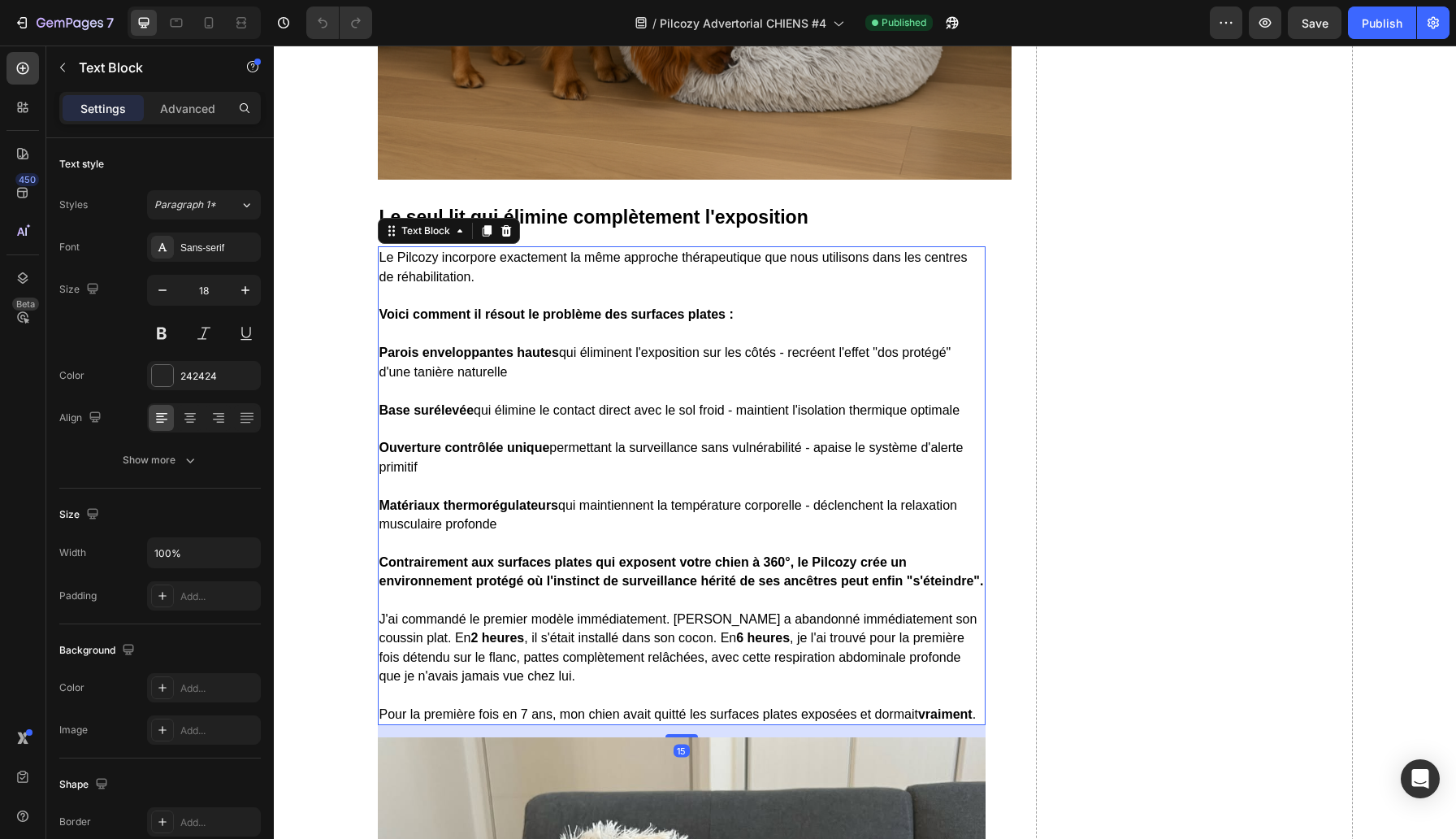
click at [579, 495] on p at bounding box center [681, 485] width 604 height 19
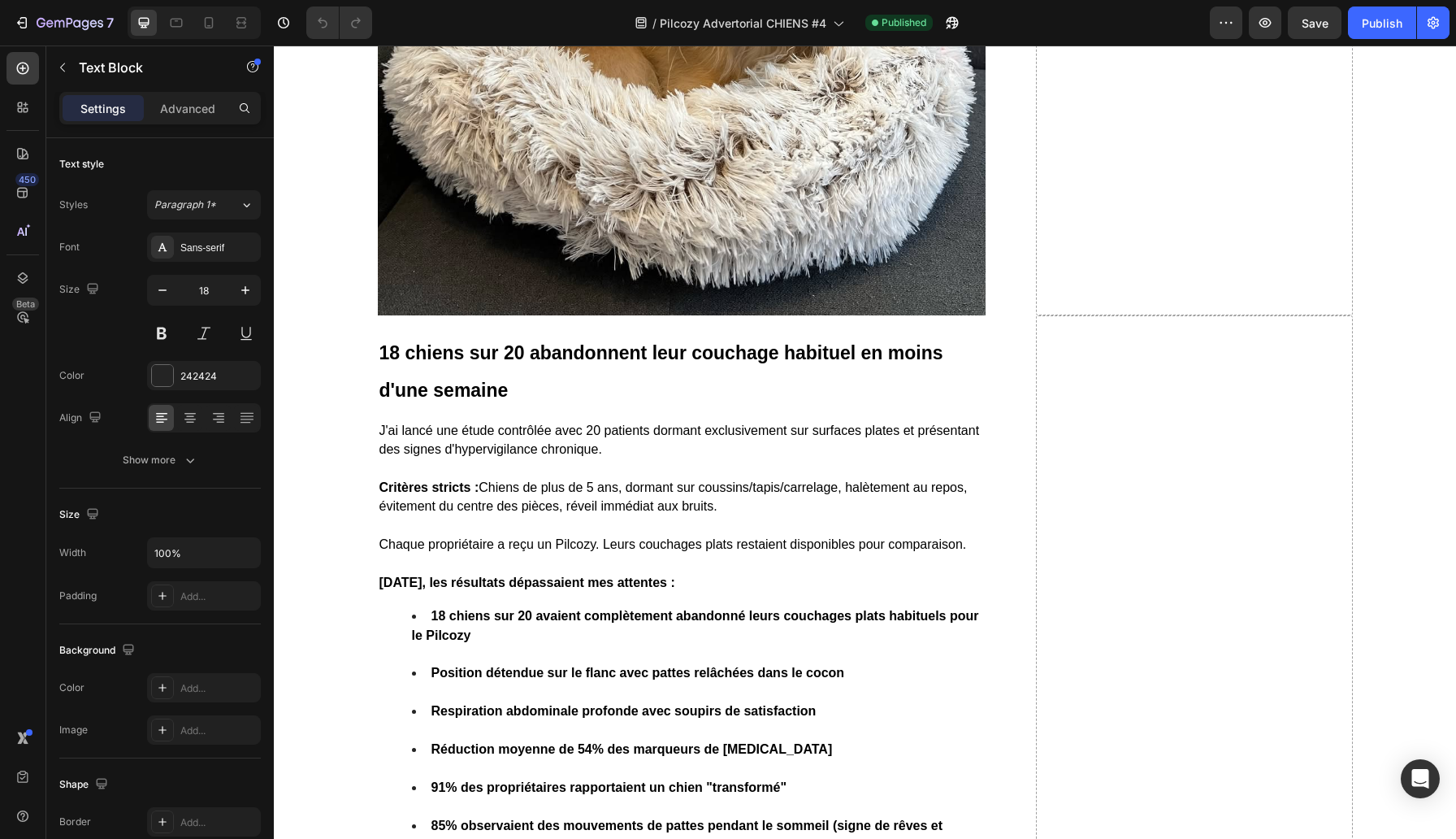
scroll to position [7086, 0]
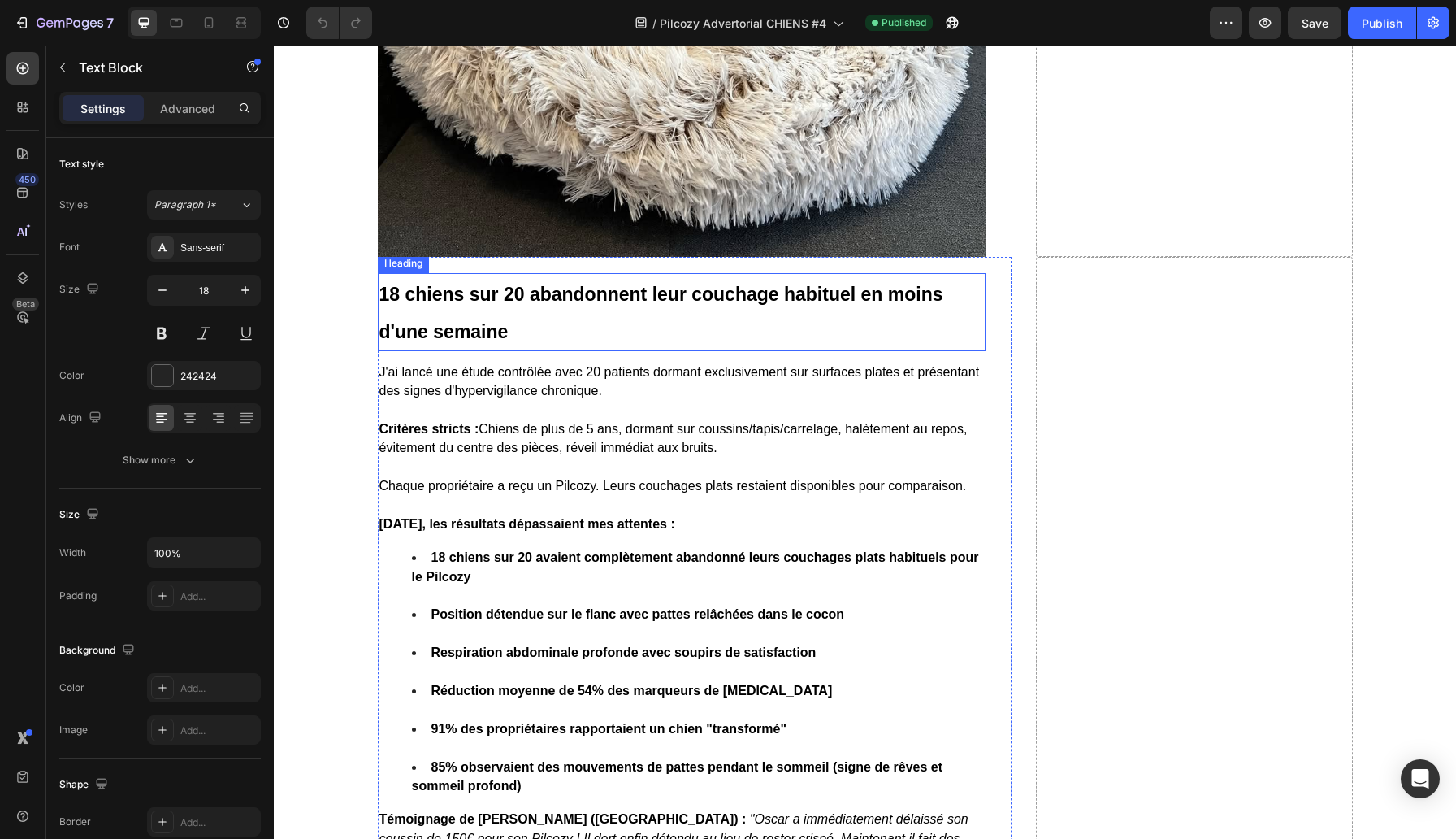
click at [466, 343] on strong "18 chiens sur 20 abandonnent leur couchage habituel en moins d'une semaine" at bounding box center [662, 313] width 564 height 58
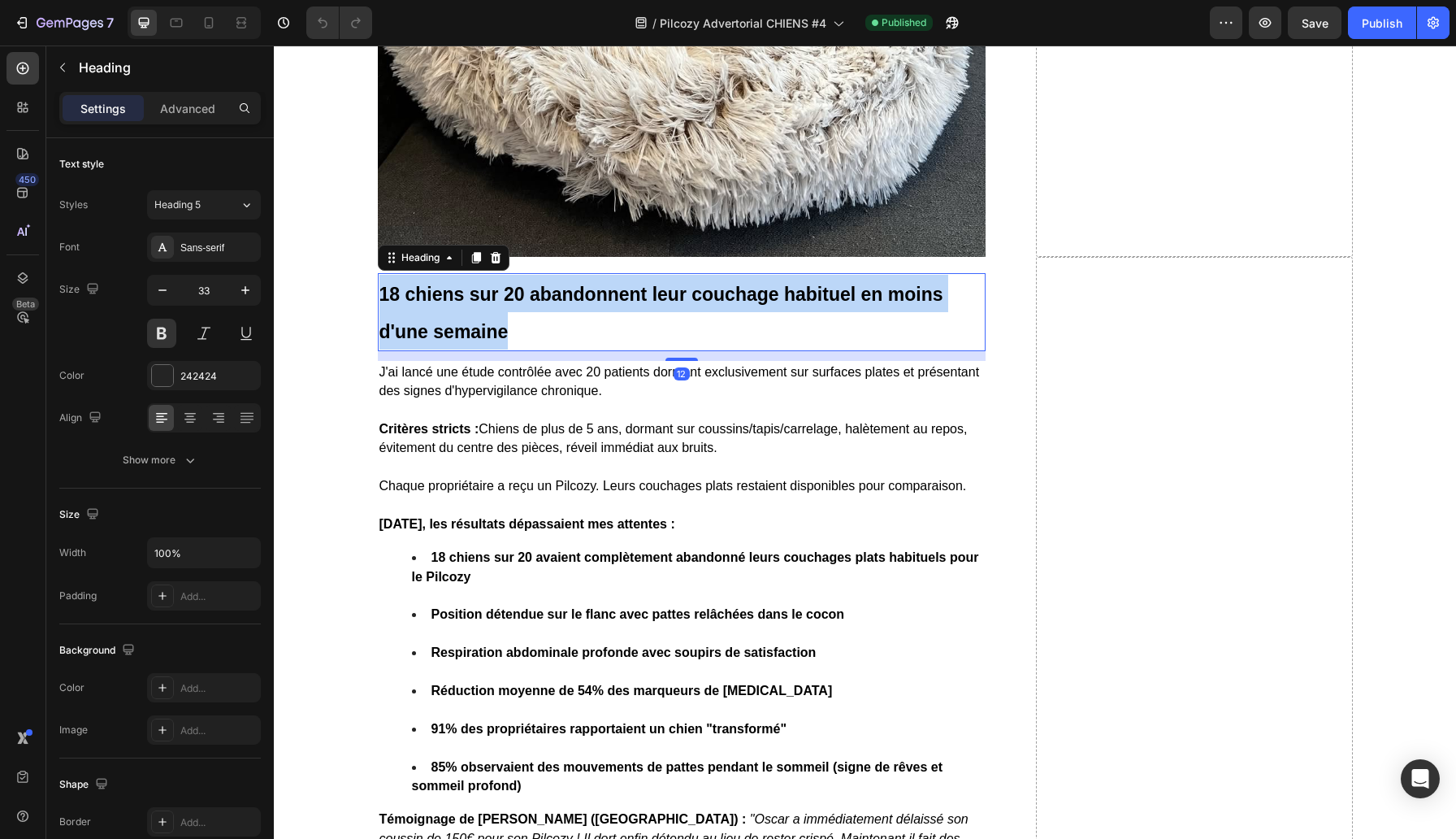
click at [466, 343] on strong "18 chiens sur 20 abandonnent leur couchage habituel en moins d'une semaine" at bounding box center [662, 313] width 564 height 58
copy strong "18 chiens sur 20 abandonnent leur couchage habituel en moins d'une semaine"
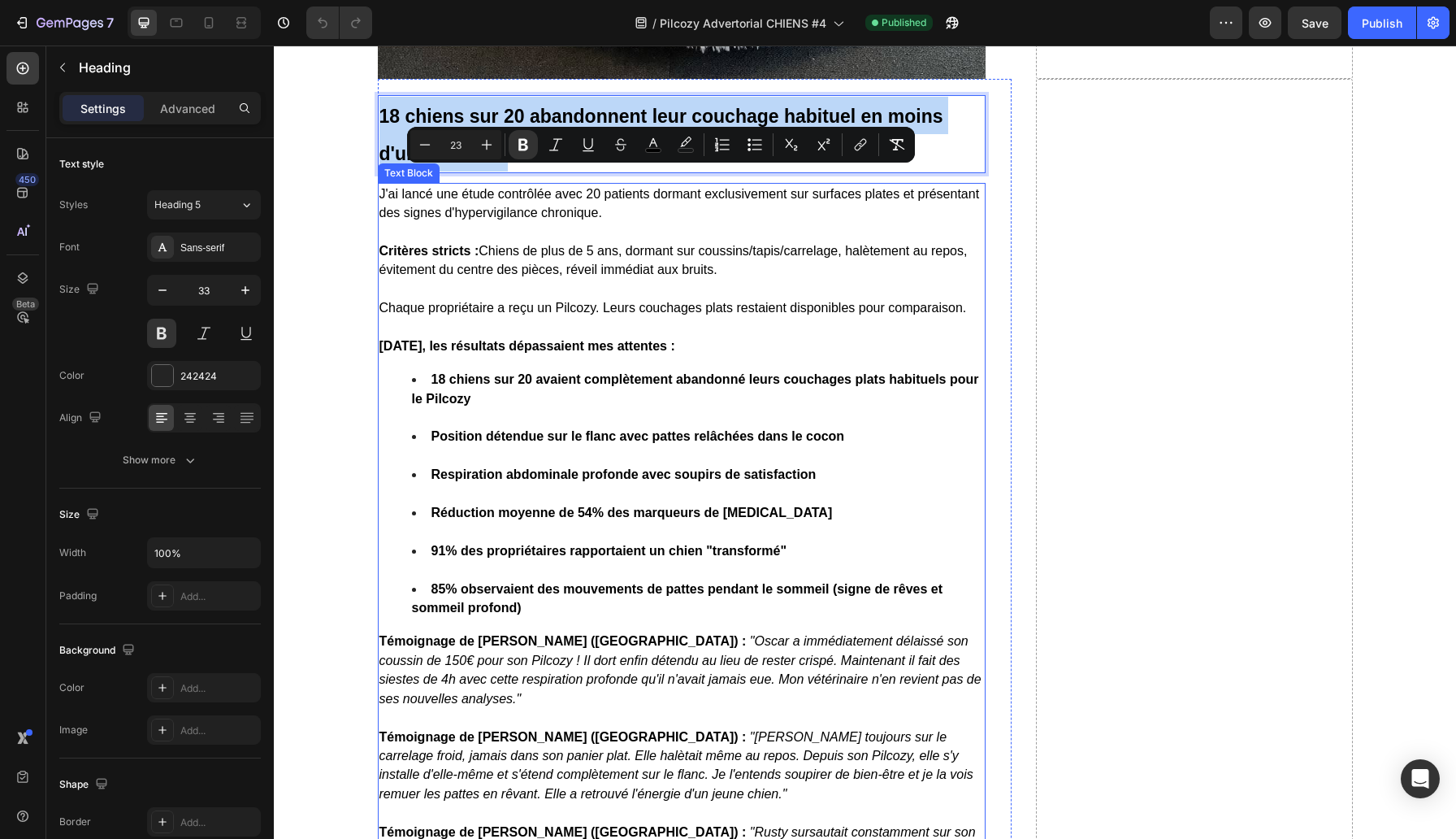
scroll to position [7340, 0]
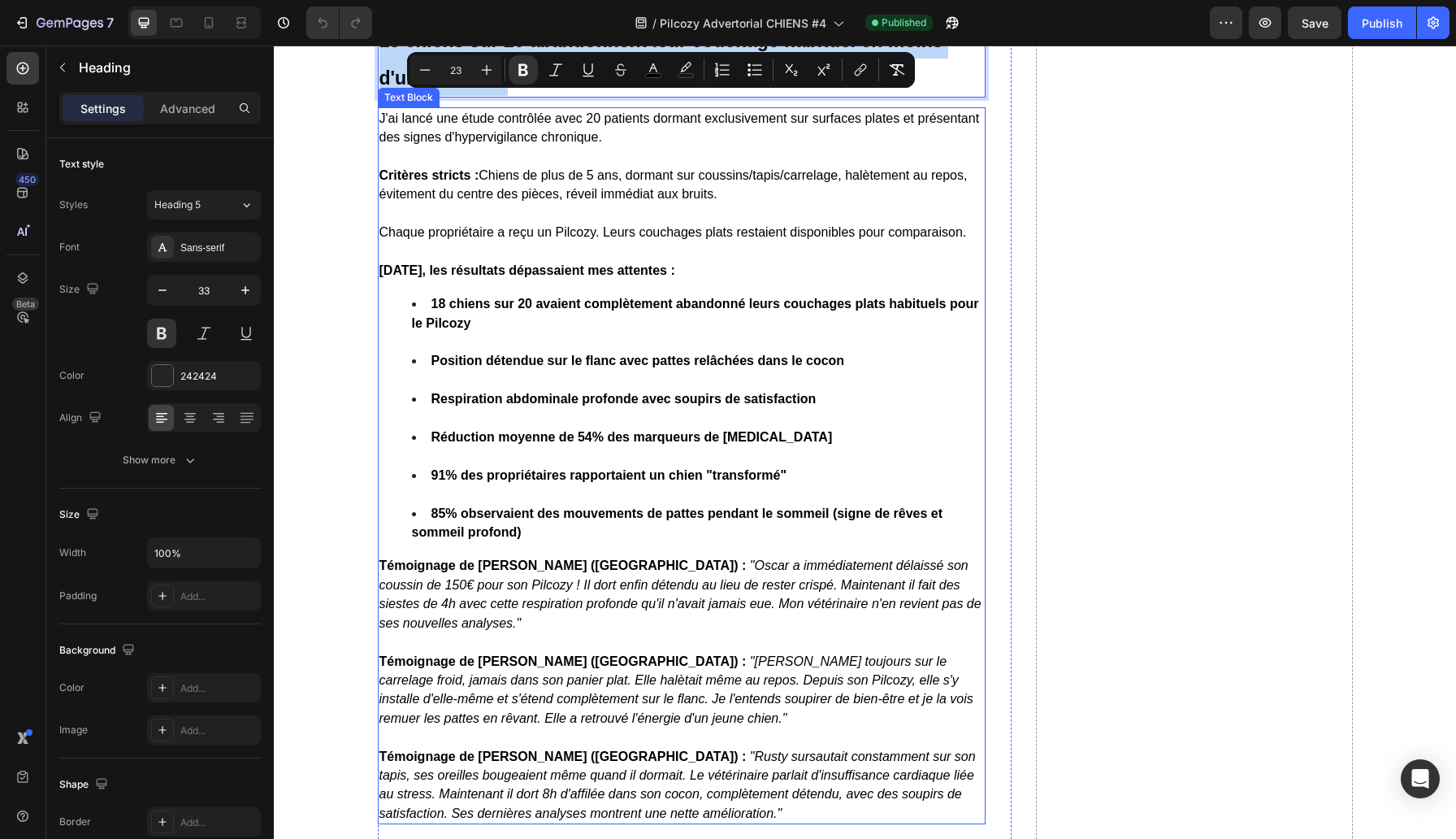
click at [604, 427] on li "Respiration abdominale profonde avec soupirs de satisfaction" at bounding box center [698, 408] width 572 height 38
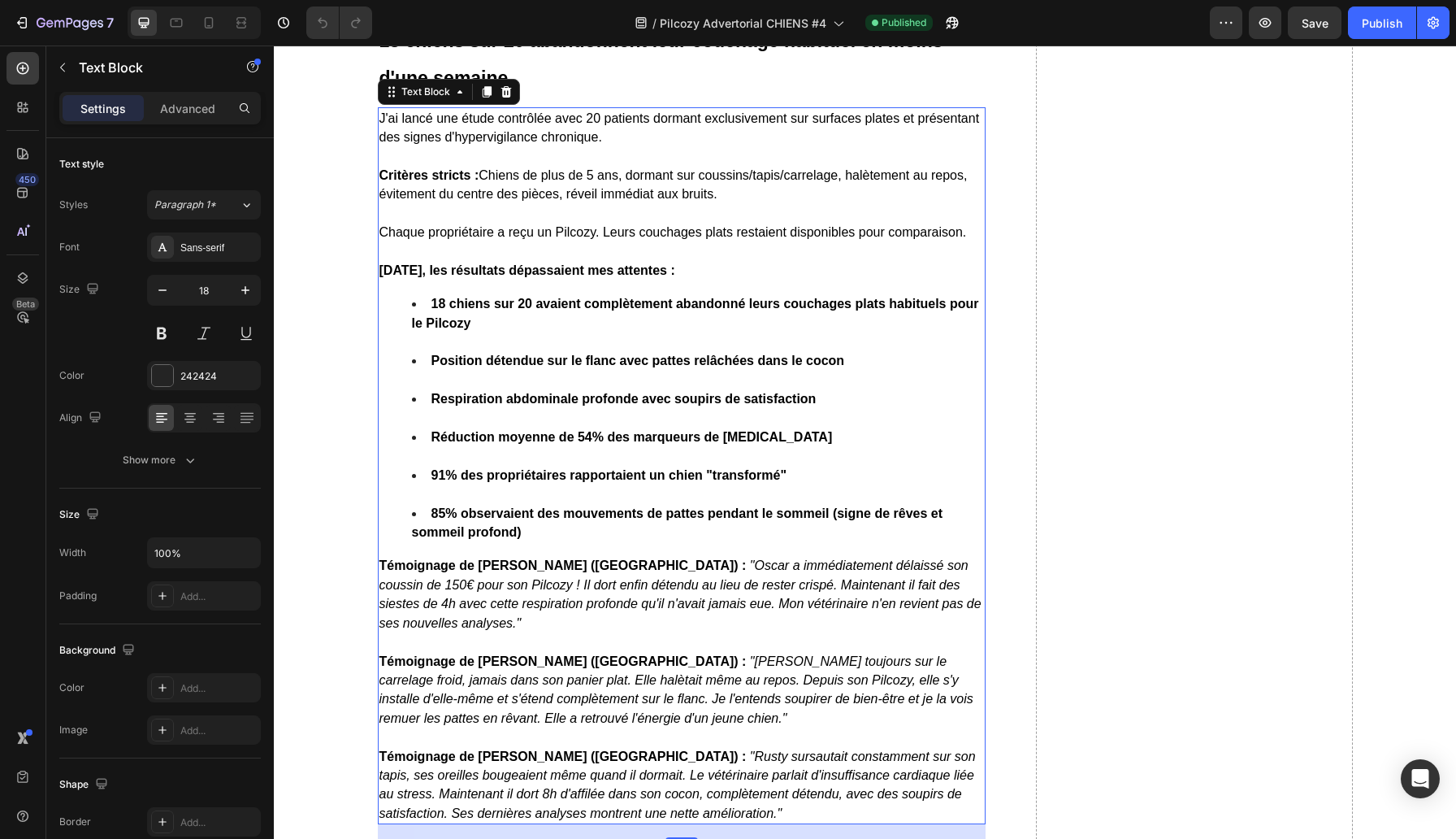
click at [604, 427] on li "Respiration abdominale profonde avec soupirs de satisfaction" at bounding box center [698, 408] width 572 height 38
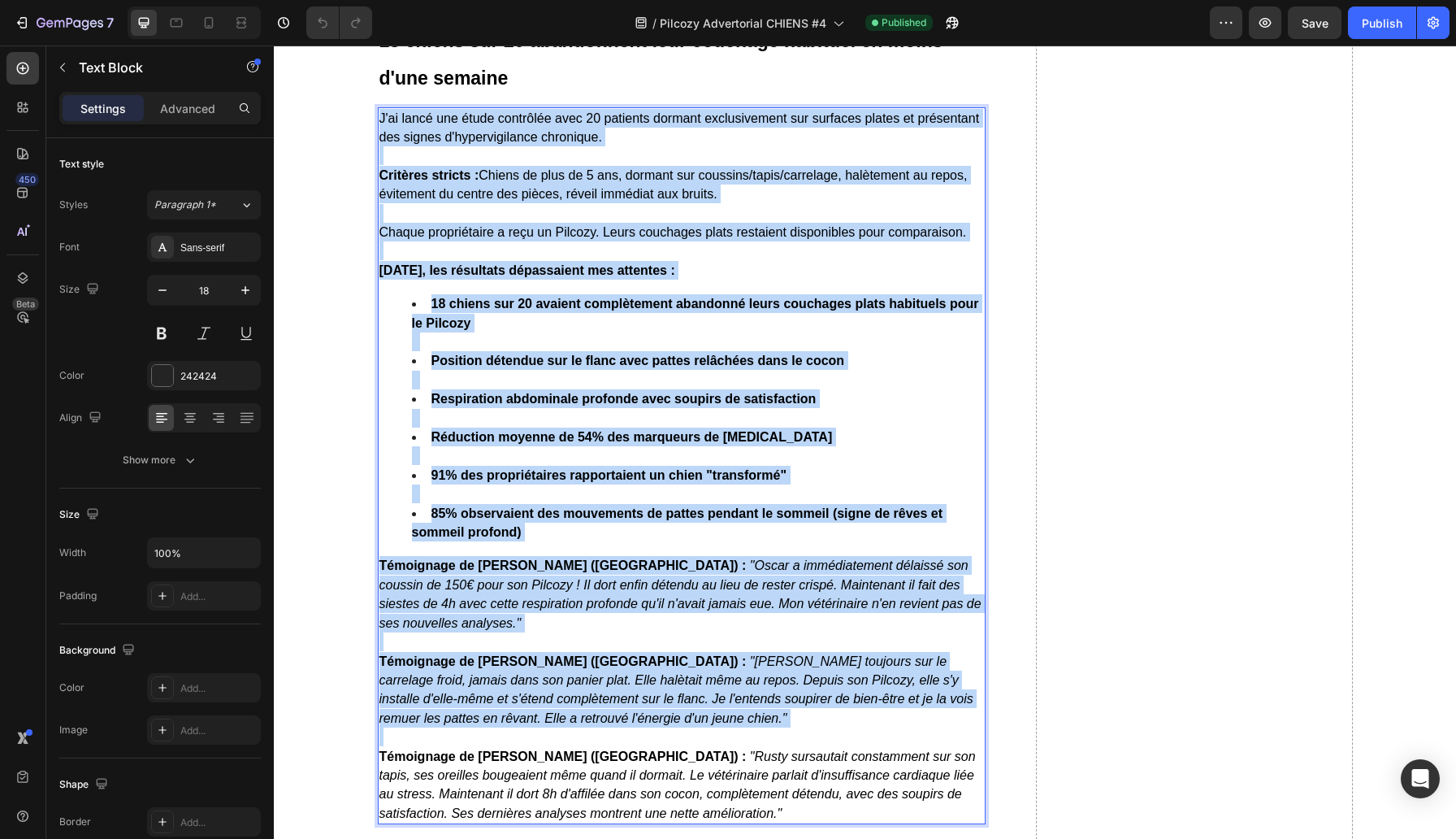
copy div "L'ip dolor sit ametc adipiscin elit 87 seddoeiu tempori utlaboreetdol mag aliqu…"
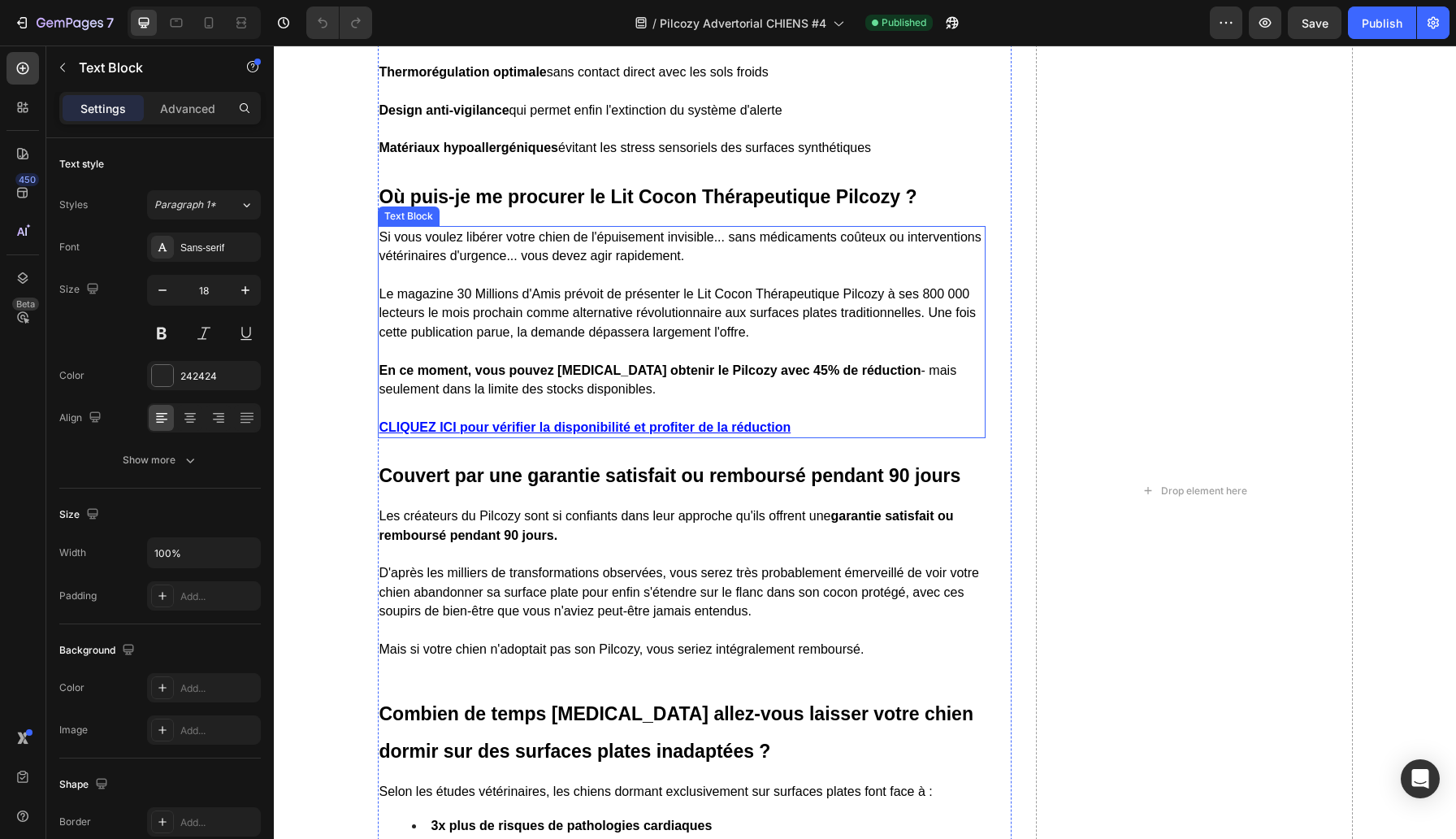
scroll to position [8361, 0]
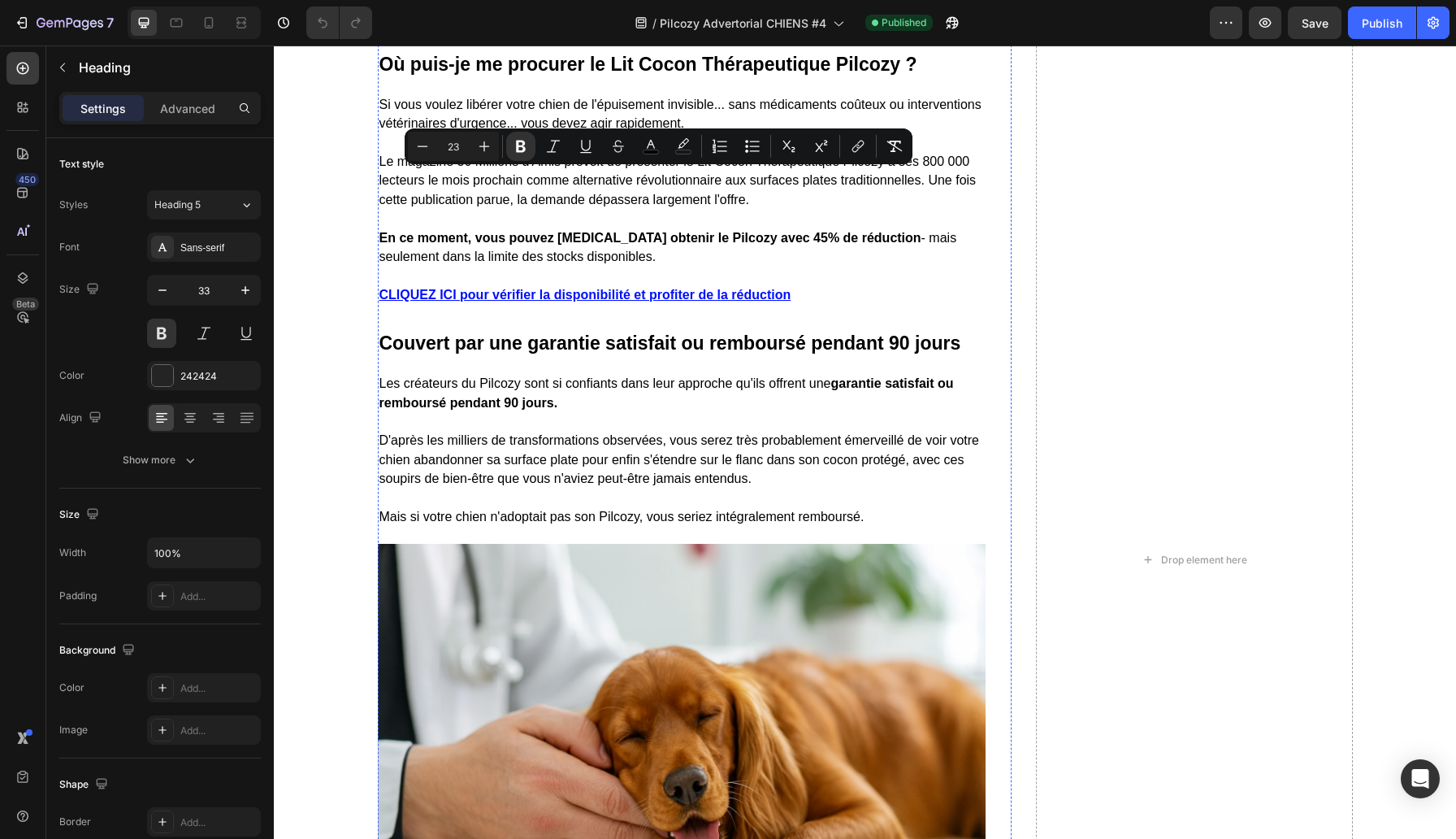
scroll to position [8588, 0]
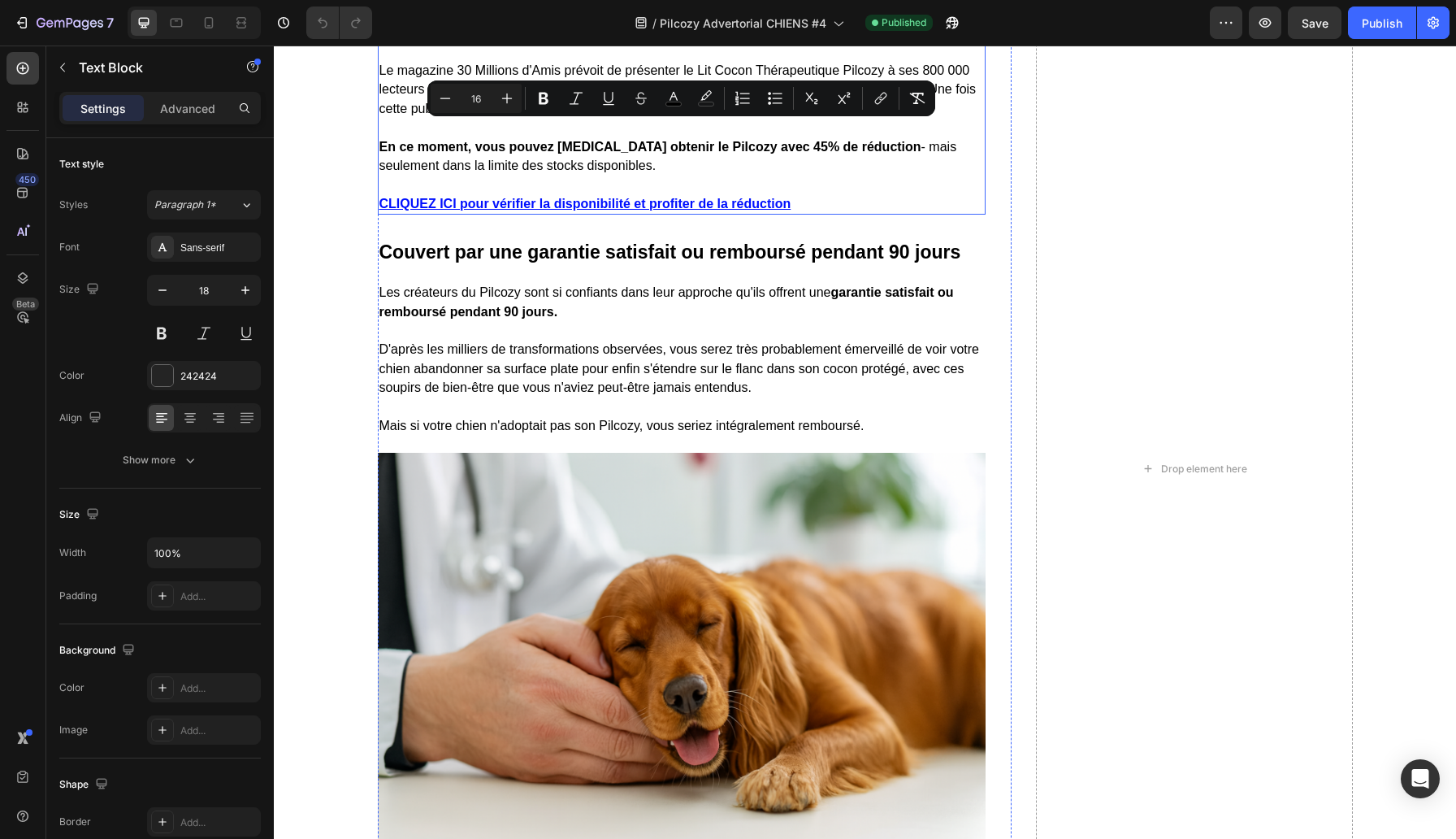
click at [598, 115] on span "Le magazine 30 Millions d'Amis prévoit de présenter le Lit Cocon Thérapeutique …" at bounding box center [678, 89] width 597 height 52
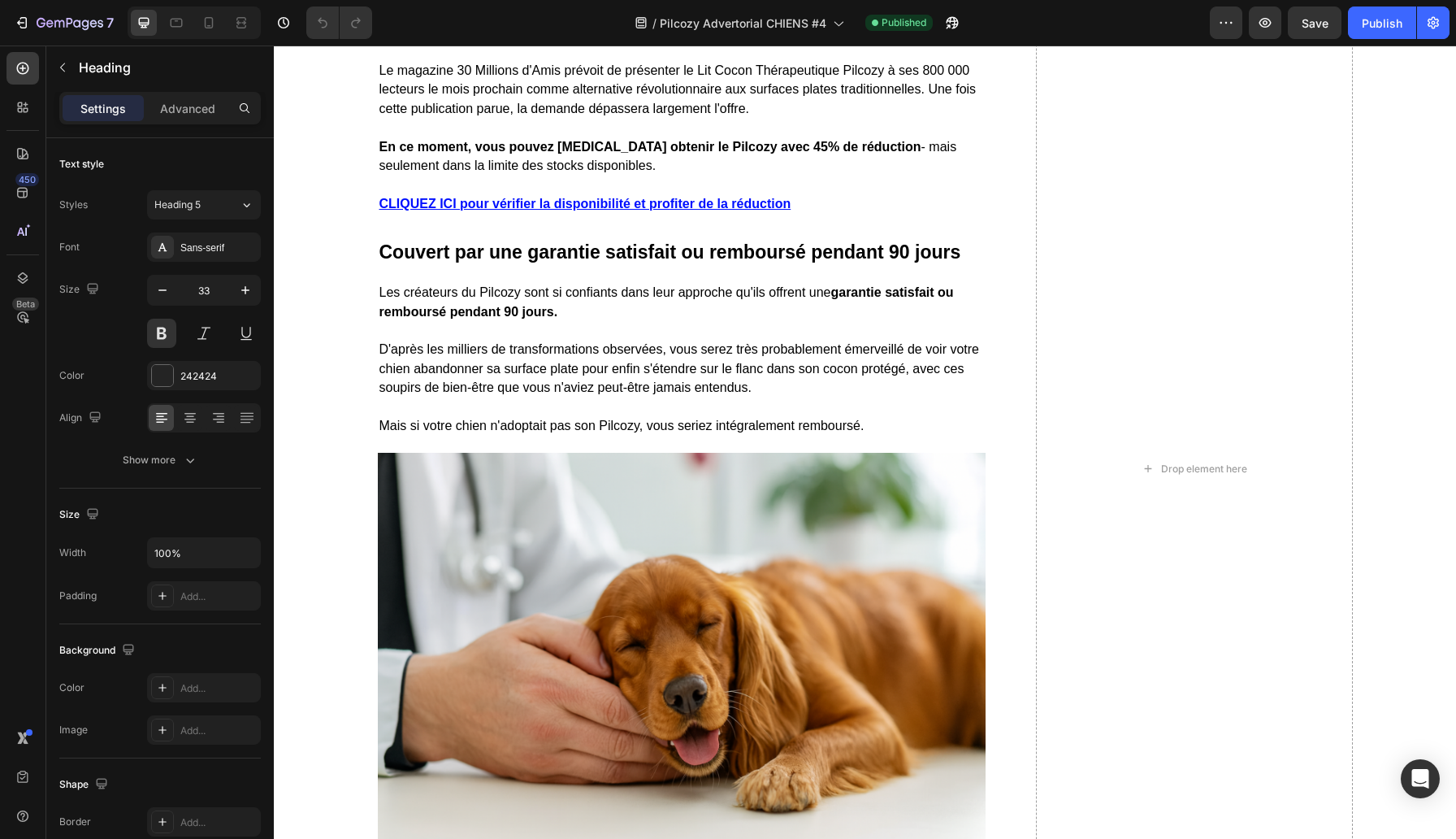
copy strong "Où puis-je me procurer le Lit Cocon Thérapeutique Pilcozy ?"
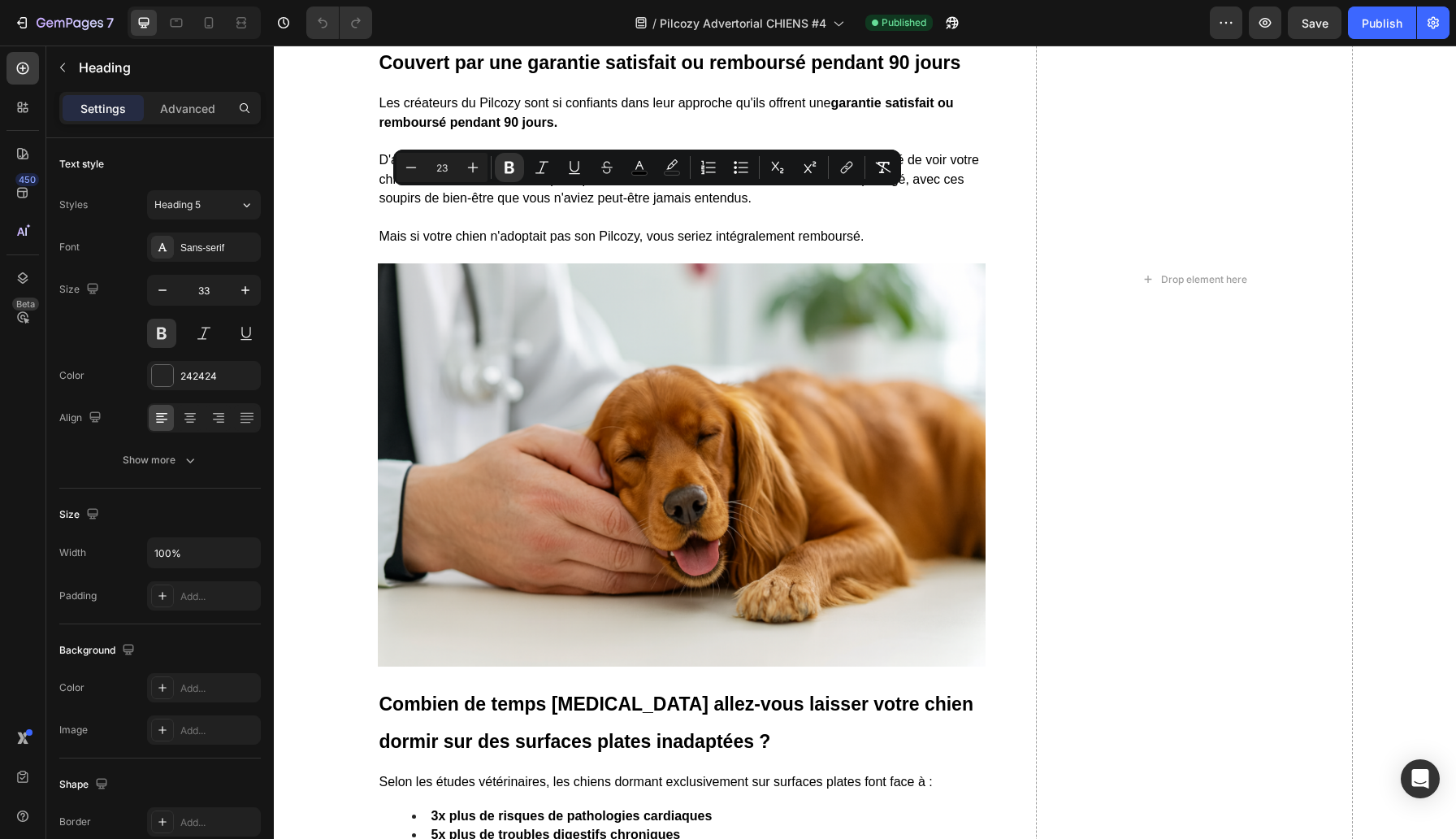
scroll to position [8804, 0]
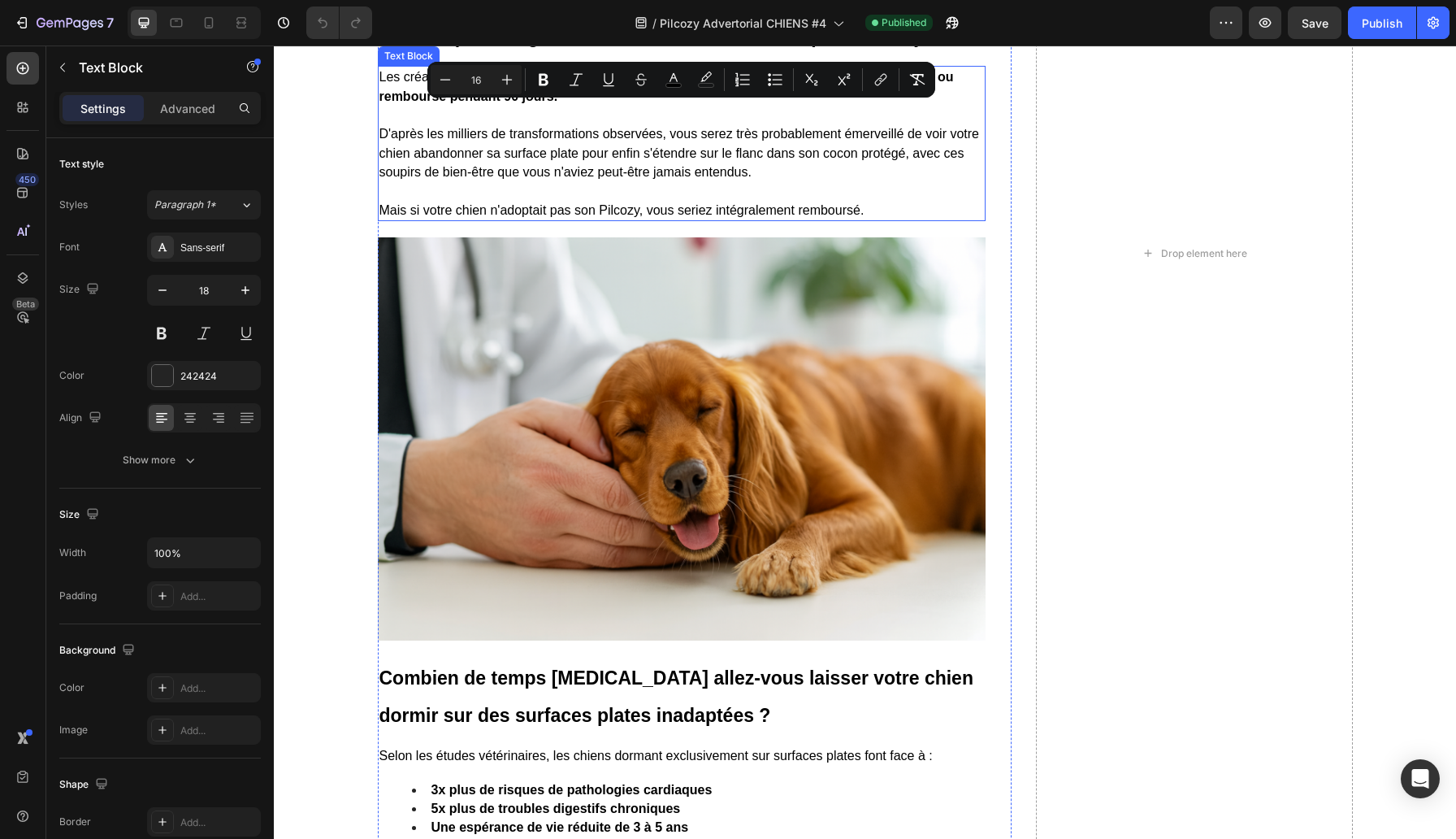
scroll to position [8950, 0]
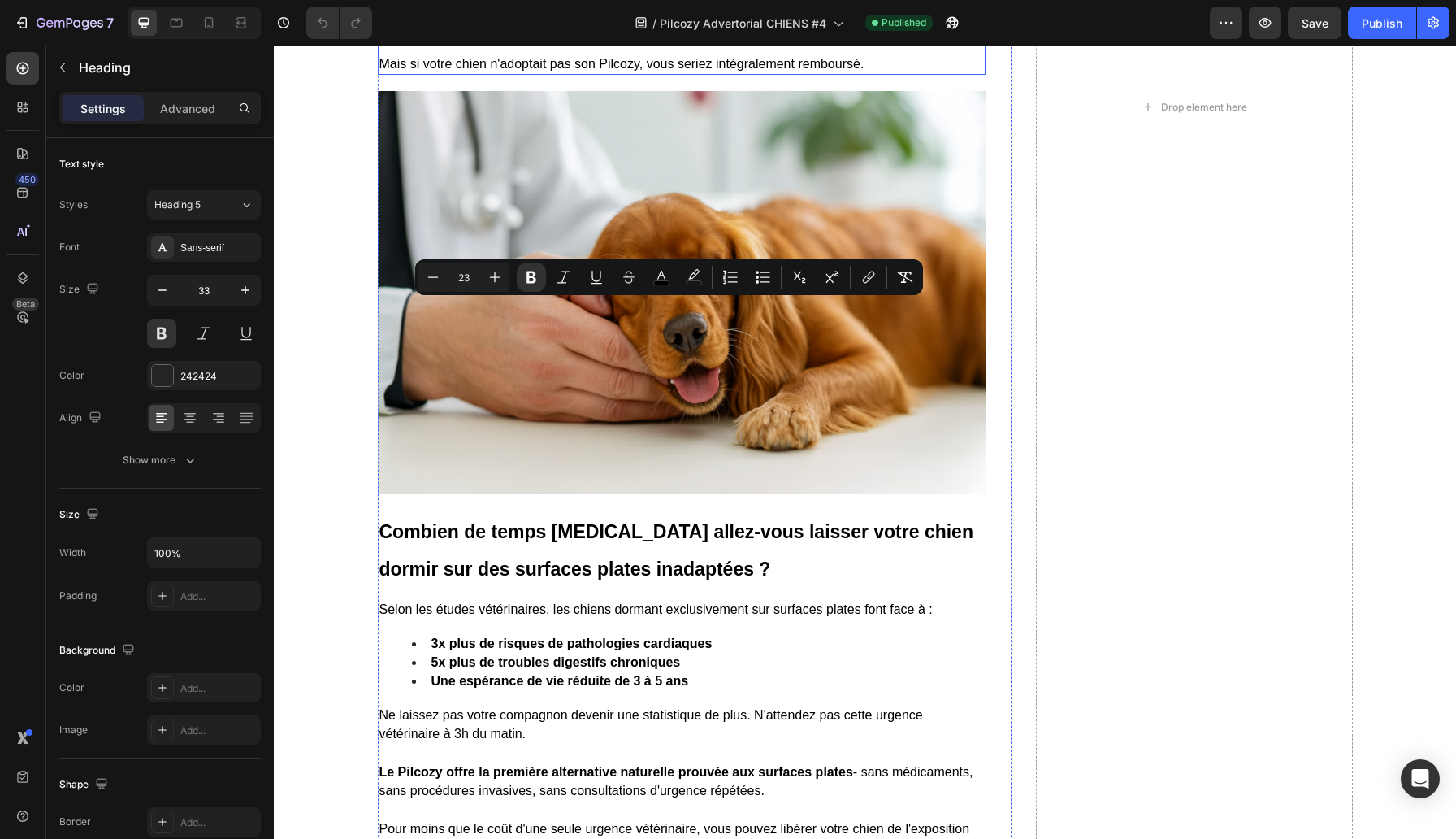
click at [502, 33] on span "D'après les milliers de transformations observées, vous serez très probablement…" at bounding box center [679, 6] width 600 height 52
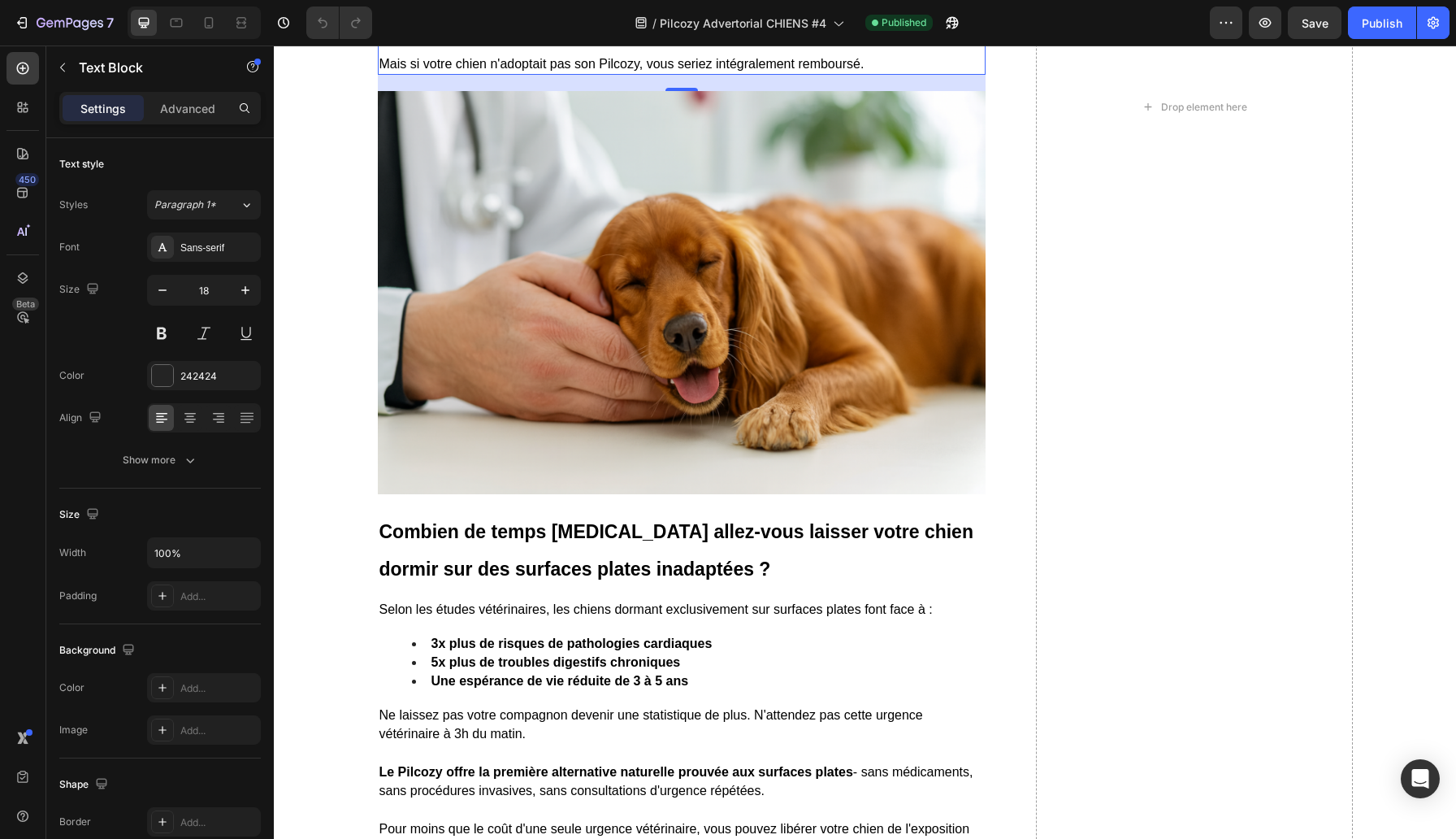
click at [502, 33] on span "D'après les milliers de transformations observées, vous serez très probablement…" at bounding box center [679, 6] width 600 height 52
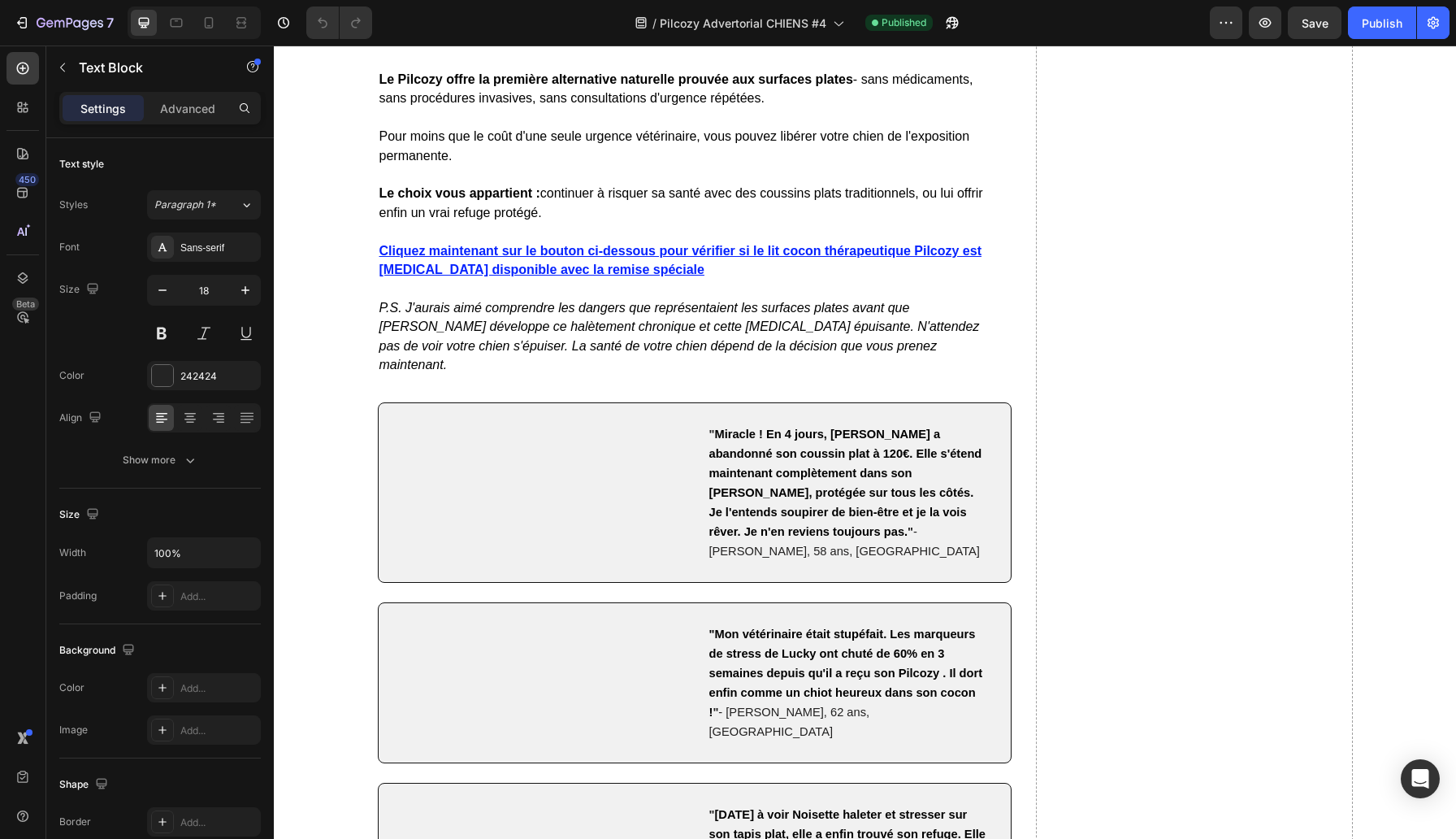
scroll to position [9719, 0]
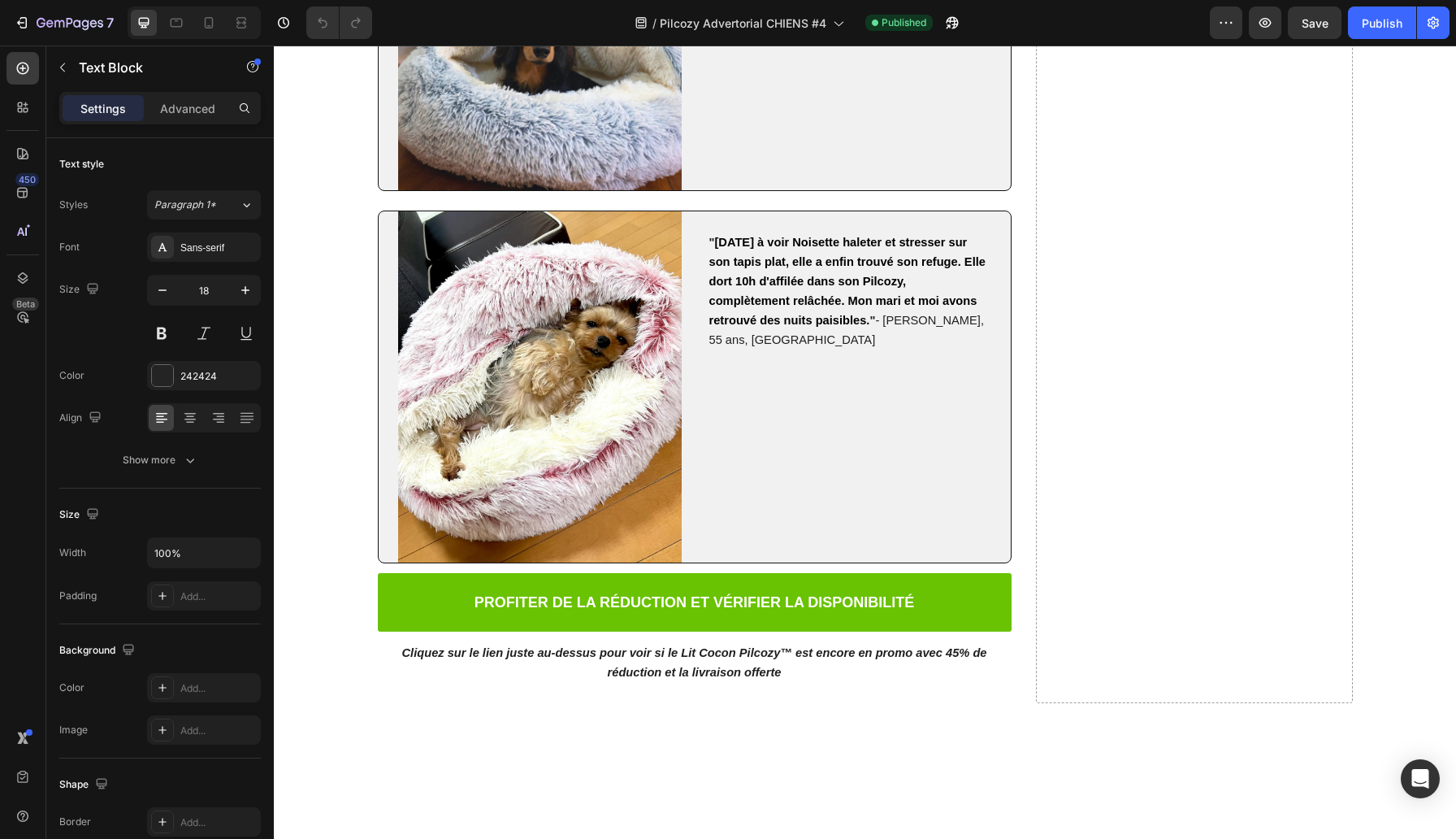
scroll to position [10395, 0]
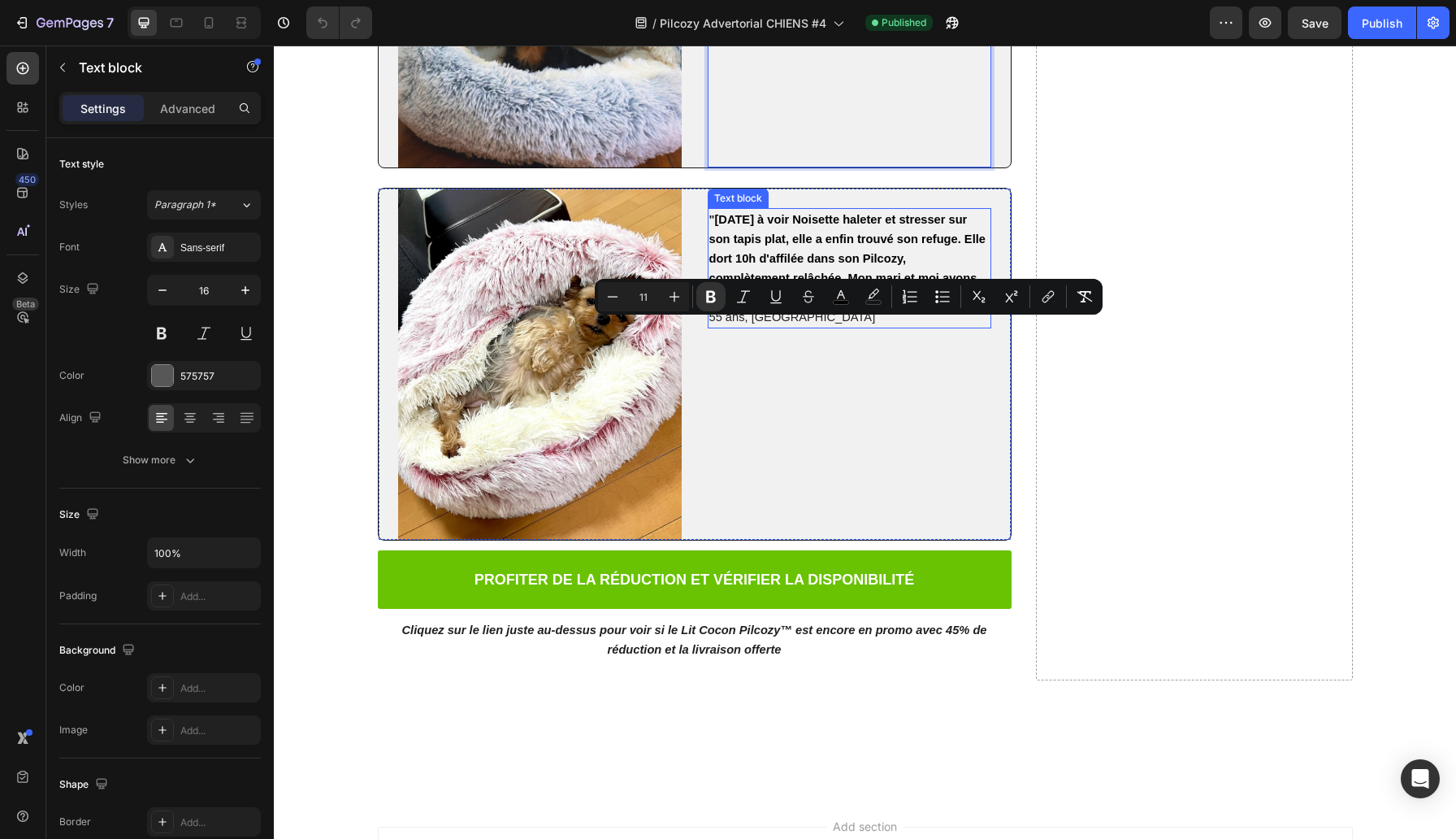
click at [814, 304] on strong "[DATE] à voir Noisette haleter et stresser sur son tapis plat, elle a enfin tro…" at bounding box center [847, 258] width 276 height 91
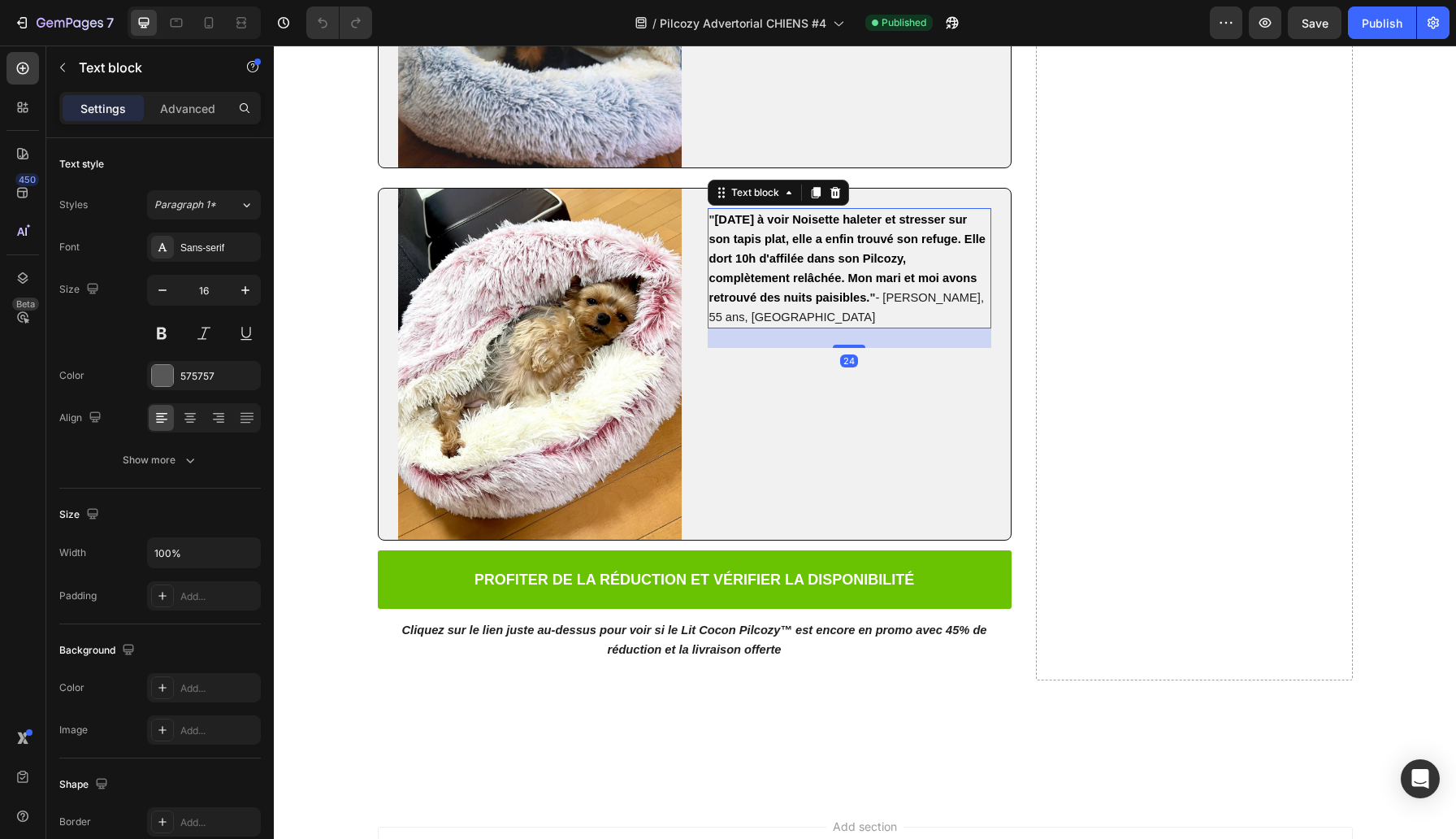
click at [814, 304] on strong "[DATE] à voir Noisette haleter et stresser sur son tapis plat, elle a enfin tro…" at bounding box center [847, 258] width 276 height 91
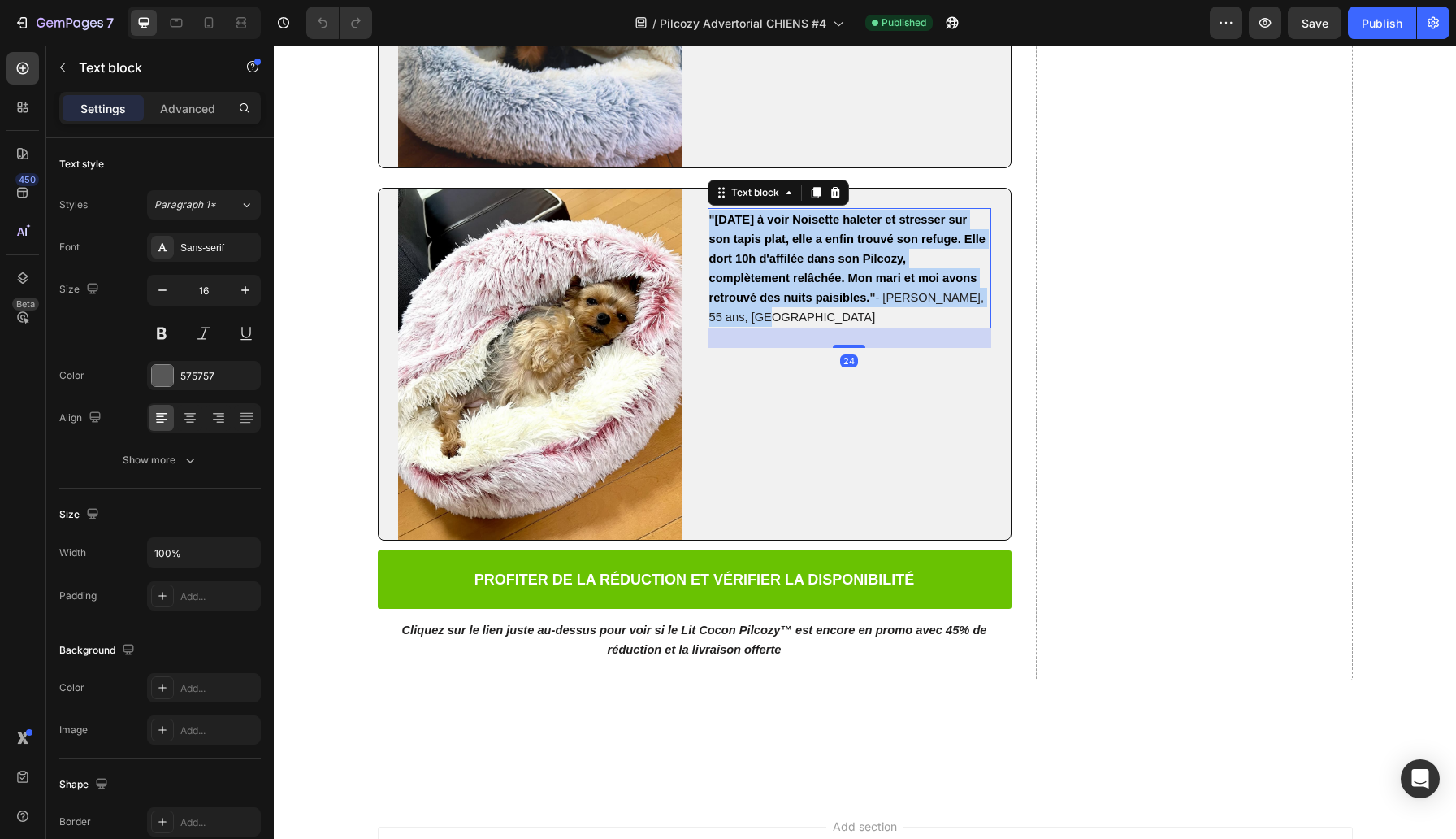
click at [814, 304] on strong "[DATE] à voir Noisette haleter et stresser sur son tapis plat, elle a enfin tro…" at bounding box center [847, 258] width 276 height 91
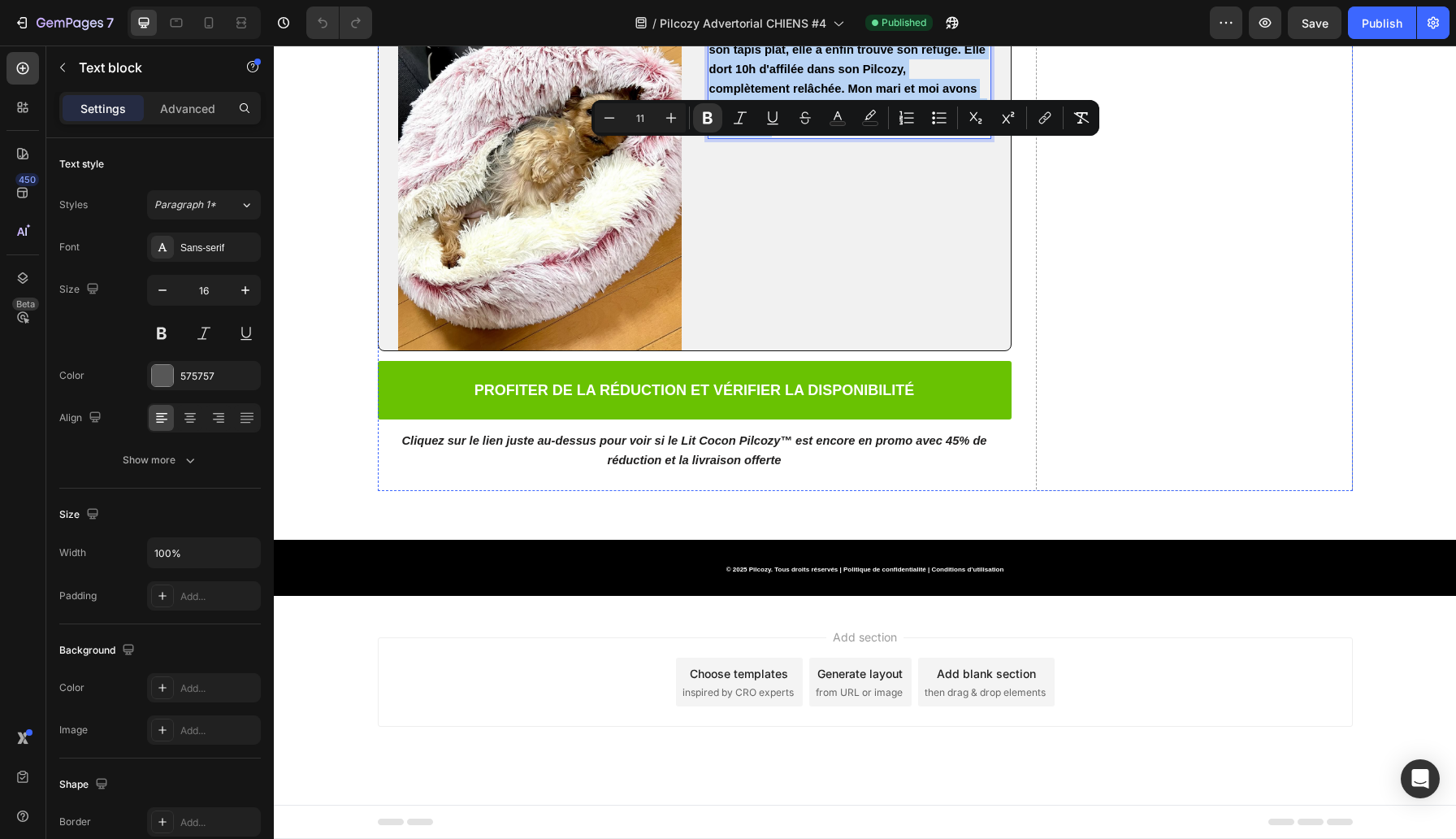
scroll to position [10883, 0]
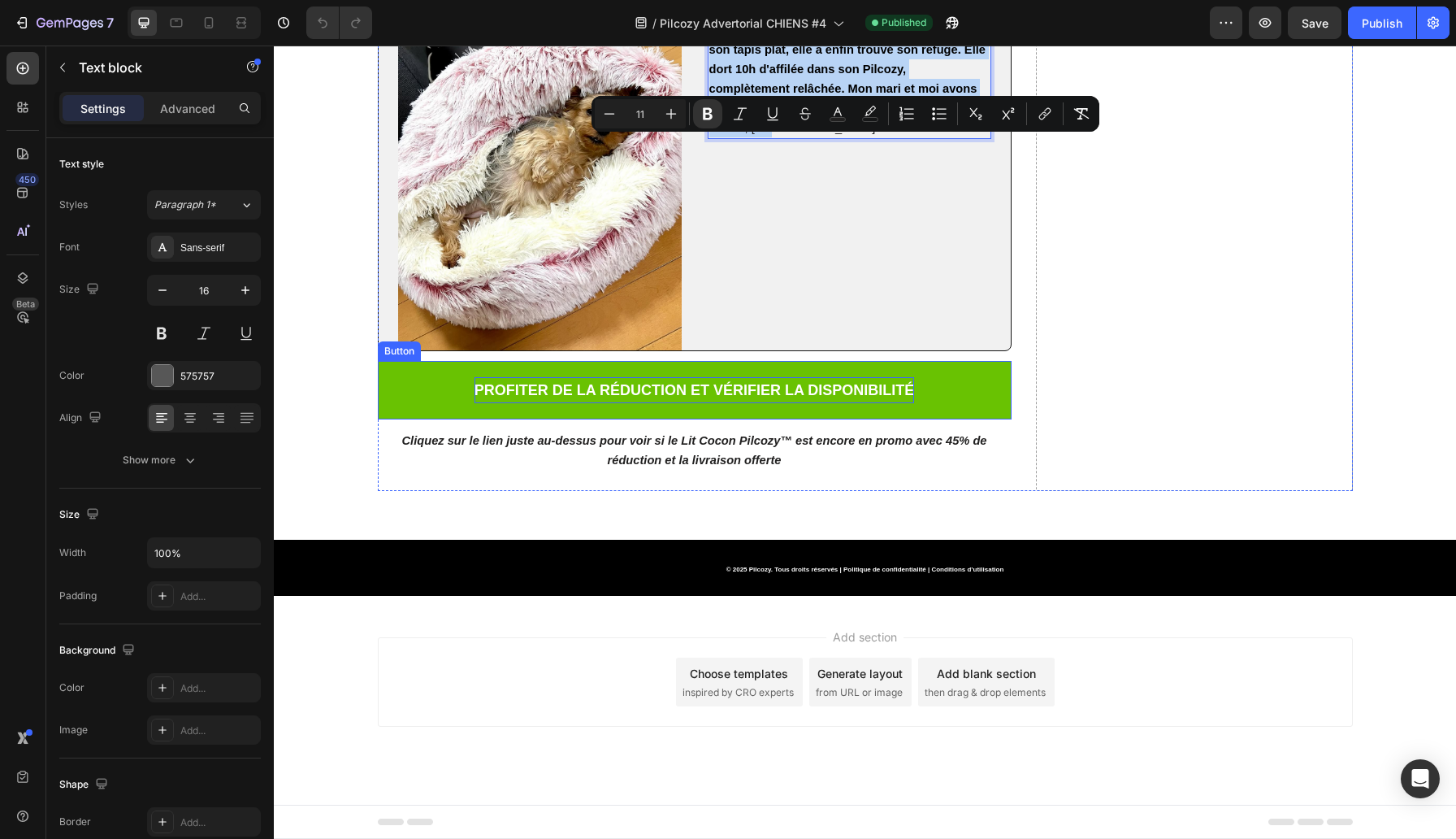
click at [517, 398] on strong "PROFITER DE LA RÉDUCTION ET VÉRIFIER LA DISPONIBILITÉ" at bounding box center [694, 390] width 441 height 16
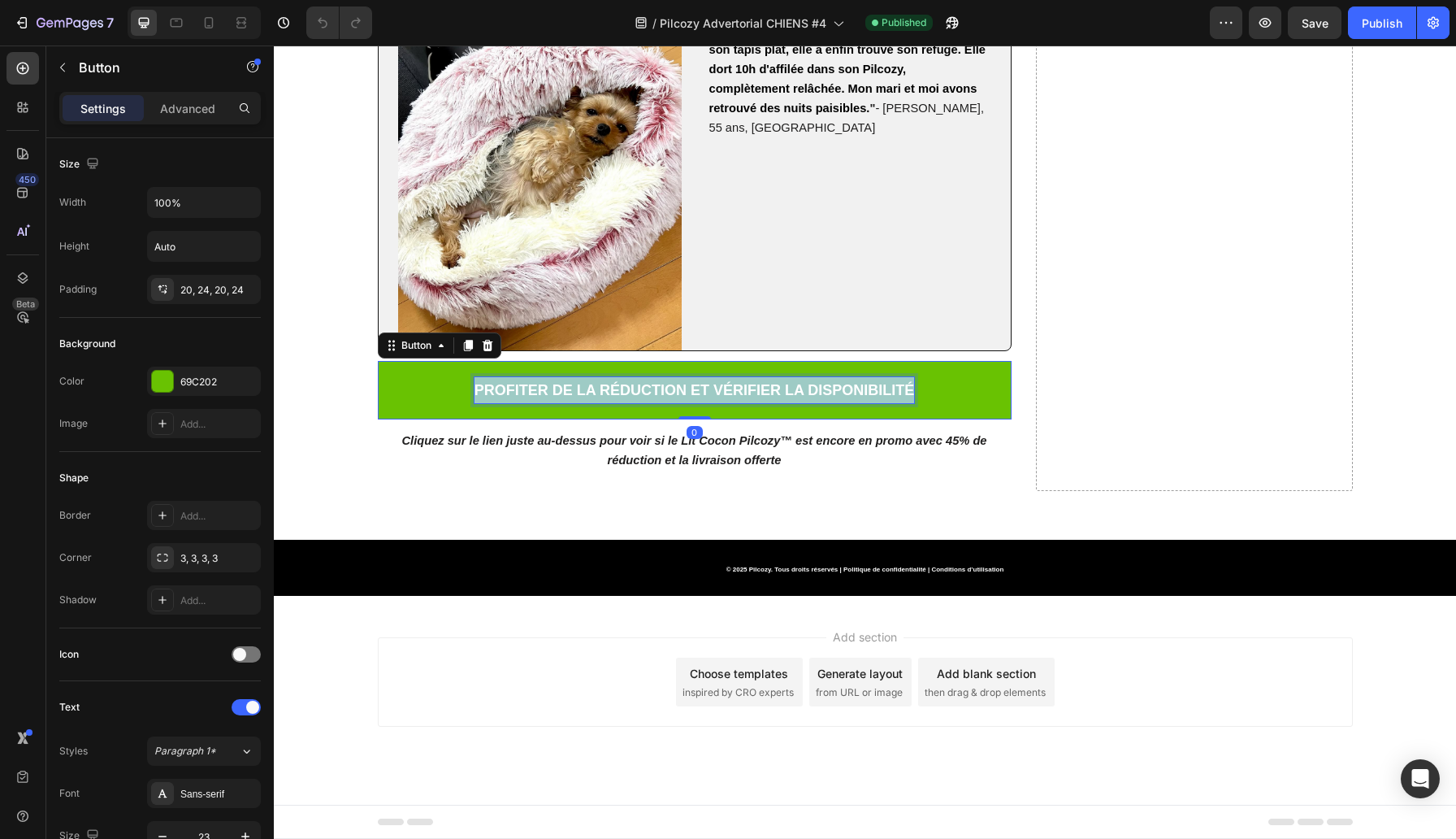
click at [517, 398] on strong "PROFITER DE LA RÉDUCTION ET VÉRIFIER LA DISPONIBILITÉ" at bounding box center [694, 390] width 441 height 16
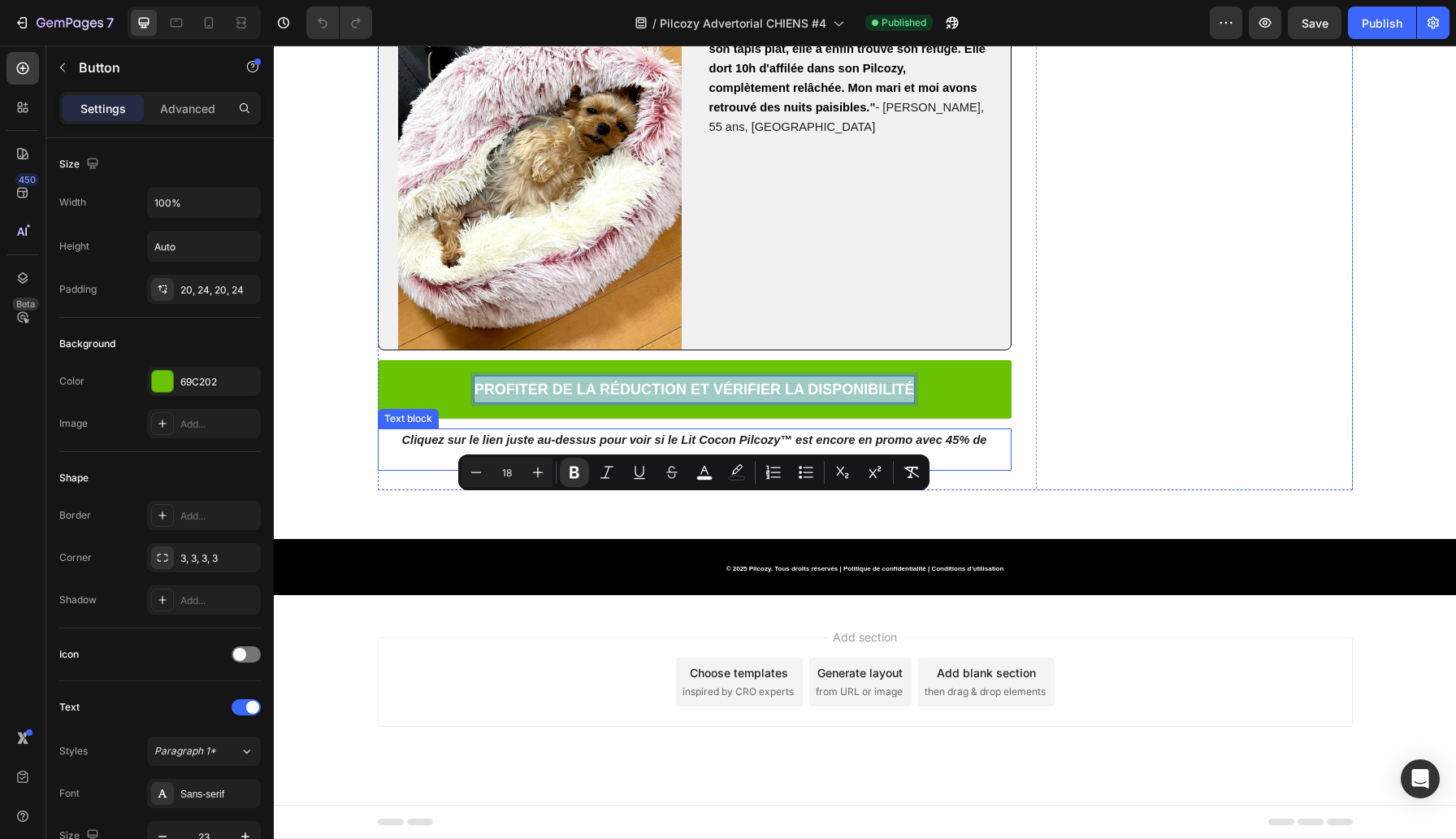
click at [674, 466] on strong "Cliquez sur le lien juste au-dessus pour voir si le Lit Cocon Pilcozy™ est enco…" at bounding box center [694, 450] width 585 height 33
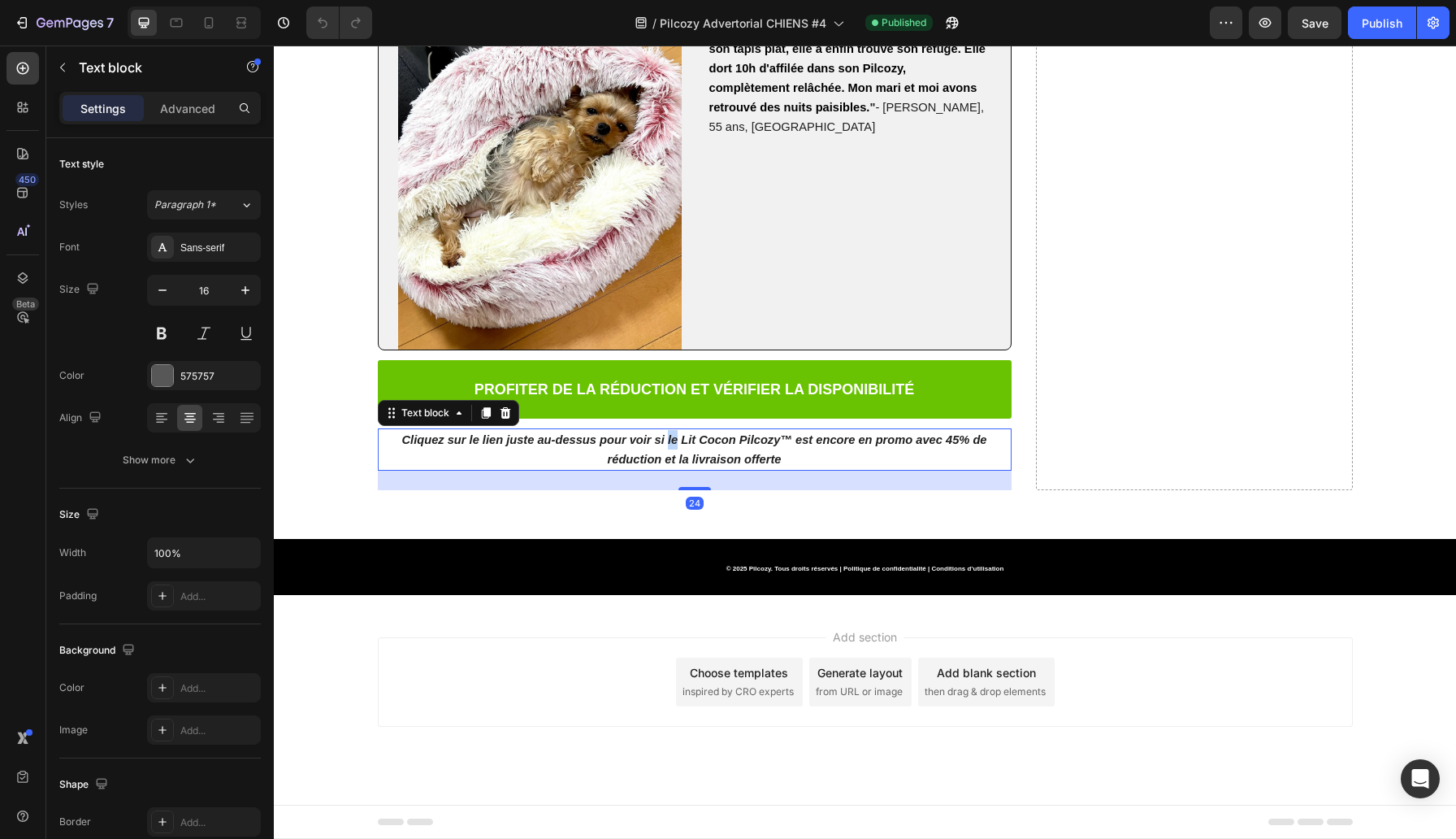
click at [674, 466] on strong "Cliquez sur le lien juste au-dessus pour voir si le Lit Cocon Pilcozy™ est enco…" at bounding box center [694, 450] width 585 height 33
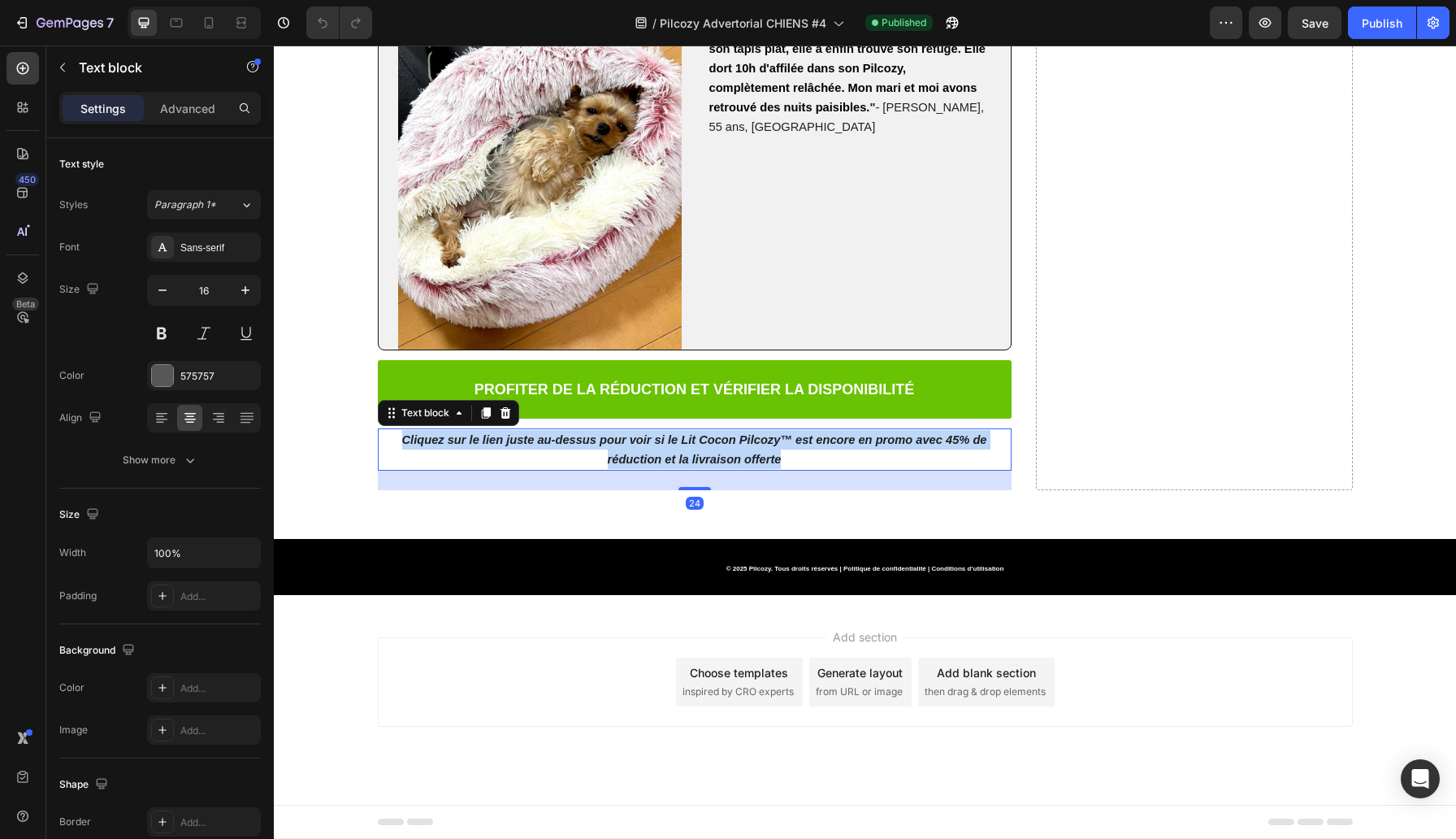
click at [674, 466] on strong "Cliquez sur le lien juste au-dessus pour voir si le Lit Cocon Pilcozy™ est enco…" at bounding box center [694, 450] width 585 height 33
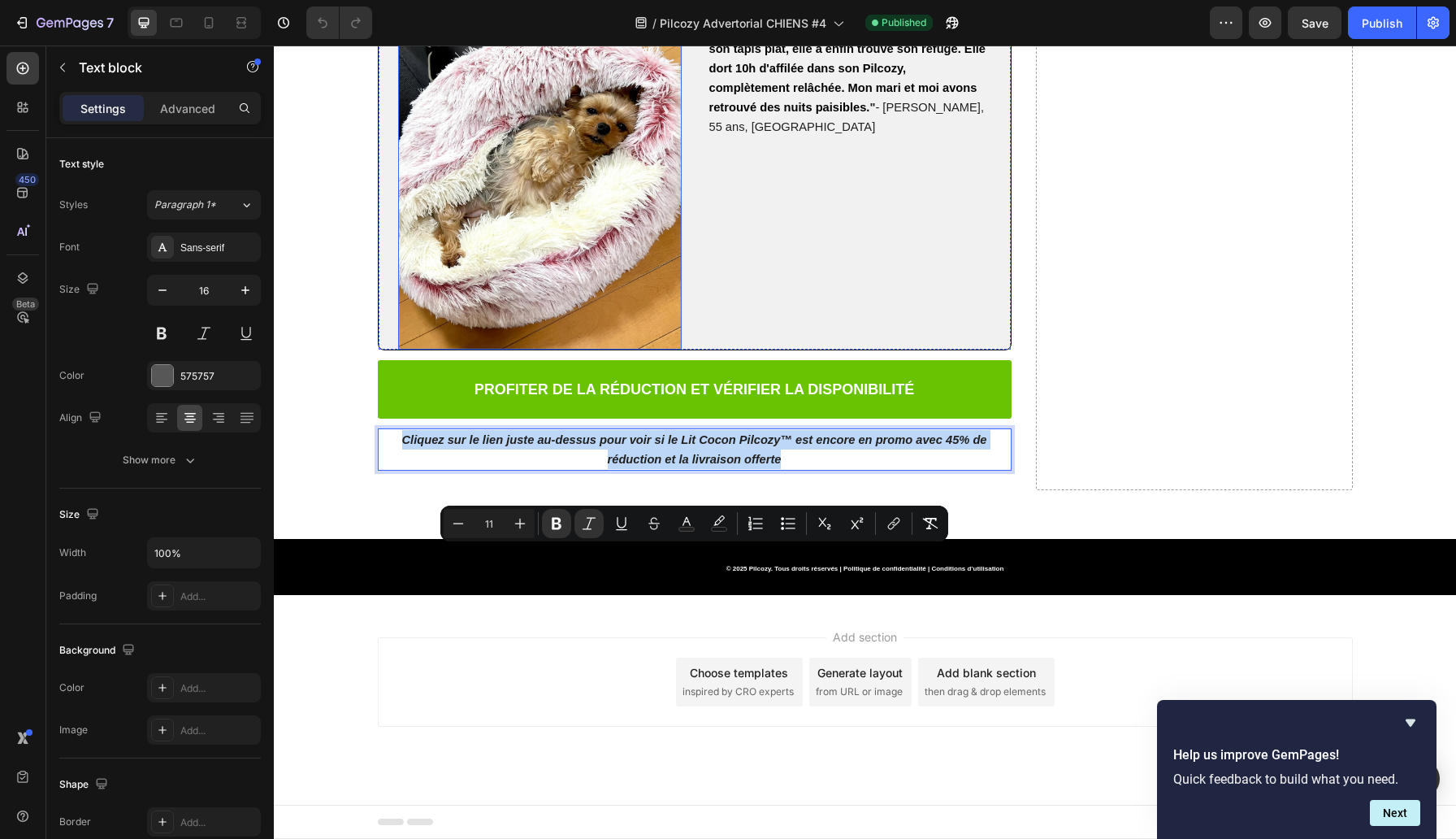
scroll to position [10775, 0]
